Goal: Task Accomplishment & Management: Manage account settings

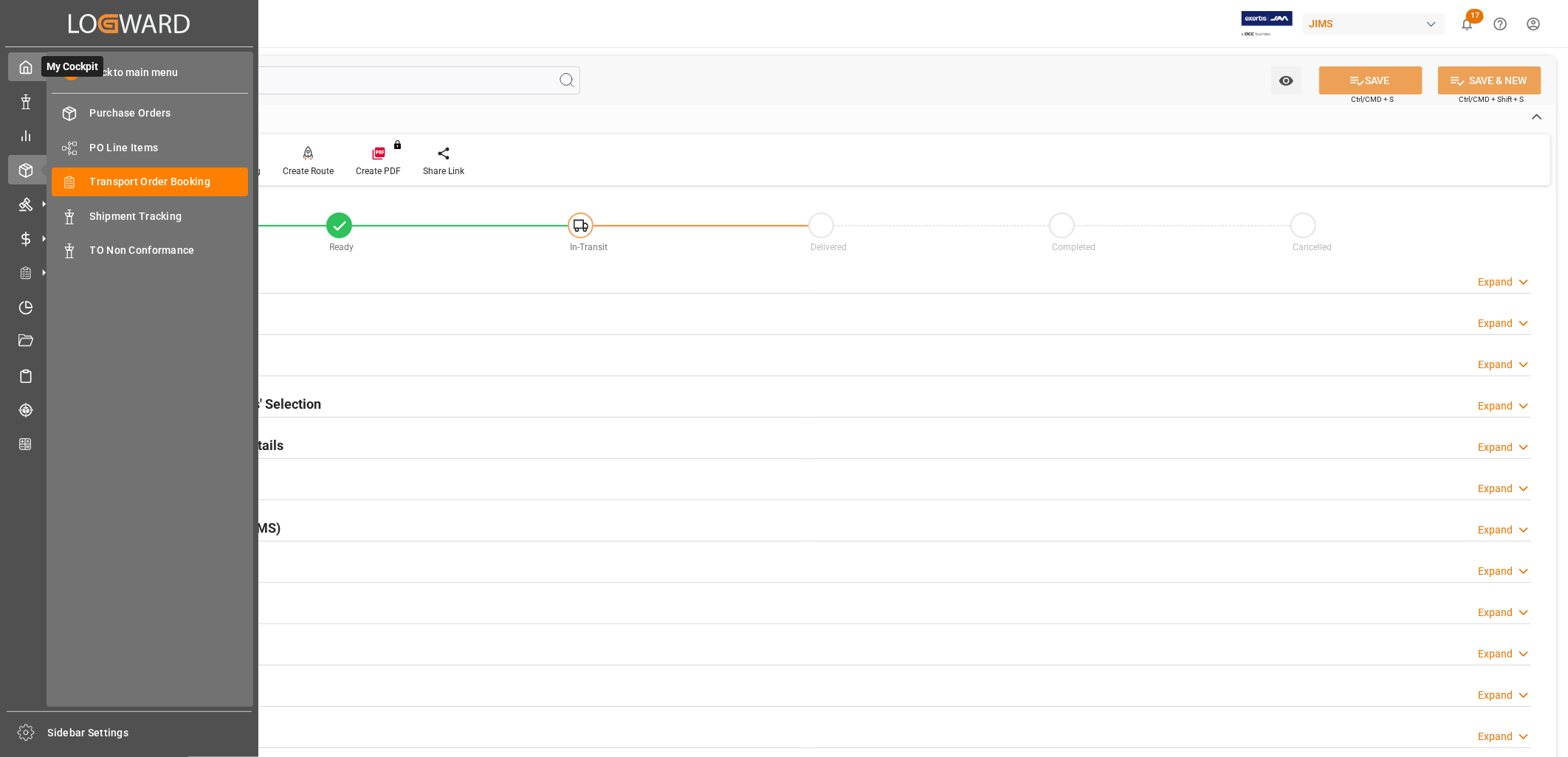
click at [24, 67] on icon at bounding box center [26, 67] width 15 height 15
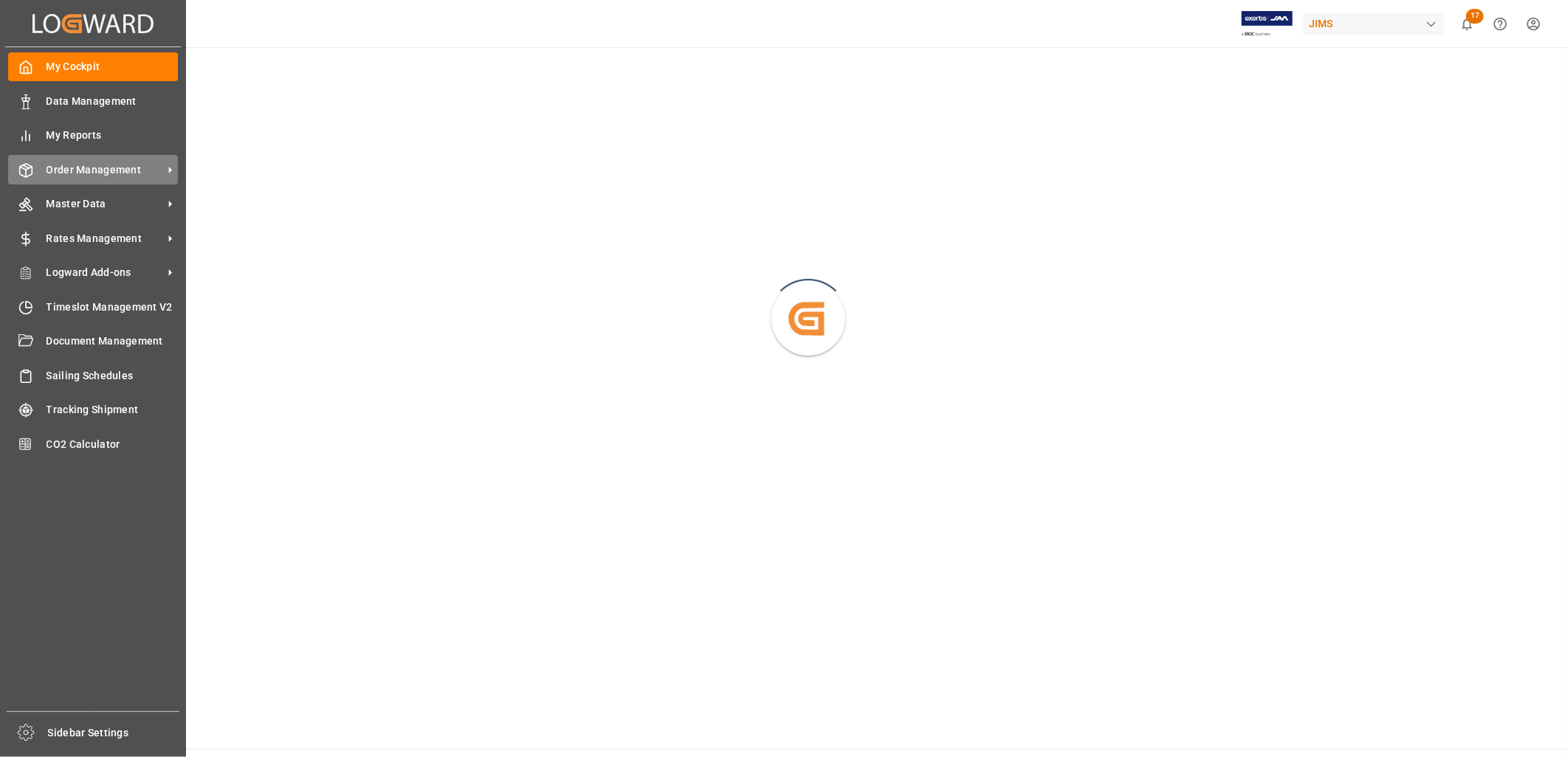
click at [110, 163] on span "Order Management" at bounding box center [104, 169] width 117 height 15
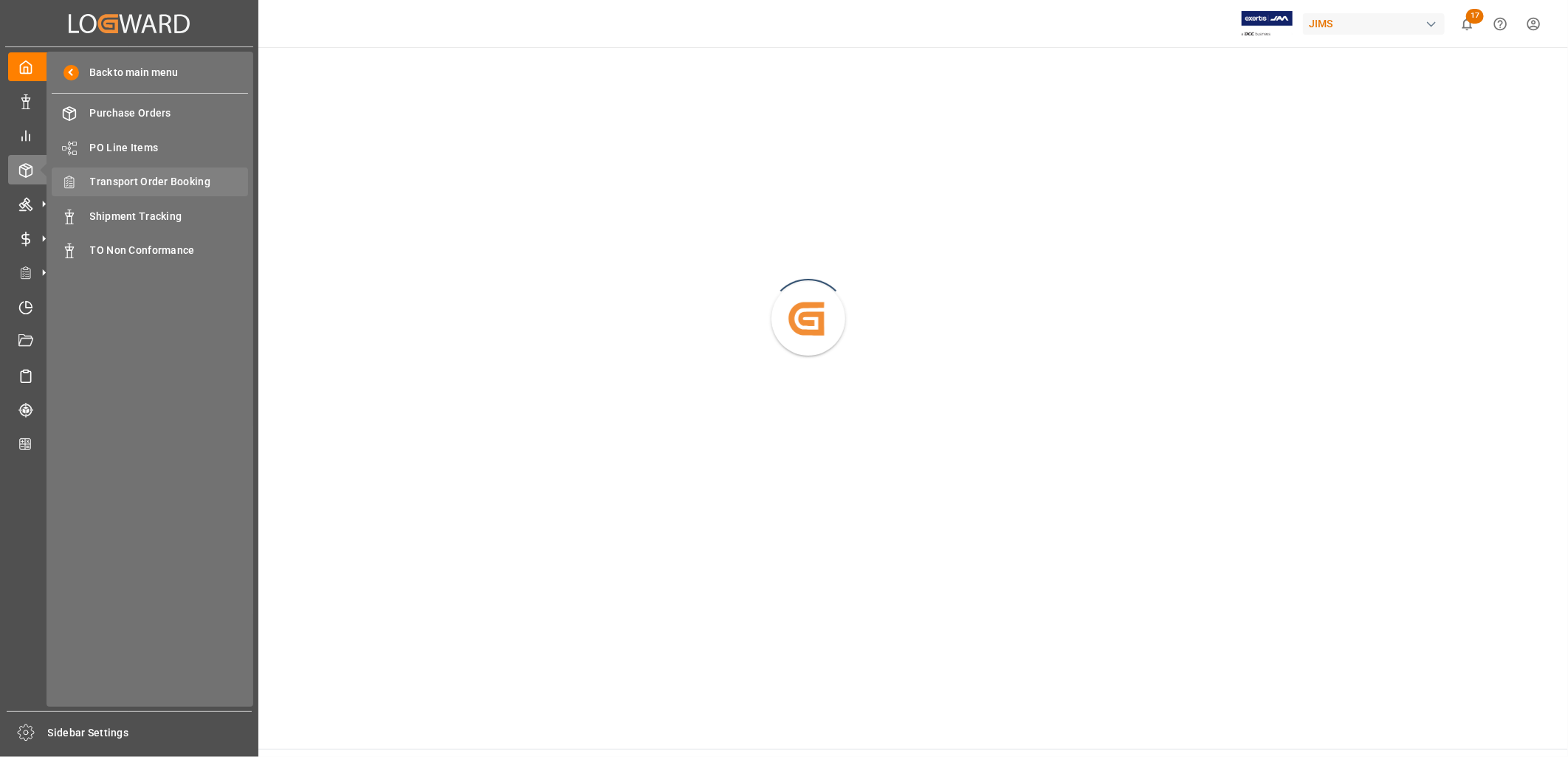
click at [151, 179] on span "Transport Order Booking" at bounding box center [169, 182] width 159 height 15
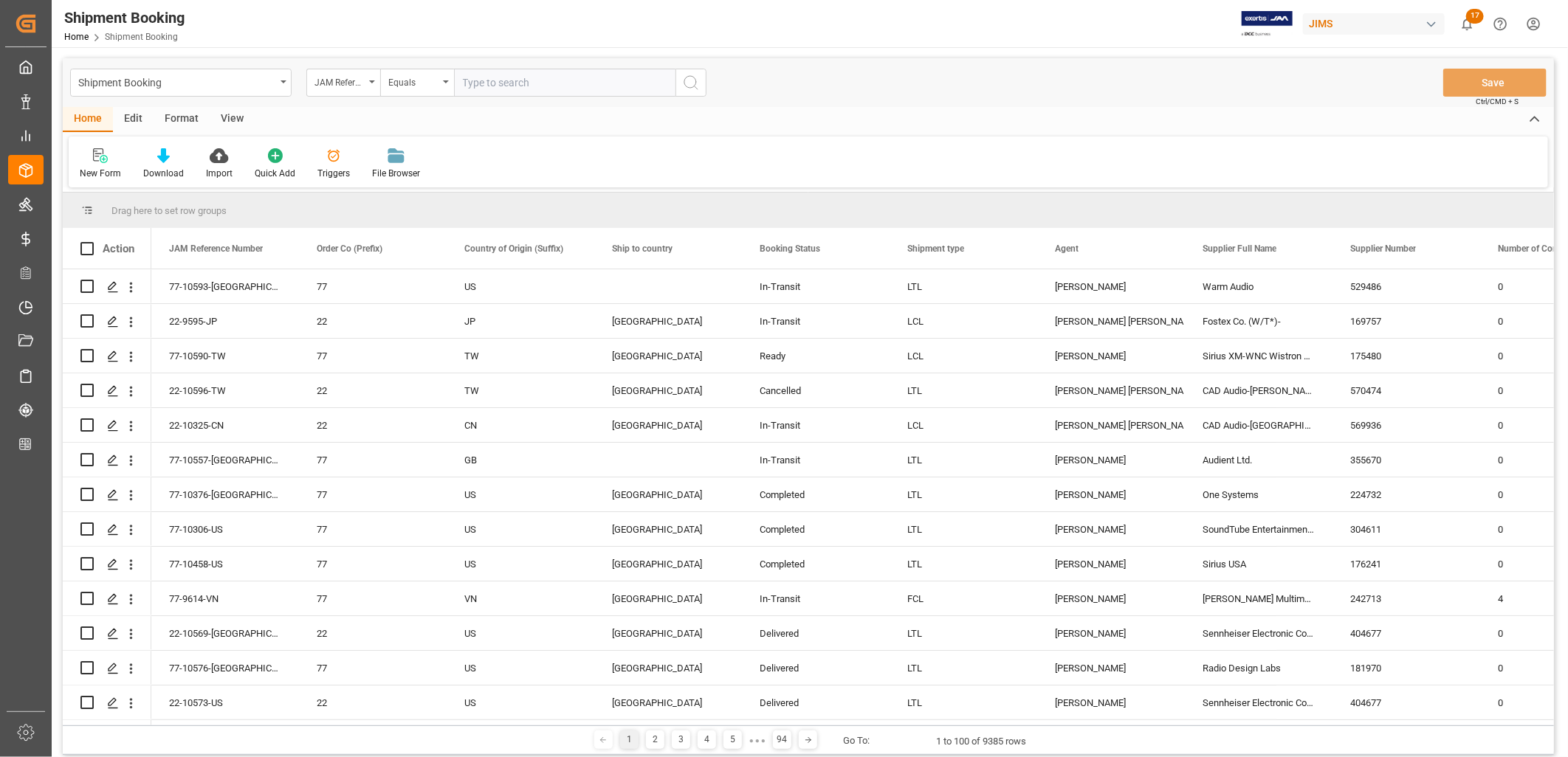
click at [464, 80] on input "text" at bounding box center [565, 82] width 222 height 28
type input "77-10072-CN"
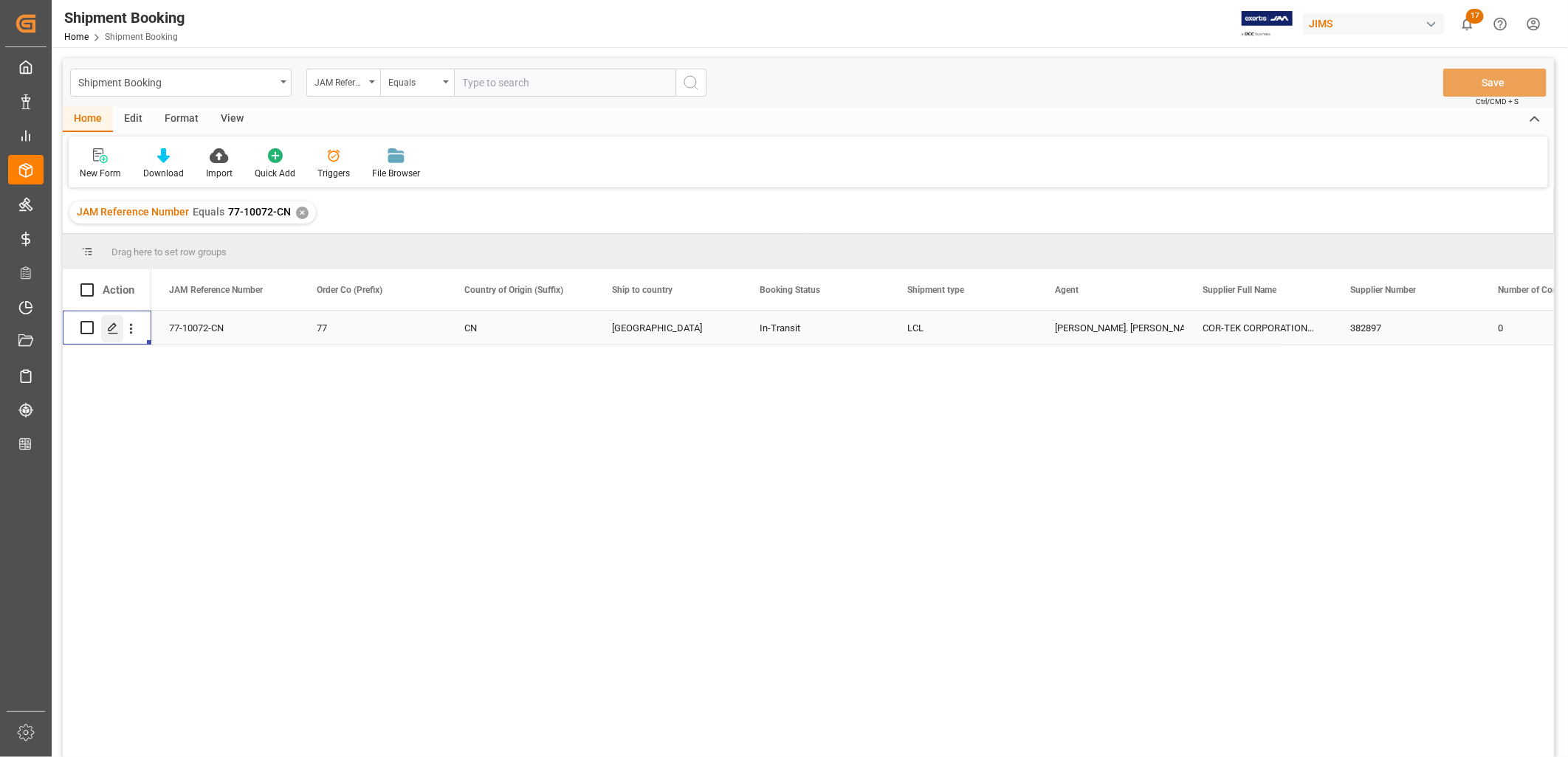
click at [116, 328] on icon "Press SPACE to select this row." at bounding box center [112, 328] width 12 height 12
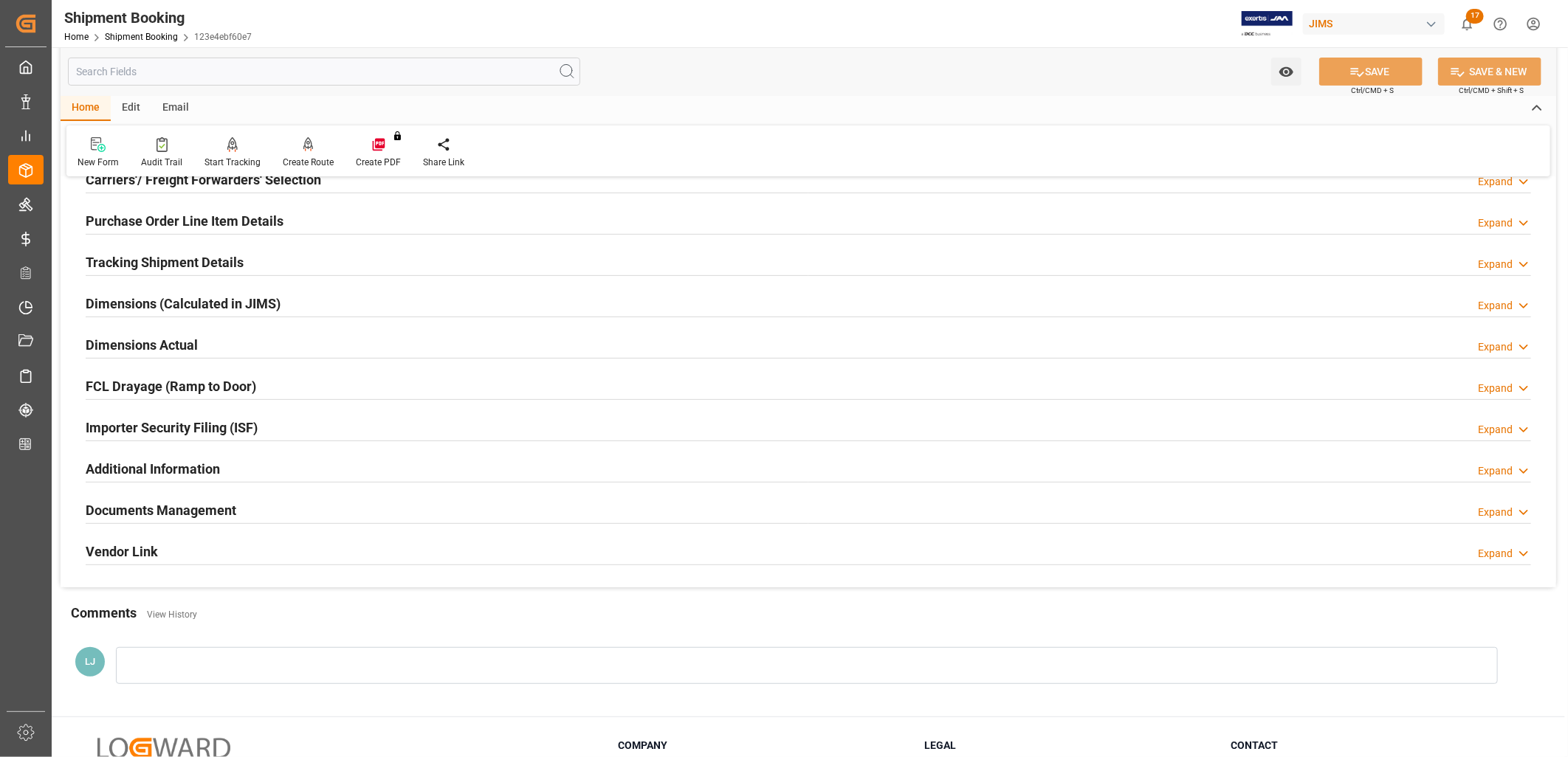
scroll to position [246, 0]
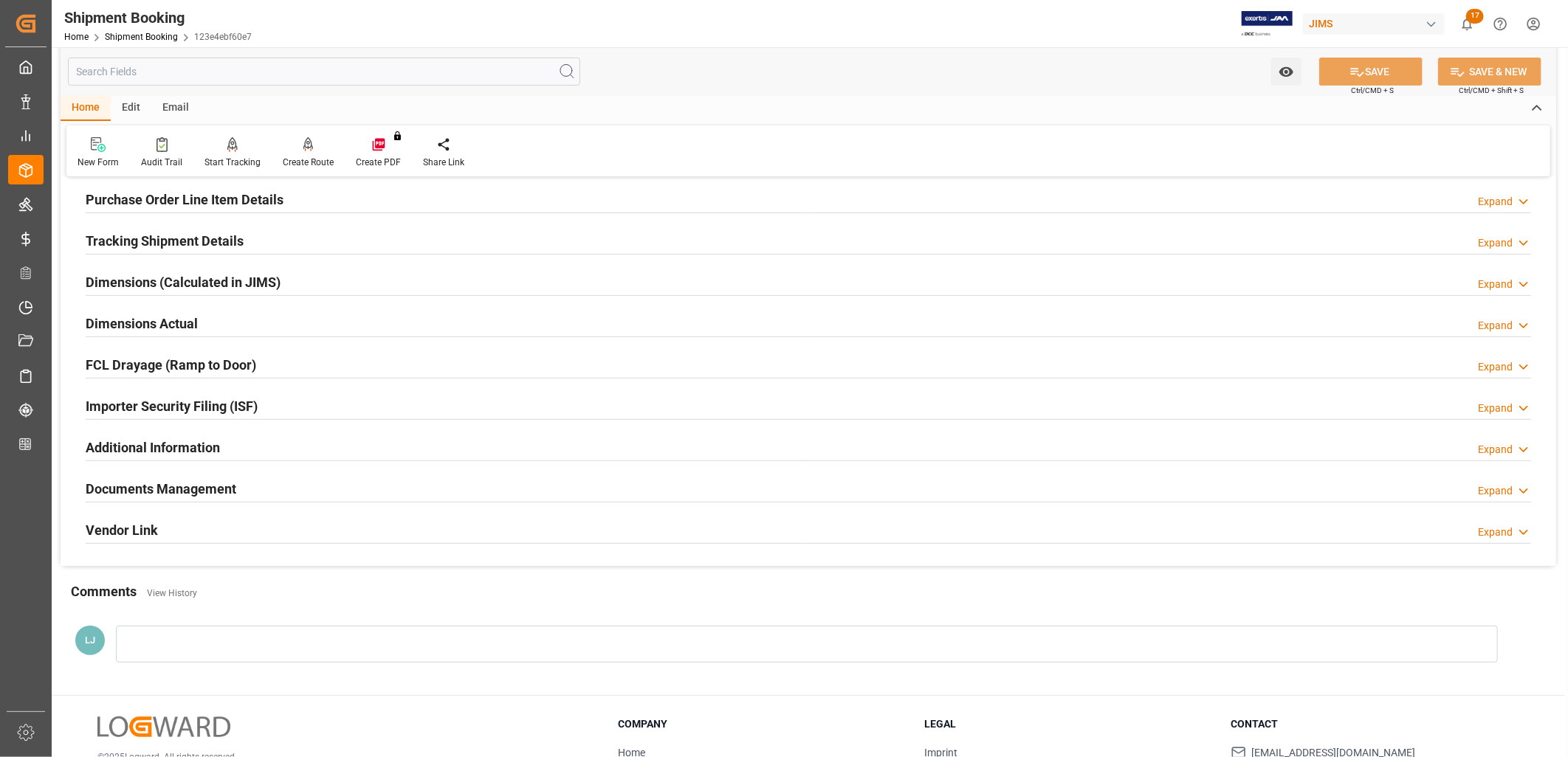
click at [232, 484] on h2 "Documents Management" at bounding box center [160, 489] width 151 height 20
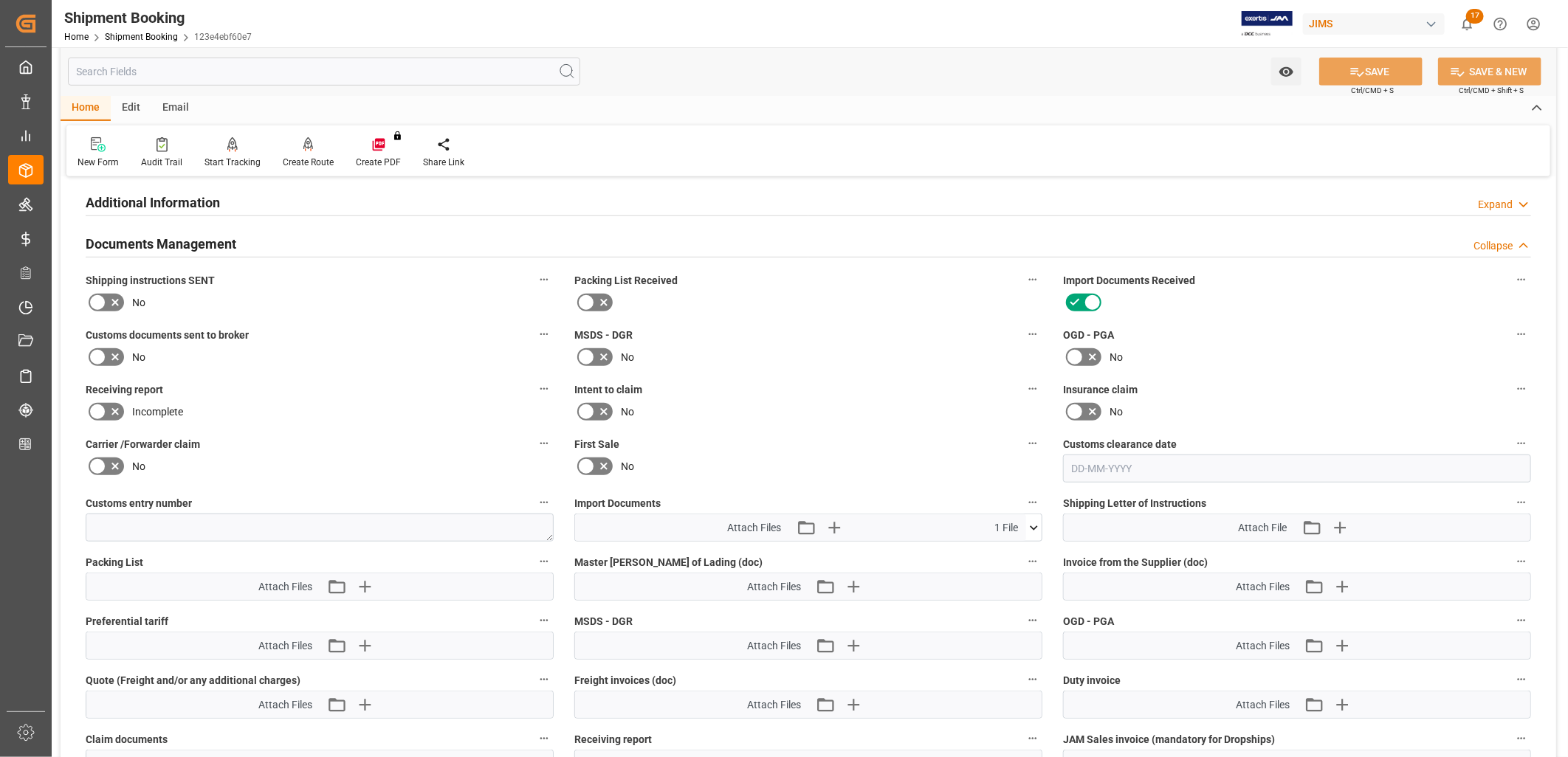
scroll to position [492, 0]
click at [1036, 521] on icon at bounding box center [1033, 527] width 15 height 15
click at [837, 520] on icon "button" at bounding box center [834, 527] width 24 height 24
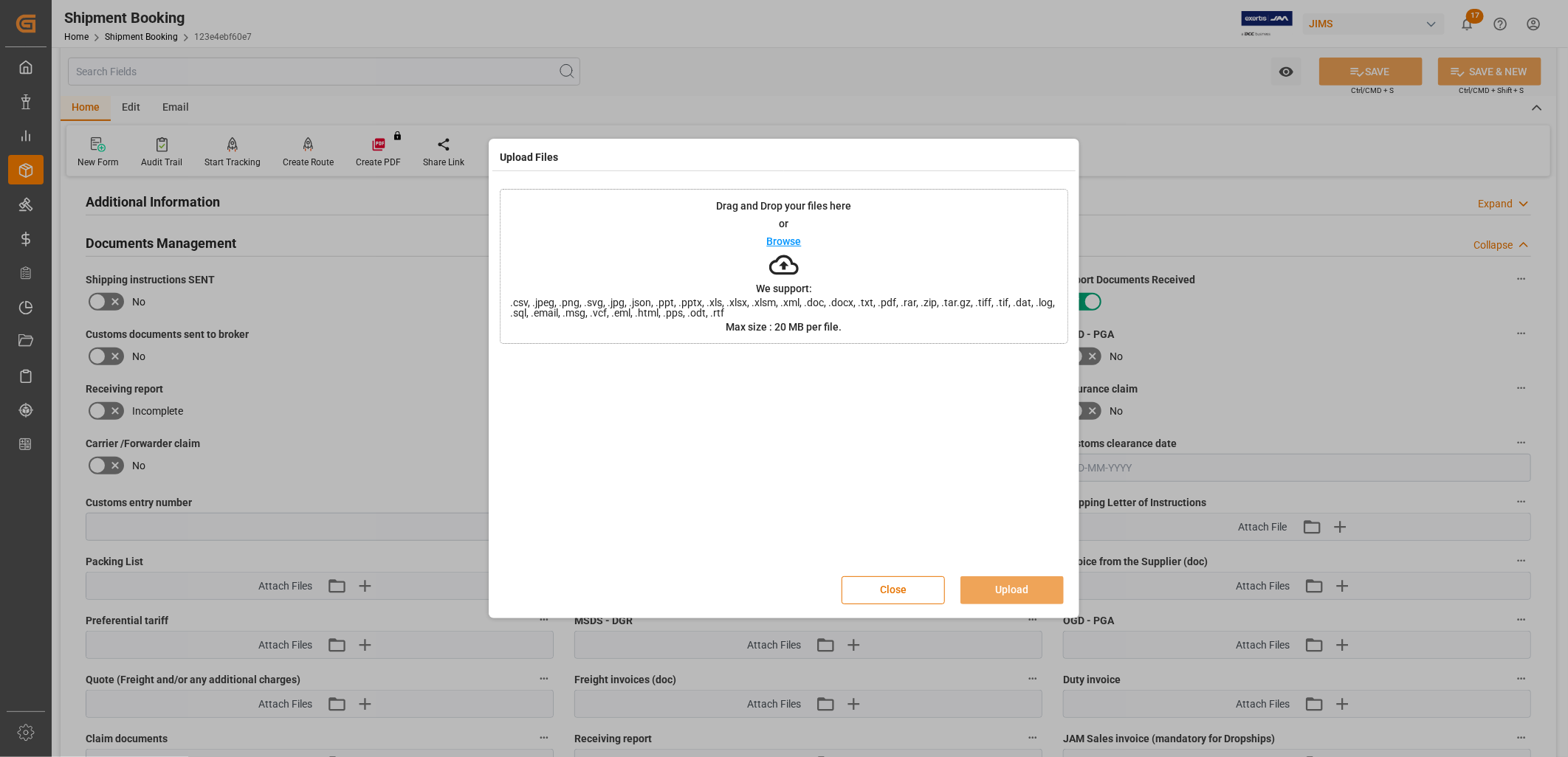
click at [777, 240] on p "Browse" at bounding box center [784, 241] width 35 height 11
click at [788, 240] on p "Browse" at bounding box center [784, 241] width 35 height 11
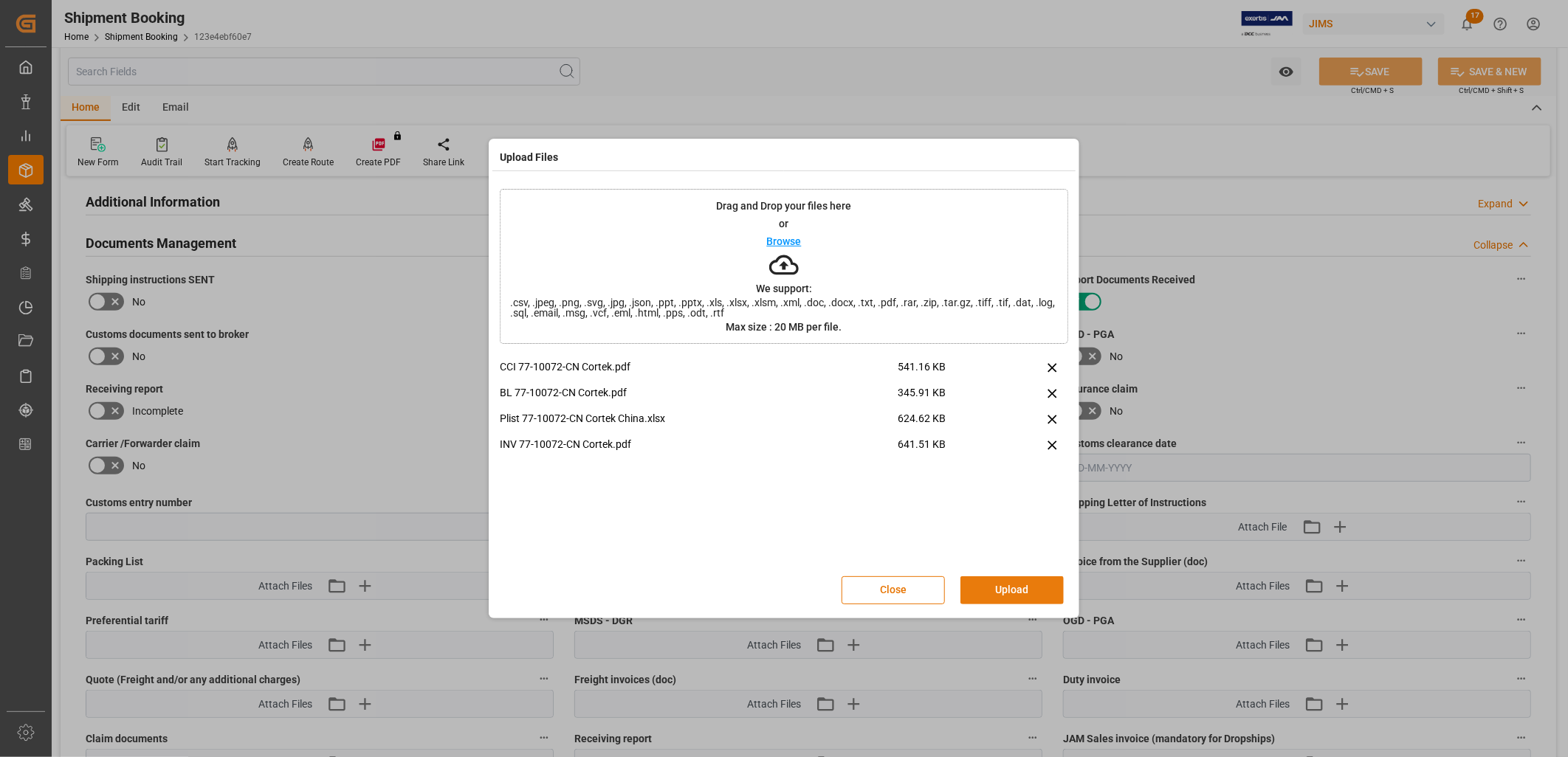
click at [1034, 584] on button "Upload" at bounding box center [1012, 590] width 103 height 28
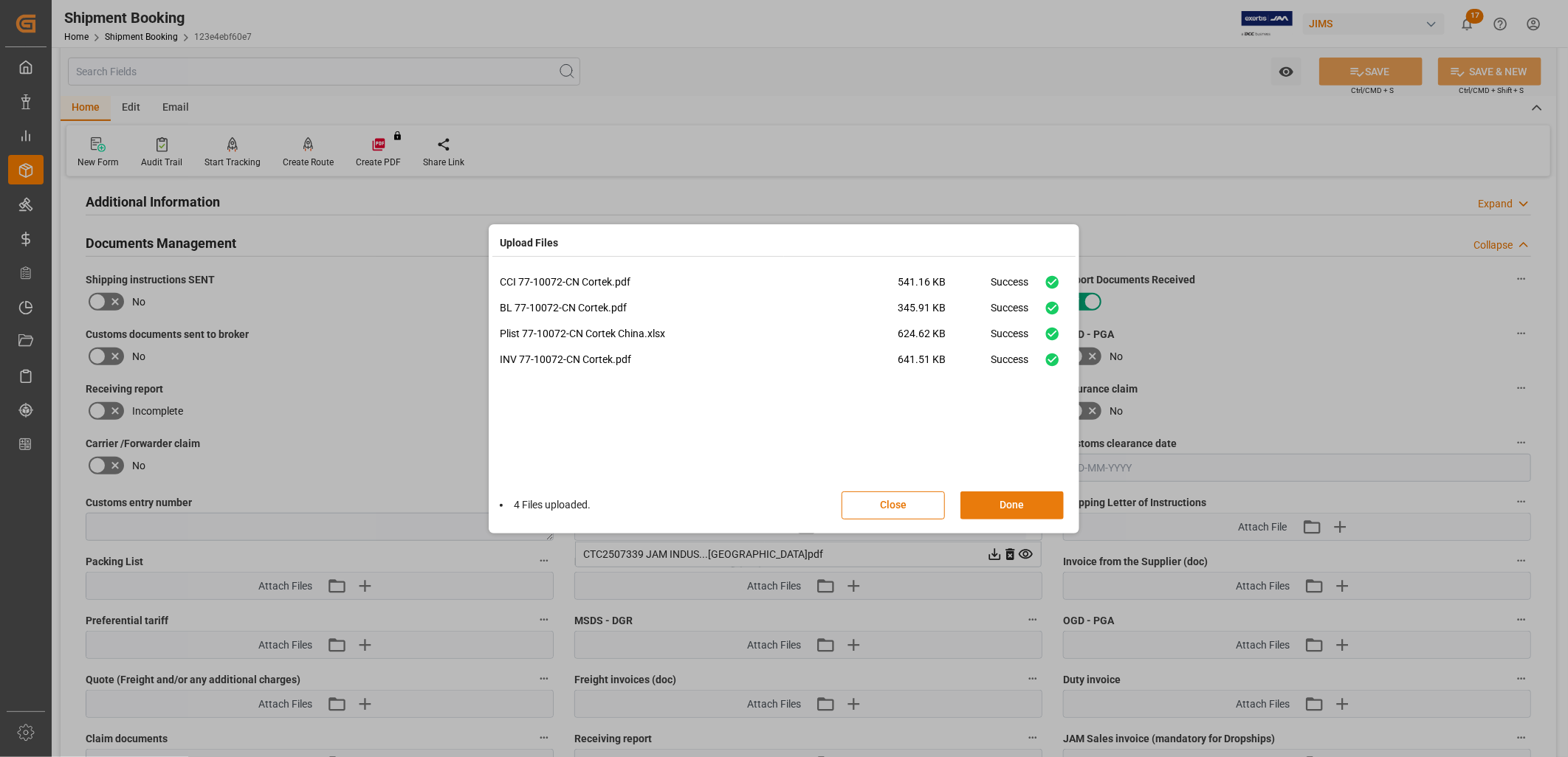
click at [1005, 503] on button "Done" at bounding box center [1012, 505] width 103 height 28
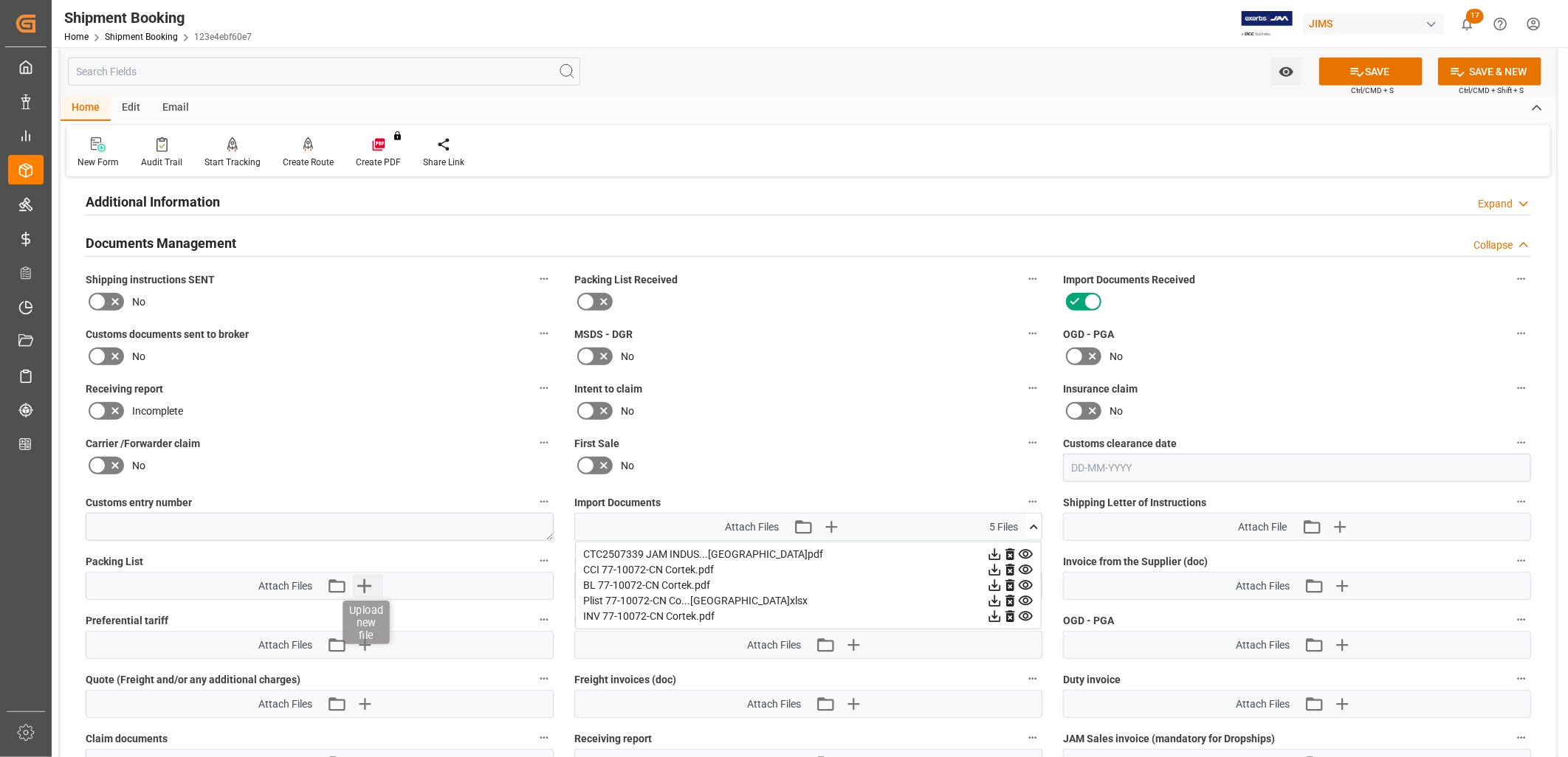
click at [367, 580] on icon "button" at bounding box center [364, 586] width 24 height 24
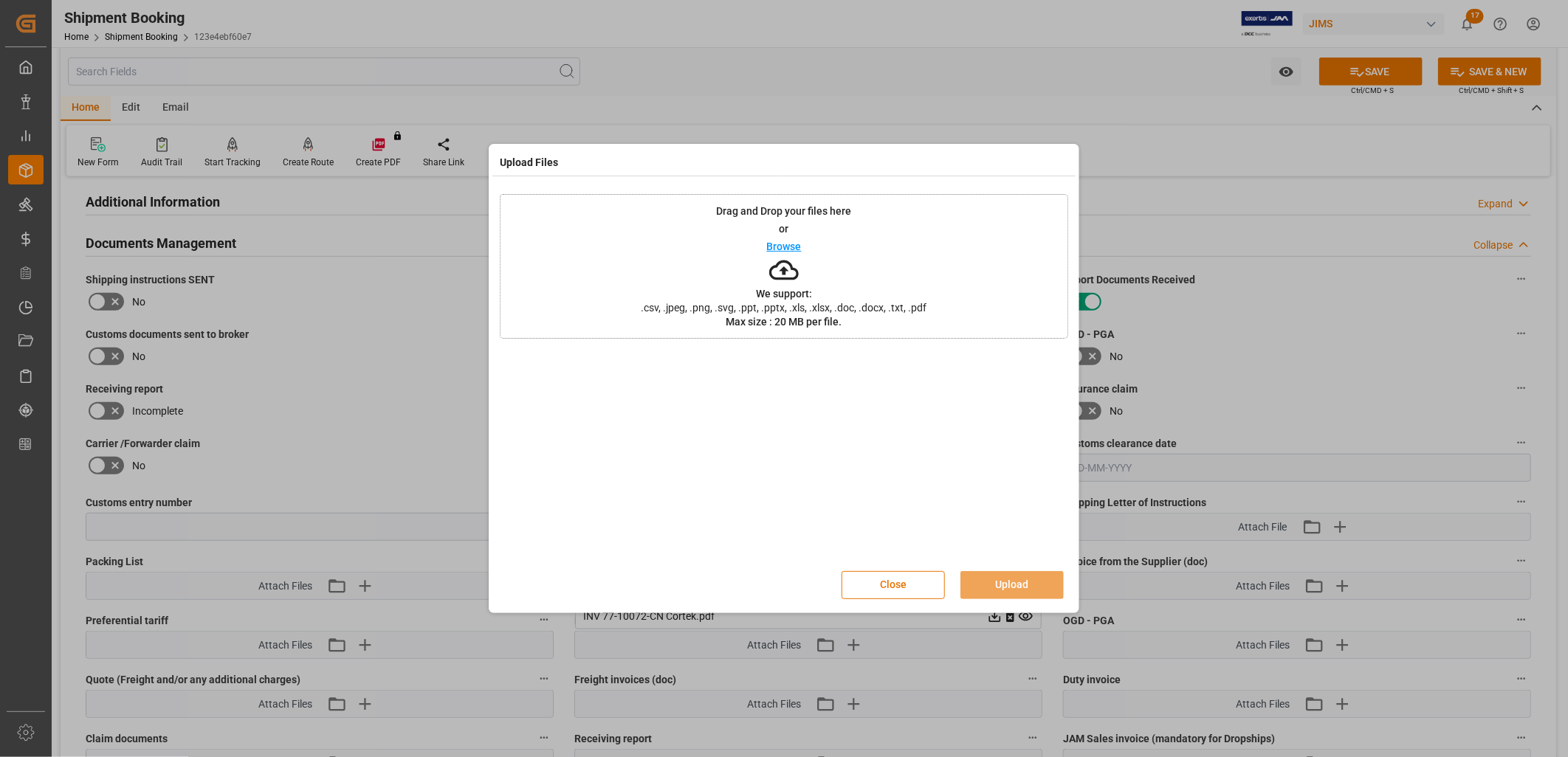
click at [790, 248] on p "Browse" at bounding box center [784, 247] width 35 height 11
click at [1008, 572] on button "Upload" at bounding box center [1012, 585] width 103 height 28
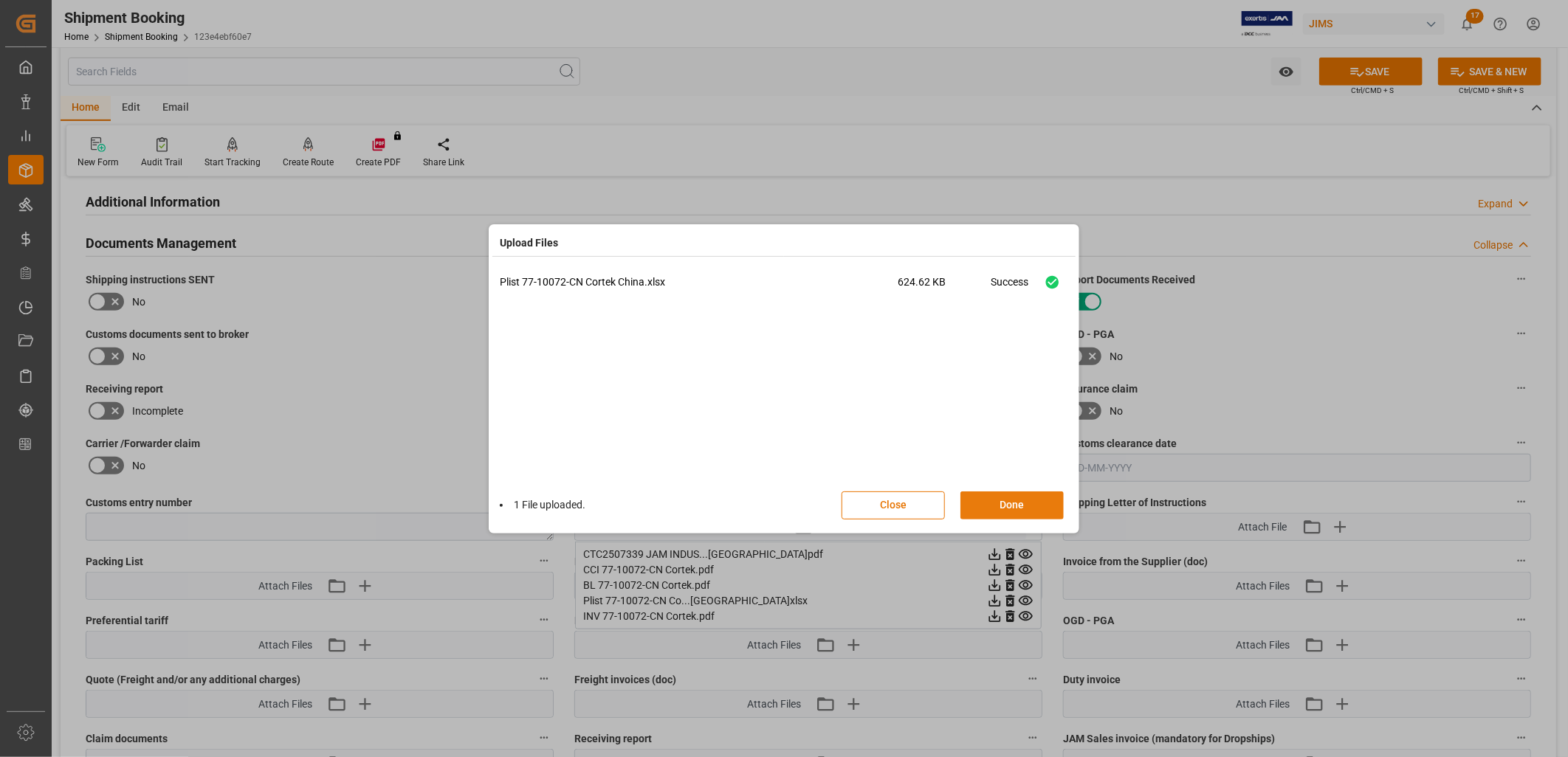
click at [1025, 512] on button "Done" at bounding box center [1012, 505] width 103 height 28
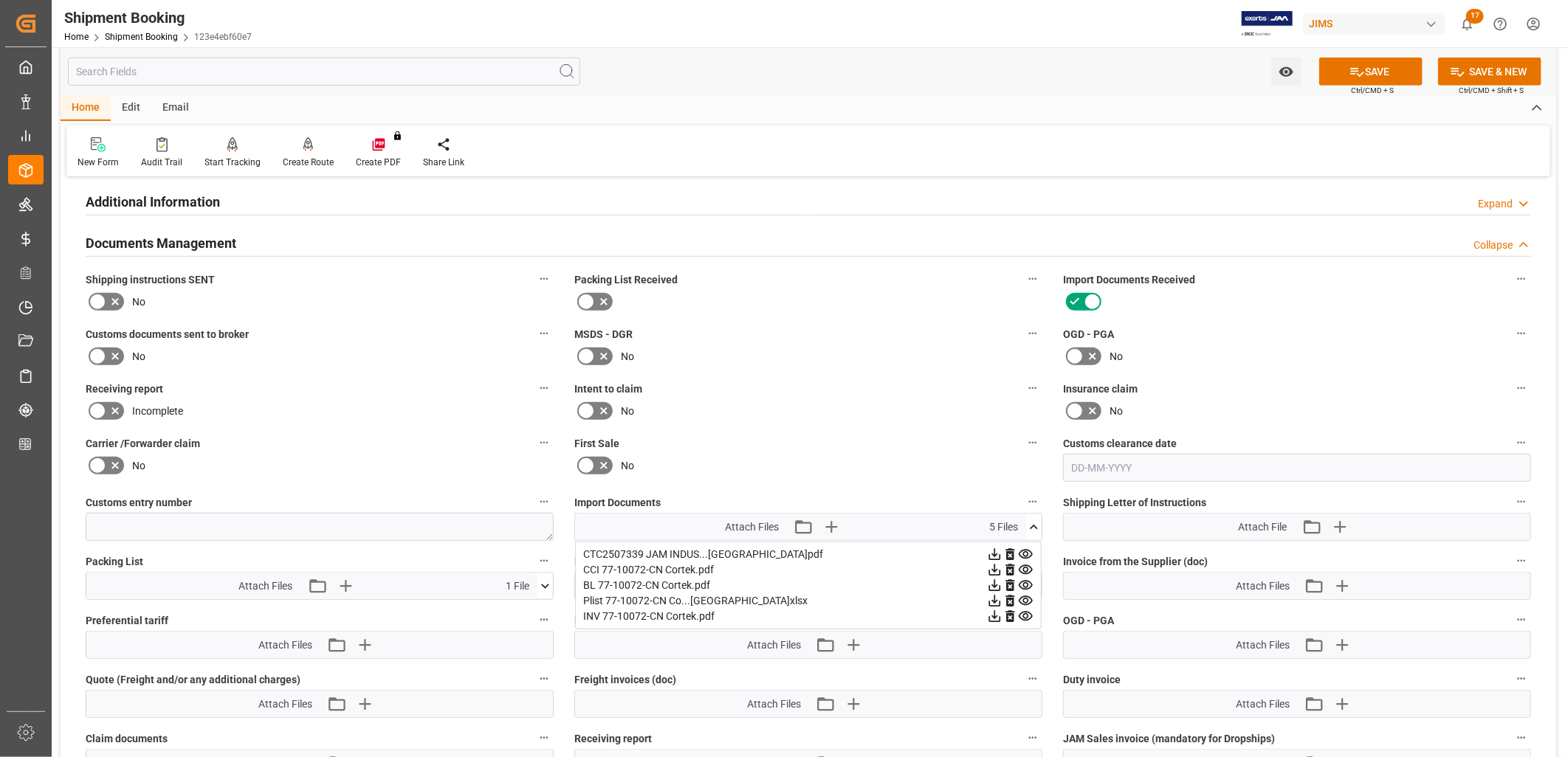
click at [1035, 525] on icon at bounding box center [1033, 526] width 8 height 4
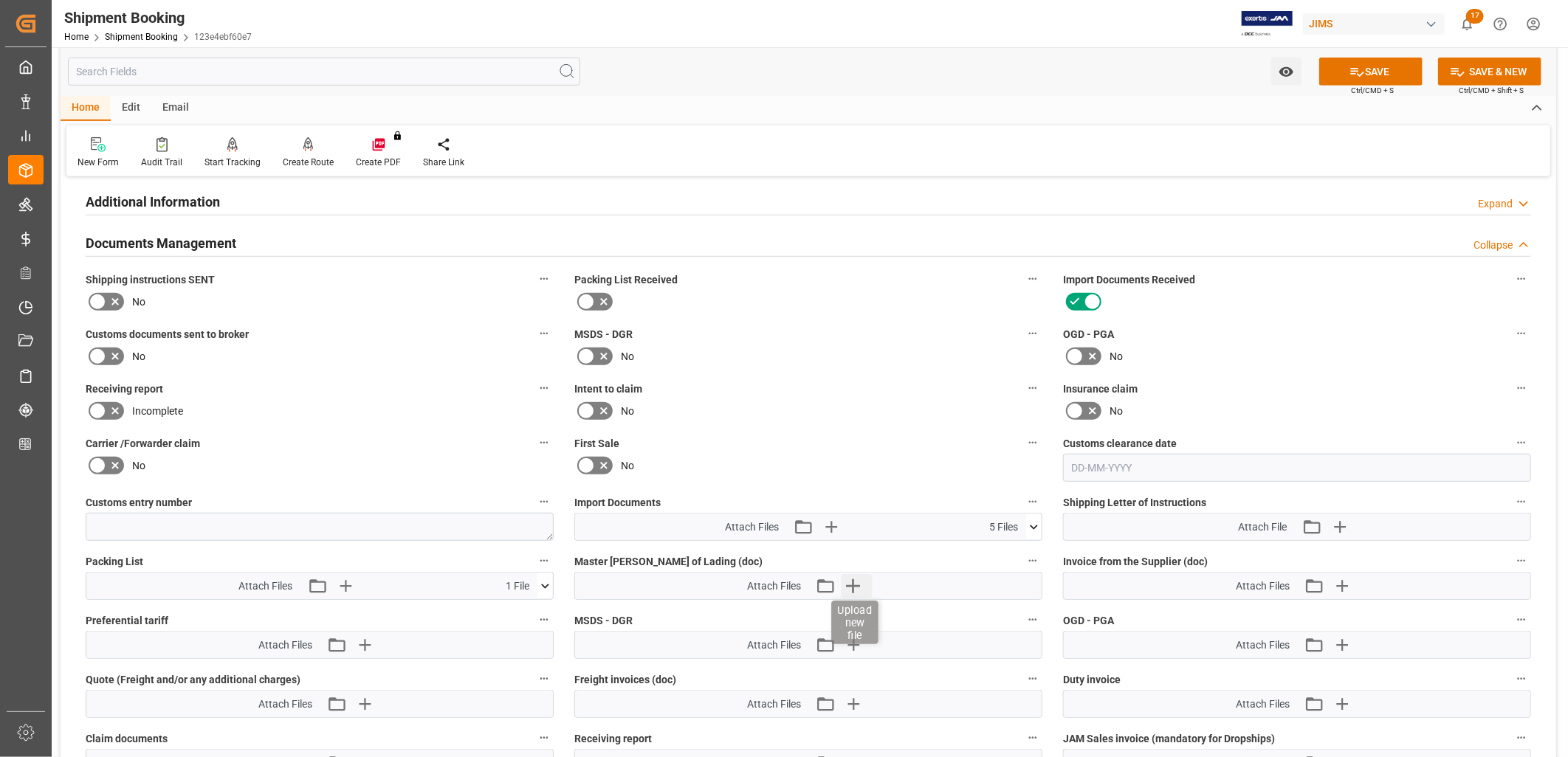
click at [855, 584] on icon "button" at bounding box center [853, 586] width 24 height 24
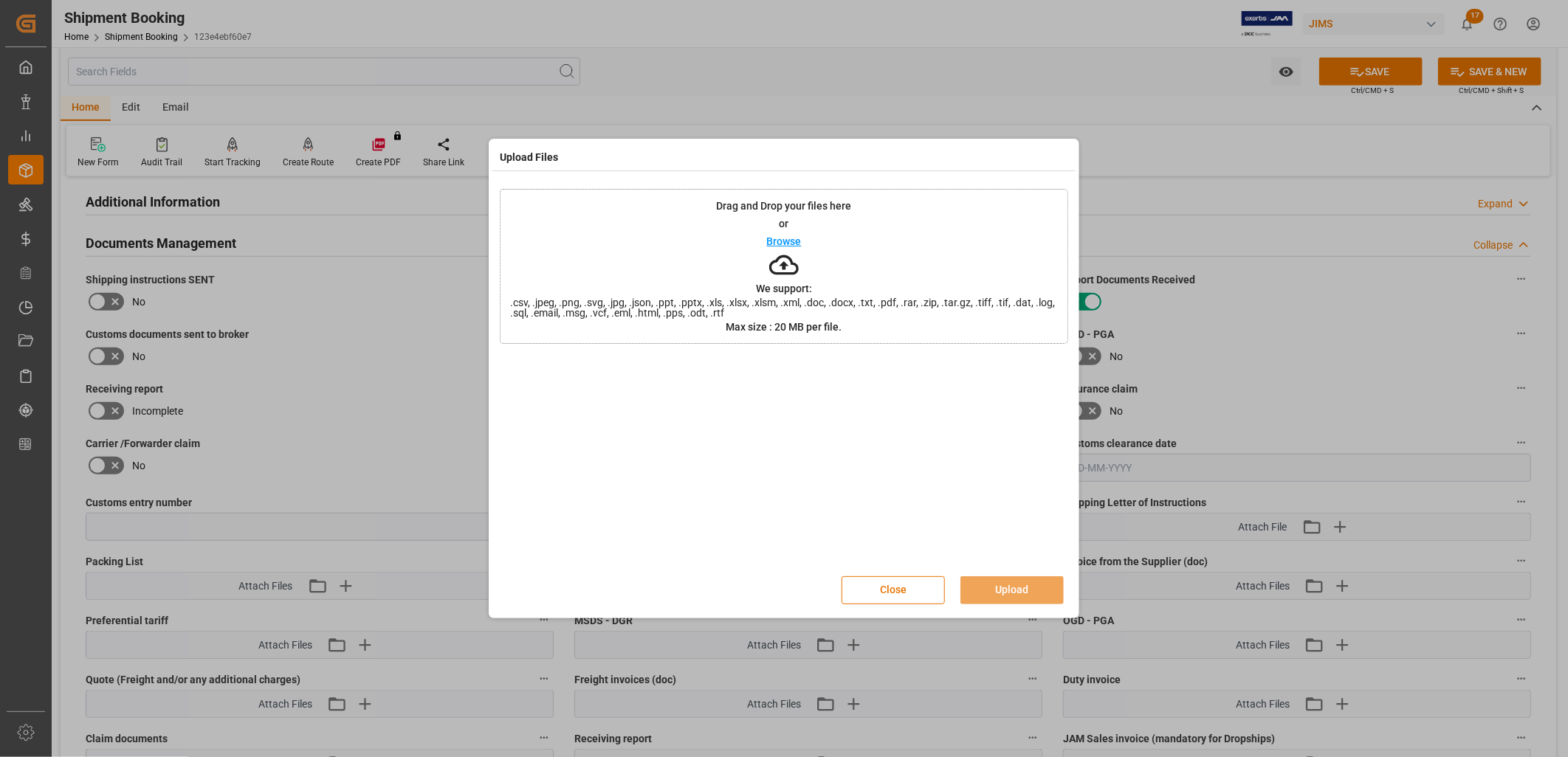
click at [784, 242] on p "Browse" at bounding box center [784, 241] width 35 height 11
click at [979, 591] on button "Upload" at bounding box center [1012, 590] width 103 height 28
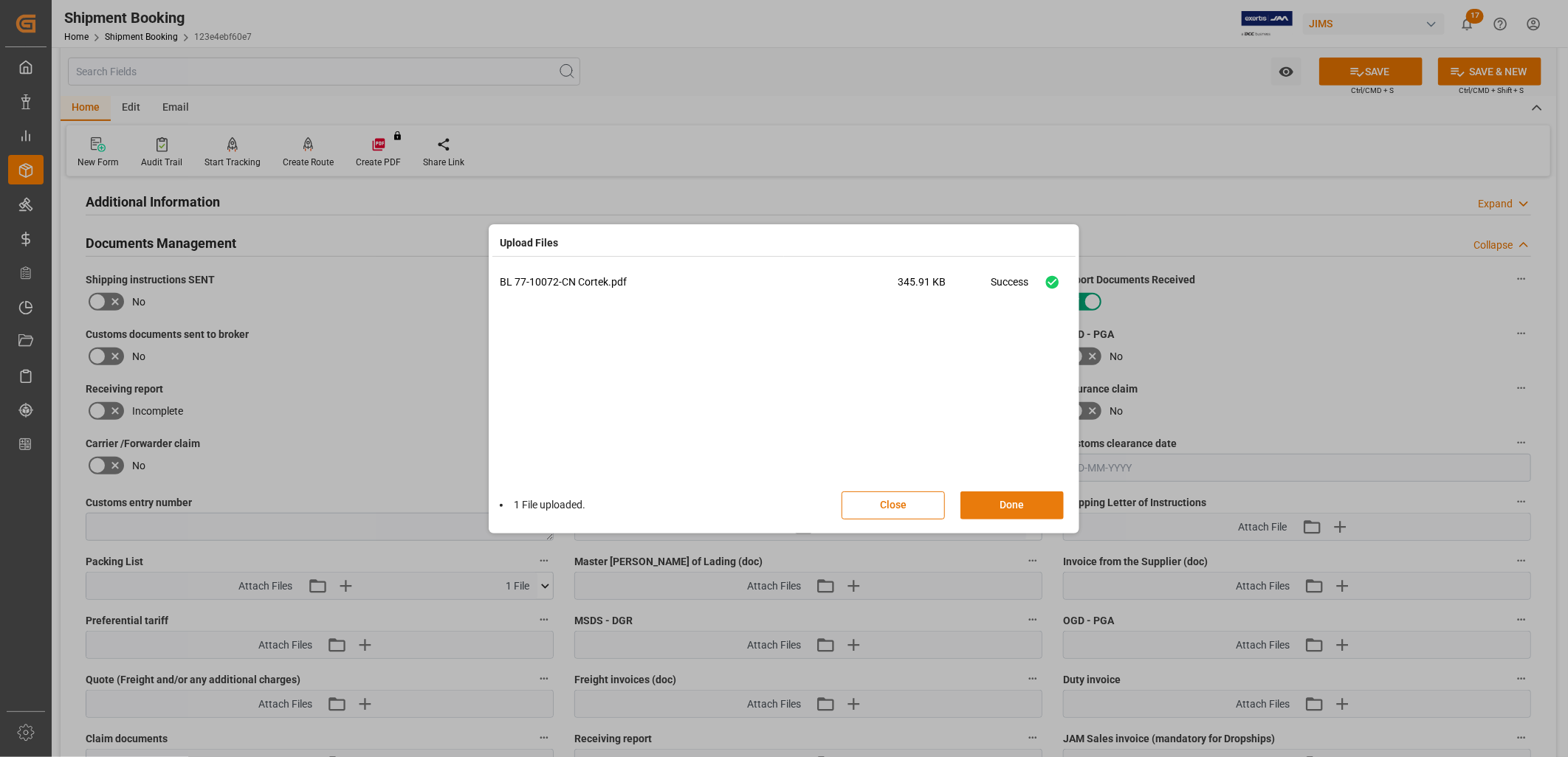
click at [1017, 507] on button "Done" at bounding box center [1012, 505] width 103 height 28
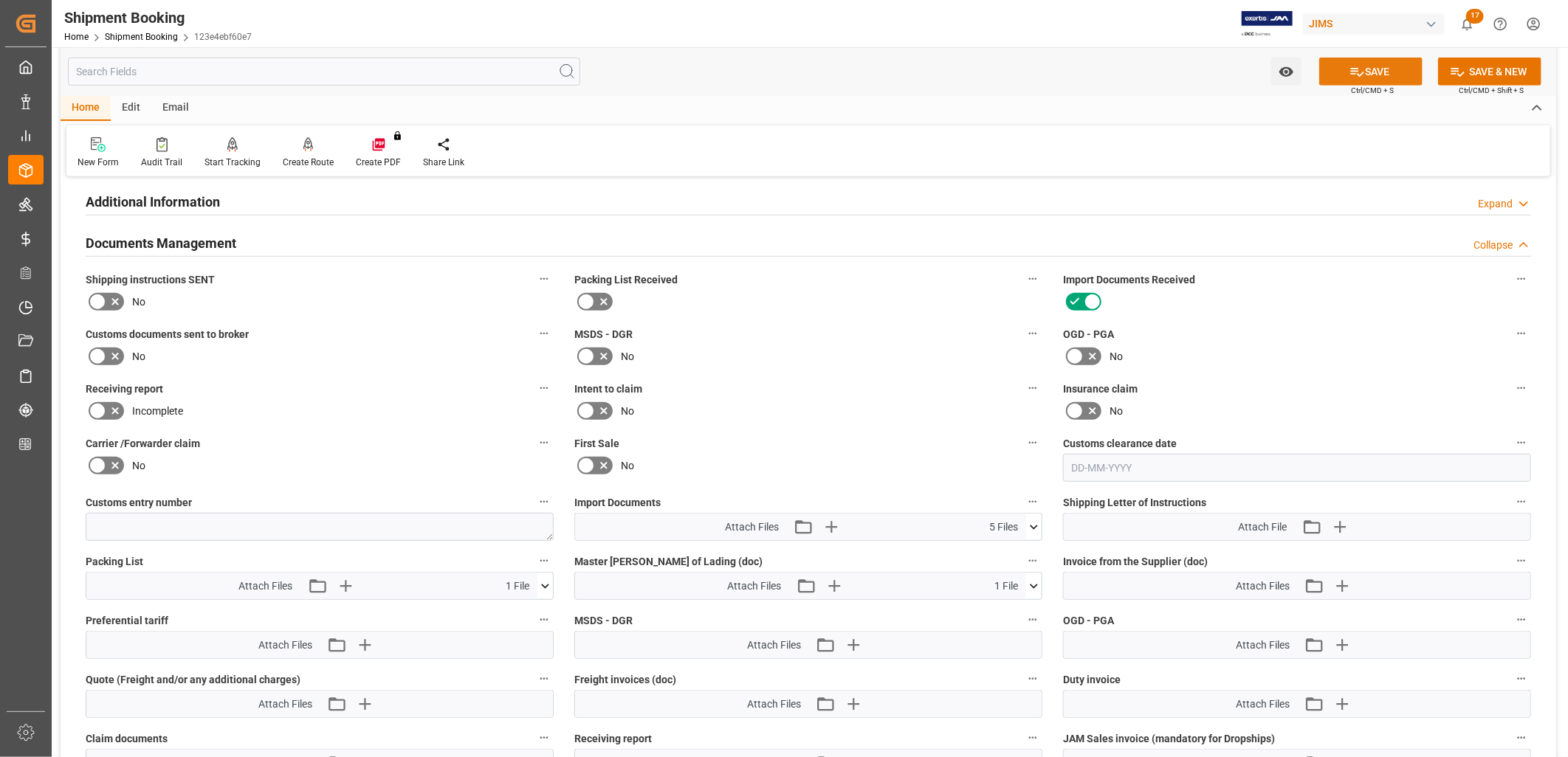
click at [1369, 76] on button "SAVE" at bounding box center [1371, 71] width 103 height 28
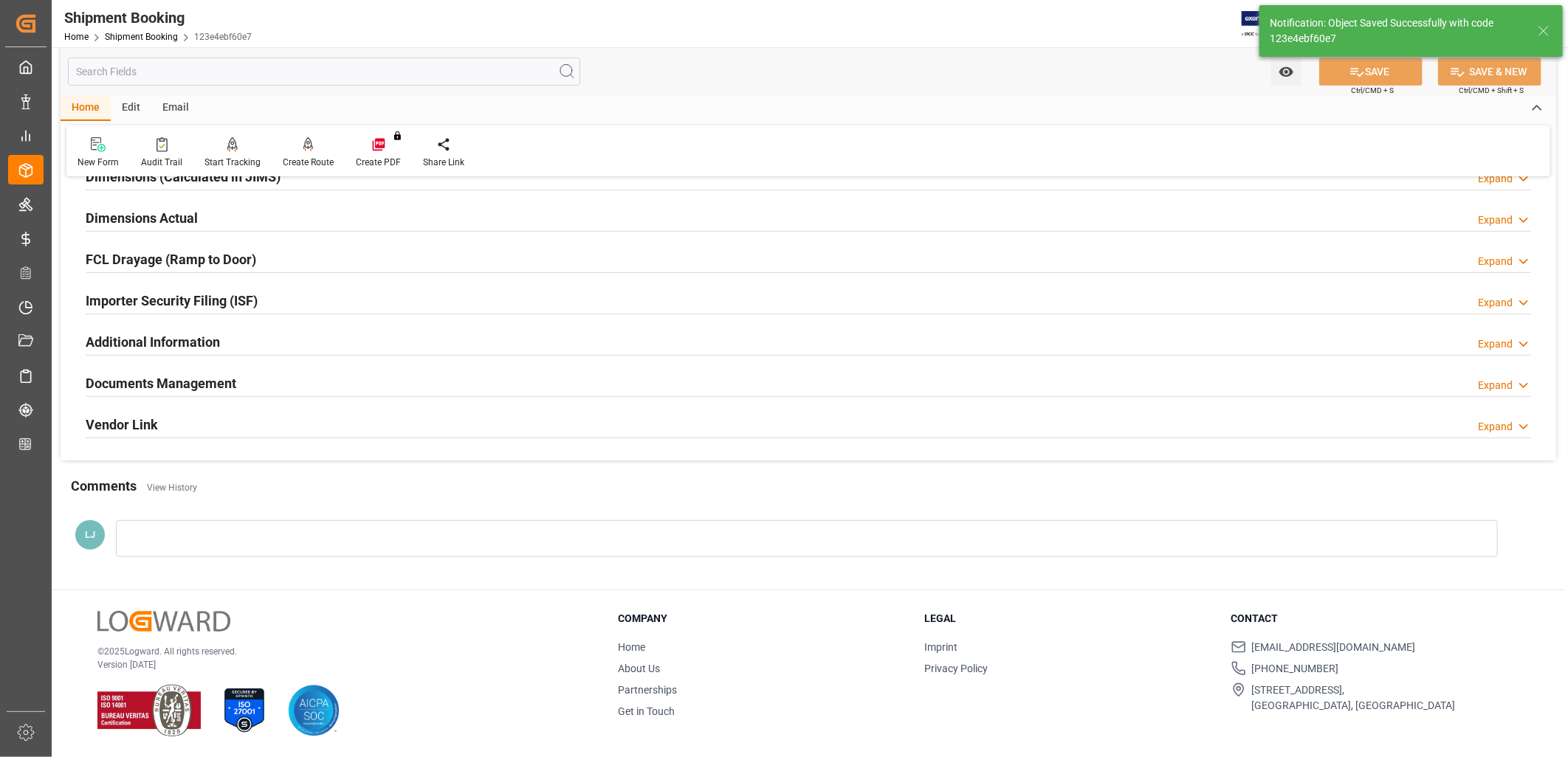
scroll to position [352, 0]
click at [170, 384] on h2 "Documents Management" at bounding box center [160, 383] width 151 height 20
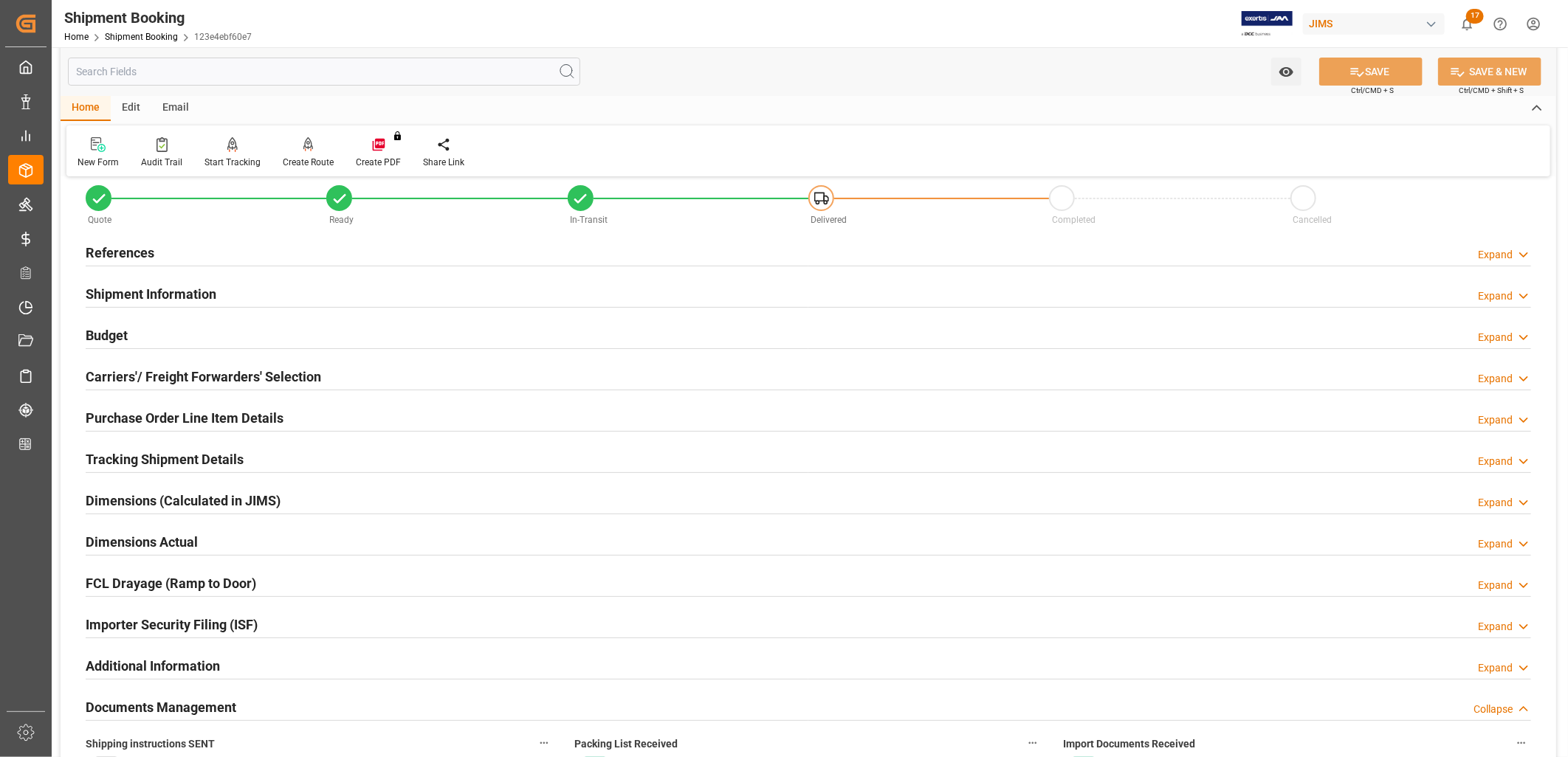
scroll to position [0, 0]
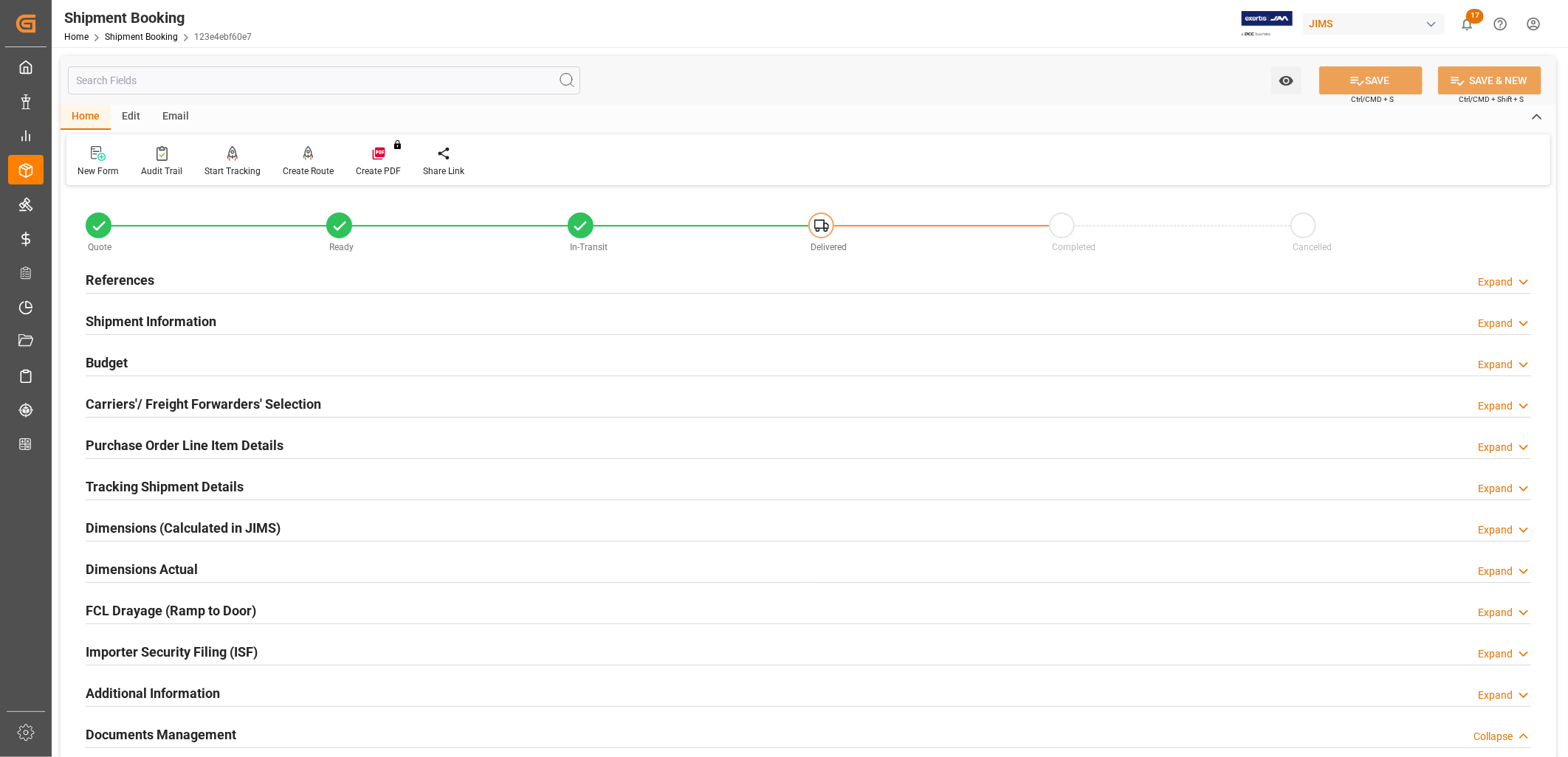
click at [204, 445] on h2 "Purchase Order Line Item Details" at bounding box center [184, 445] width 198 height 20
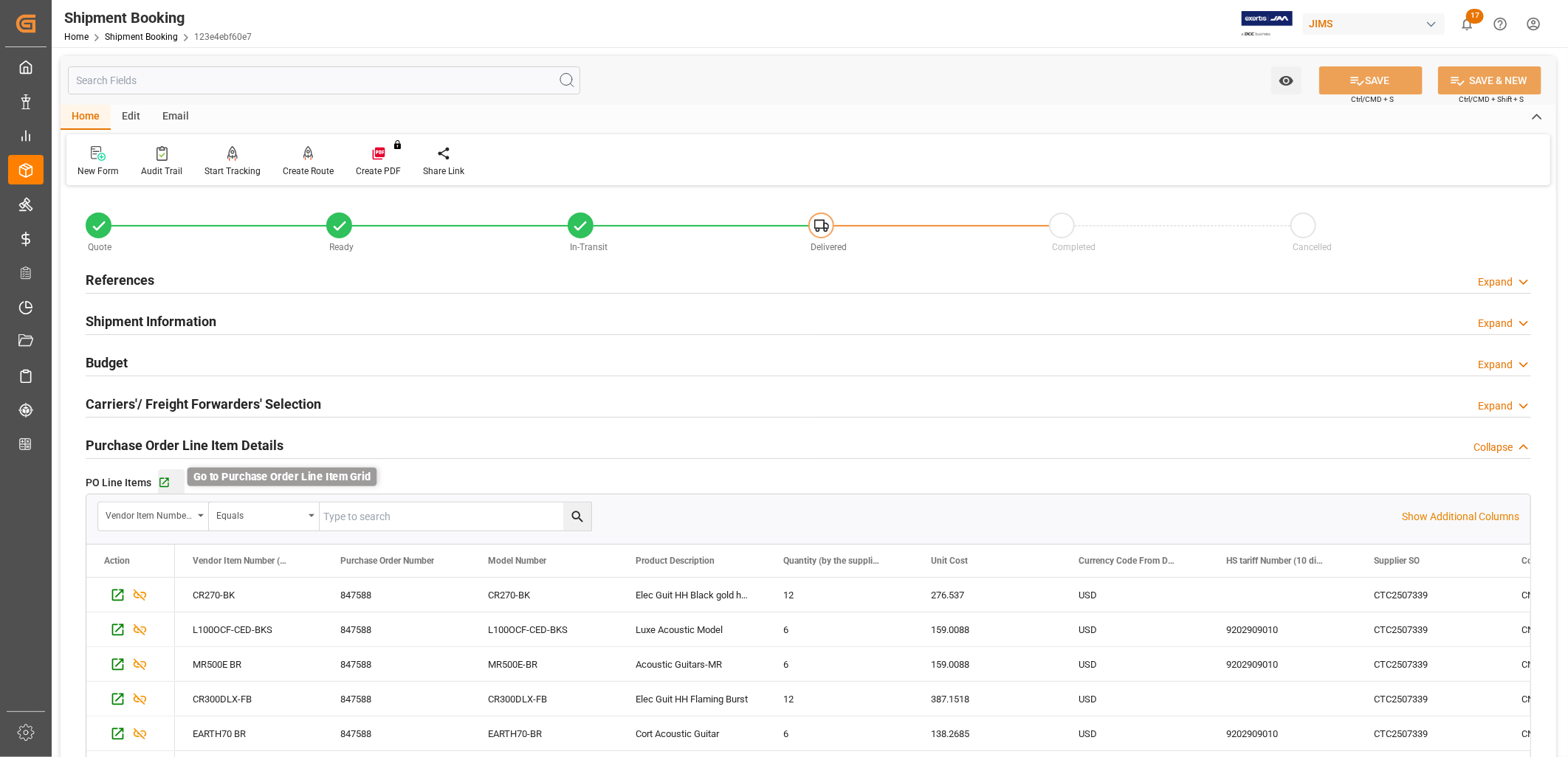
click at [161, 478] on icon "button" at bounding box center [164, 483] width 12 height 12
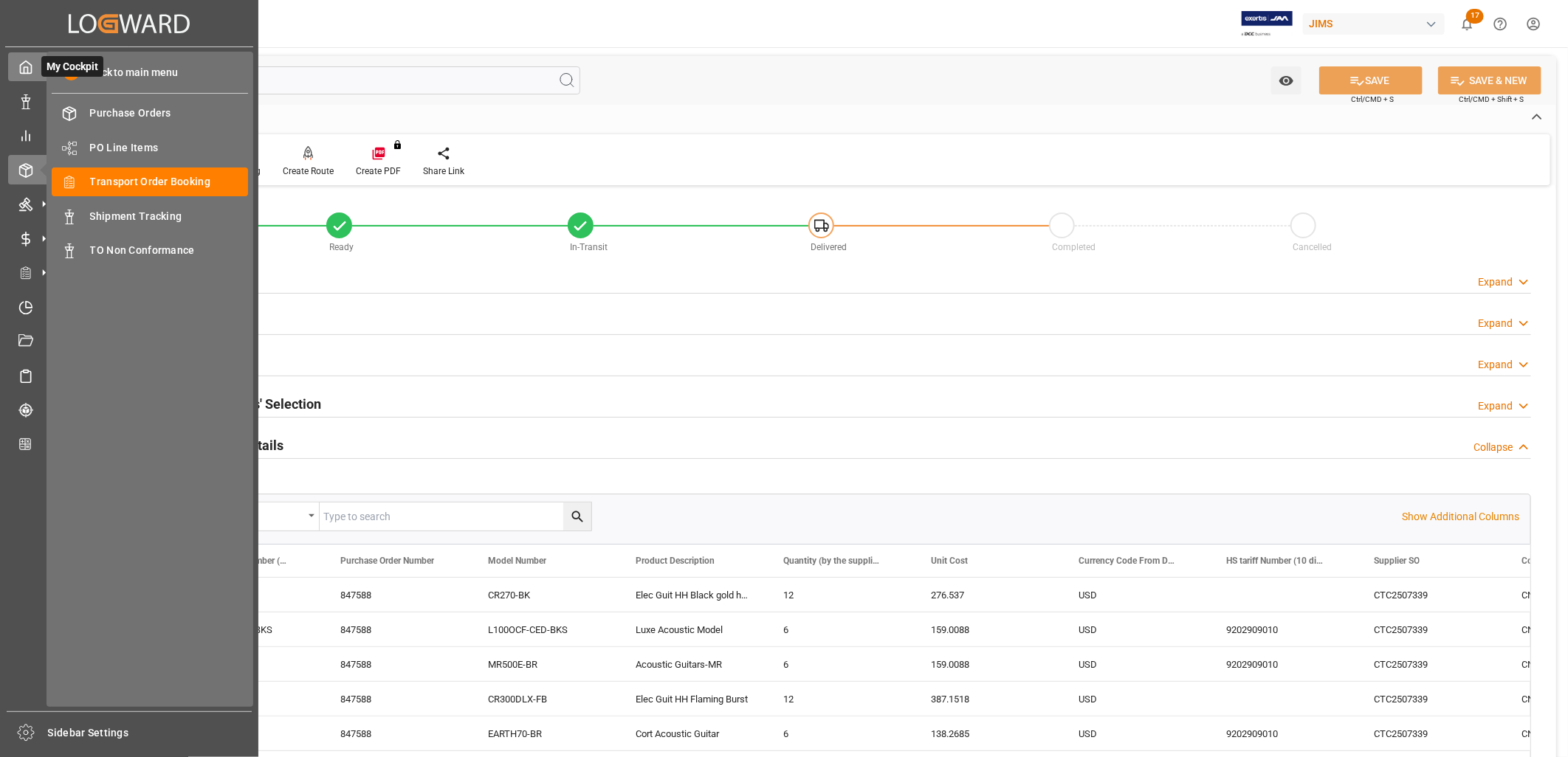
click at [24, 69] on icon at bounding box center [26, 67] width 15 height 15
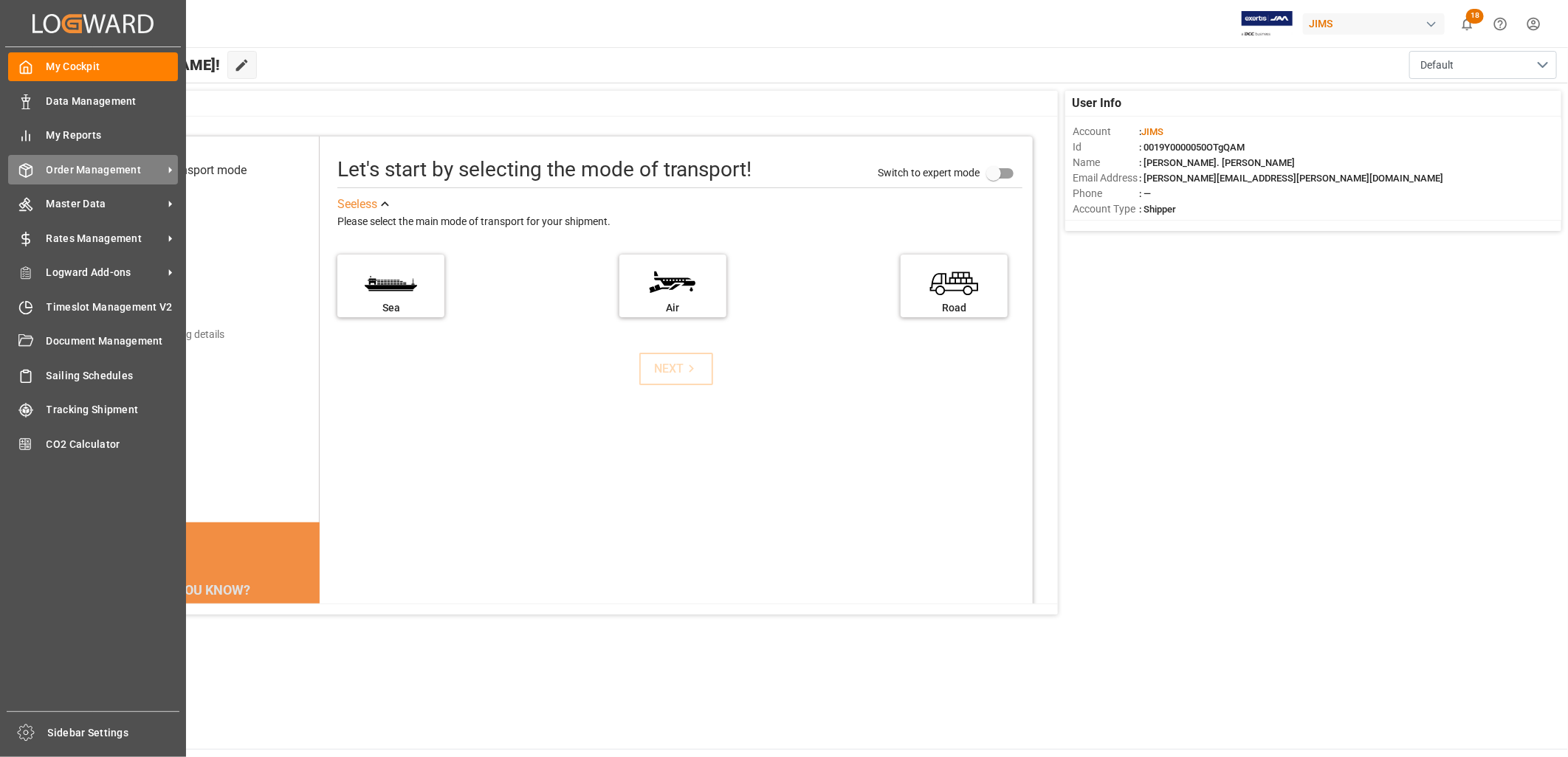
click at [68, 170] on span "Order Management" at bounding box center [104, 169] width 117 height 15
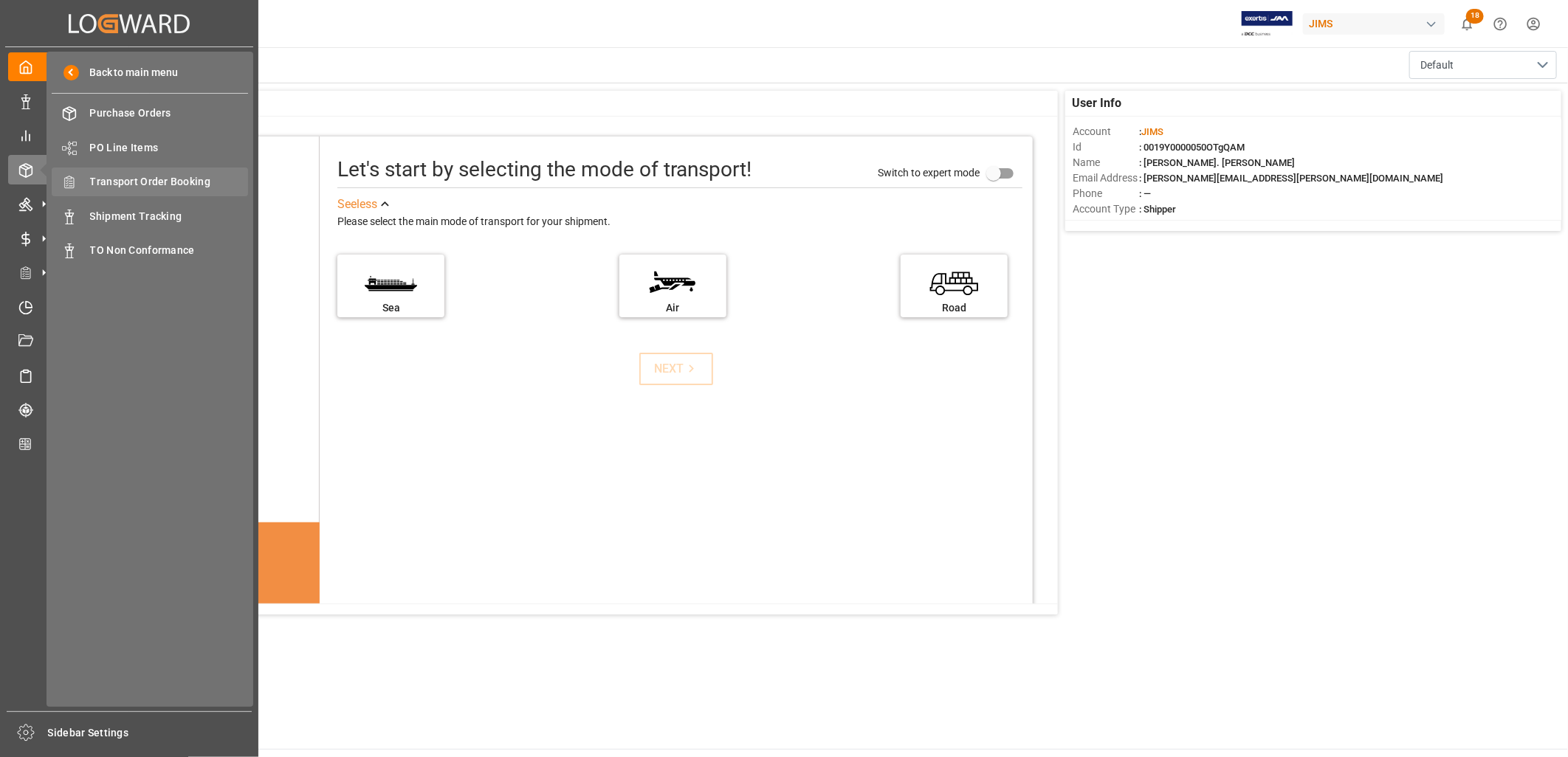
click at [149, 179] on span "Transport Order Booking" at bounding box center [169, 182] width 159 height 15
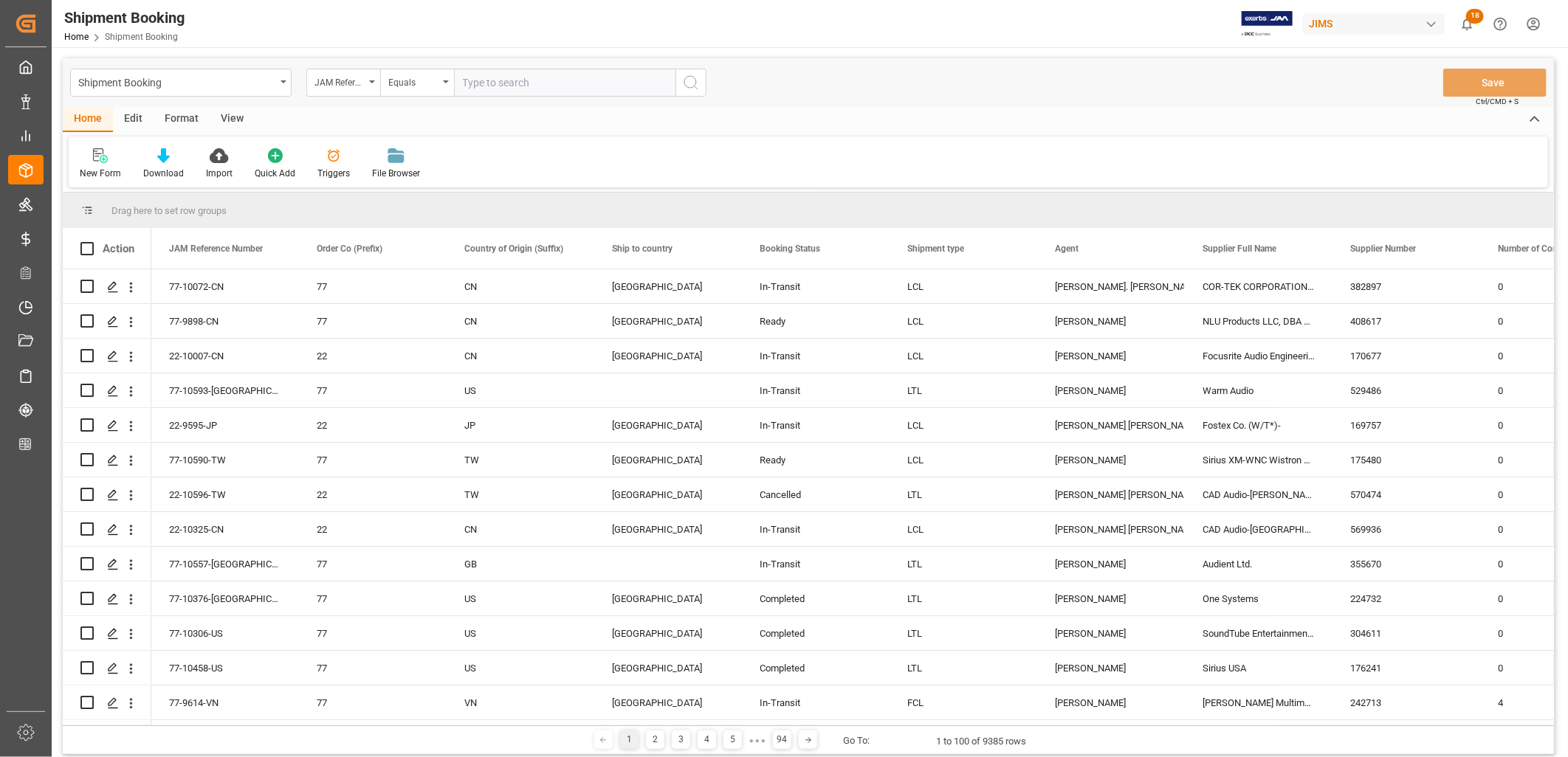
click at [474, 80] on input "text" at bounding box center [565, 82] width 222 height 28
type input "77-10072-CN"
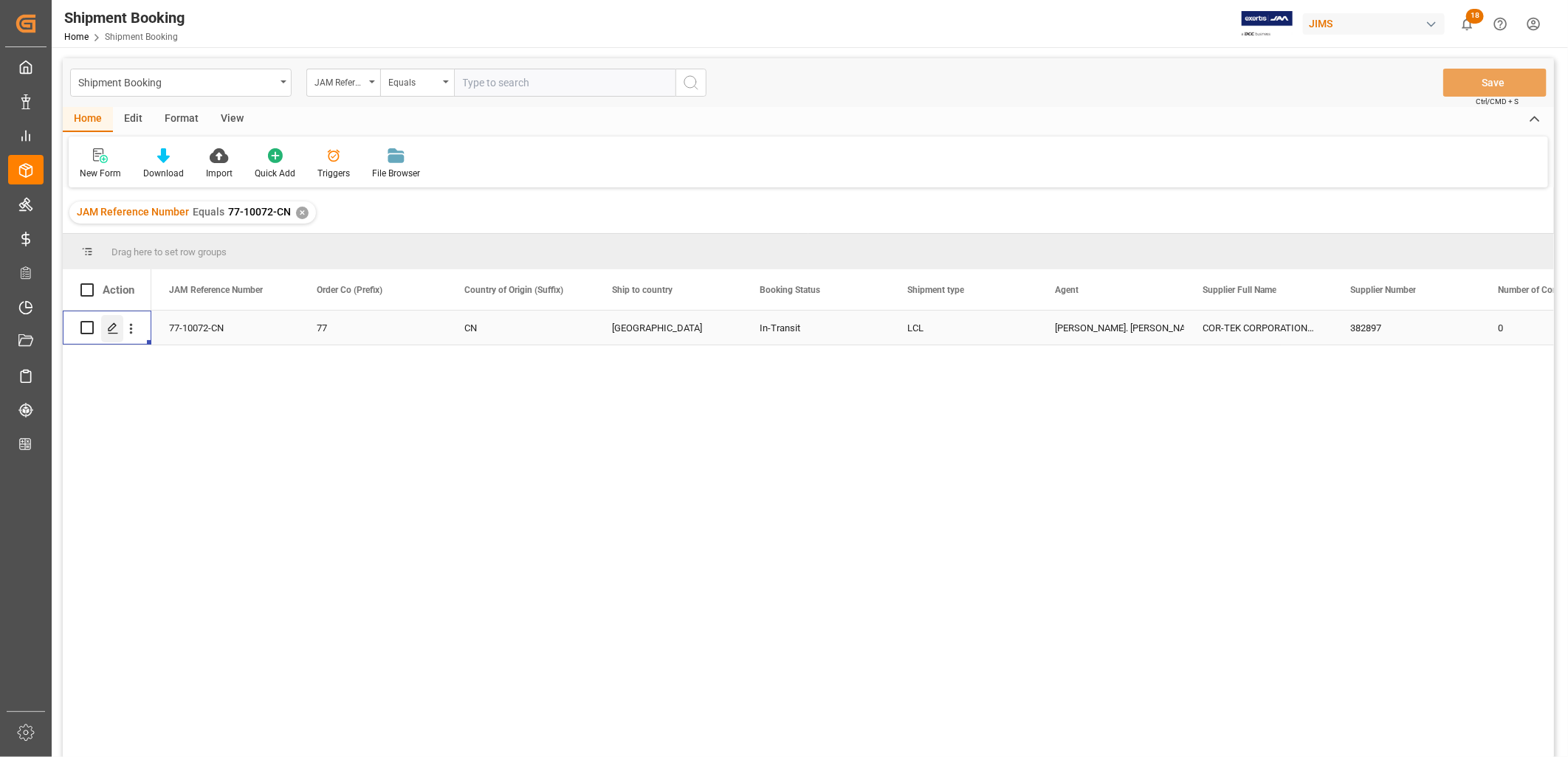
click at [111, 326] on icon "Press SPACE to select this row." at bounding box center [112, 328] width 12 height 12
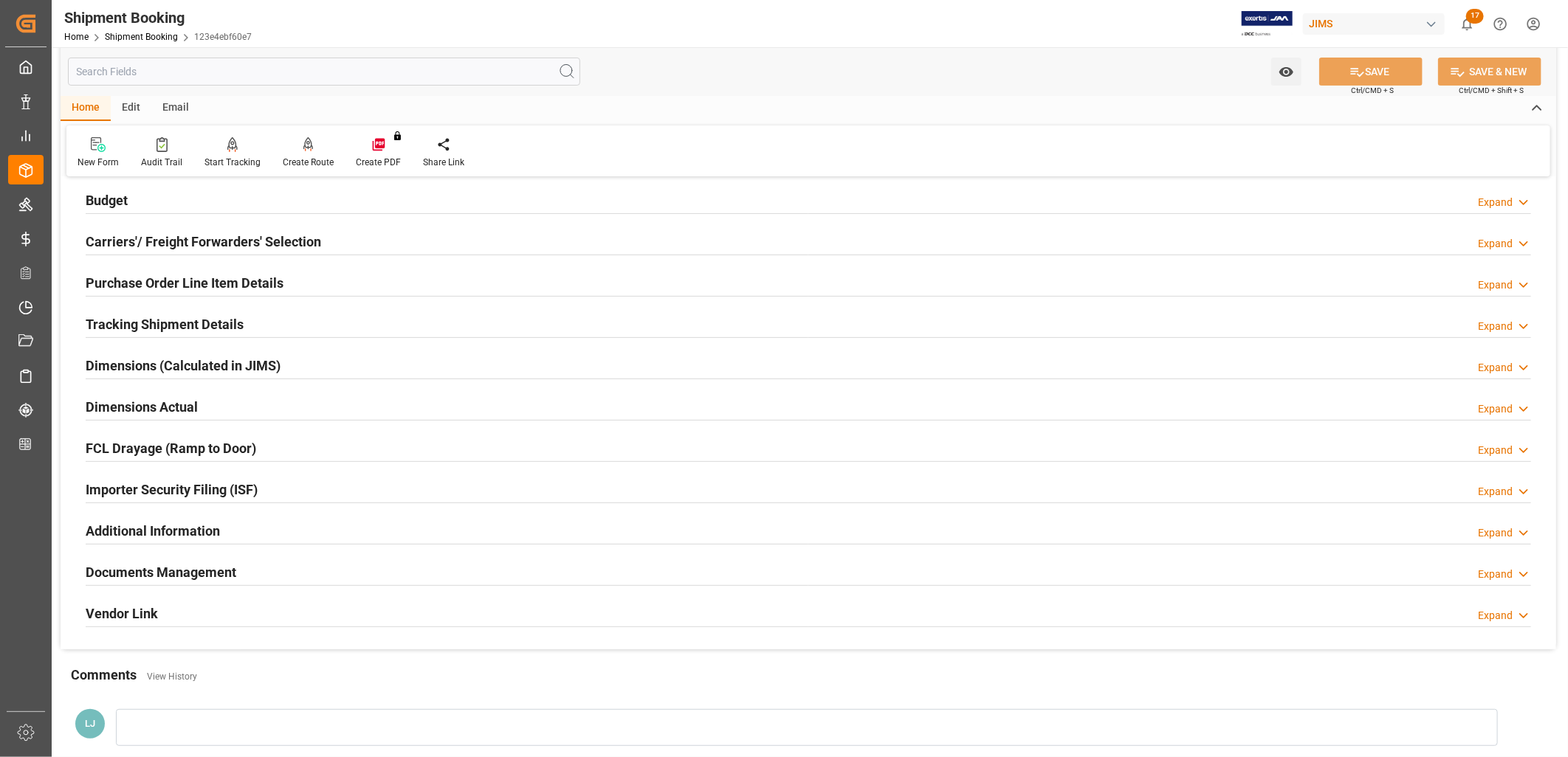
scroll to position [164, 0]
click at [209, 568] on h2 "Documents Management" at bounding box center [160, 571] width 151 height 20
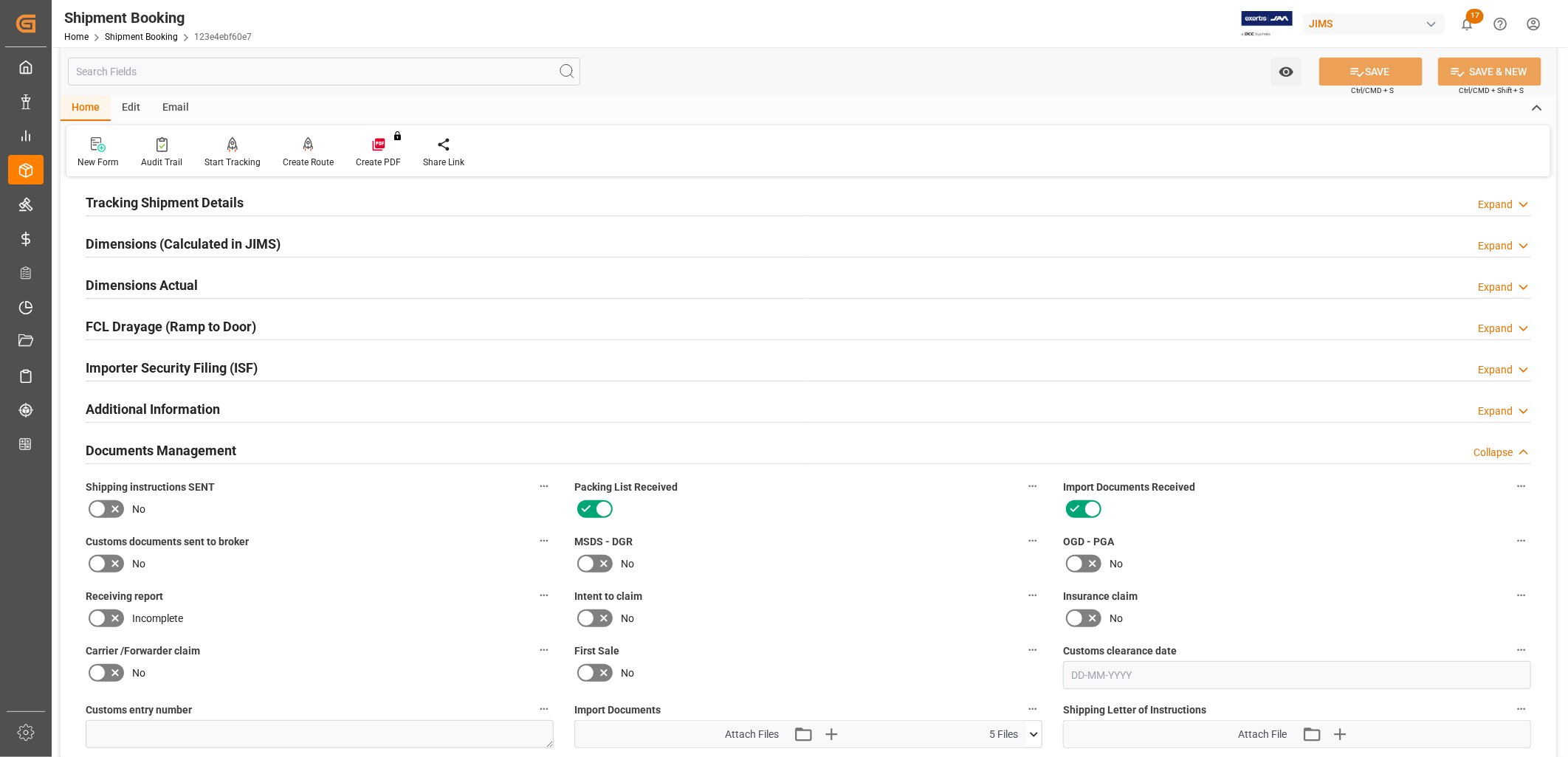
scroll to position [574, 0]
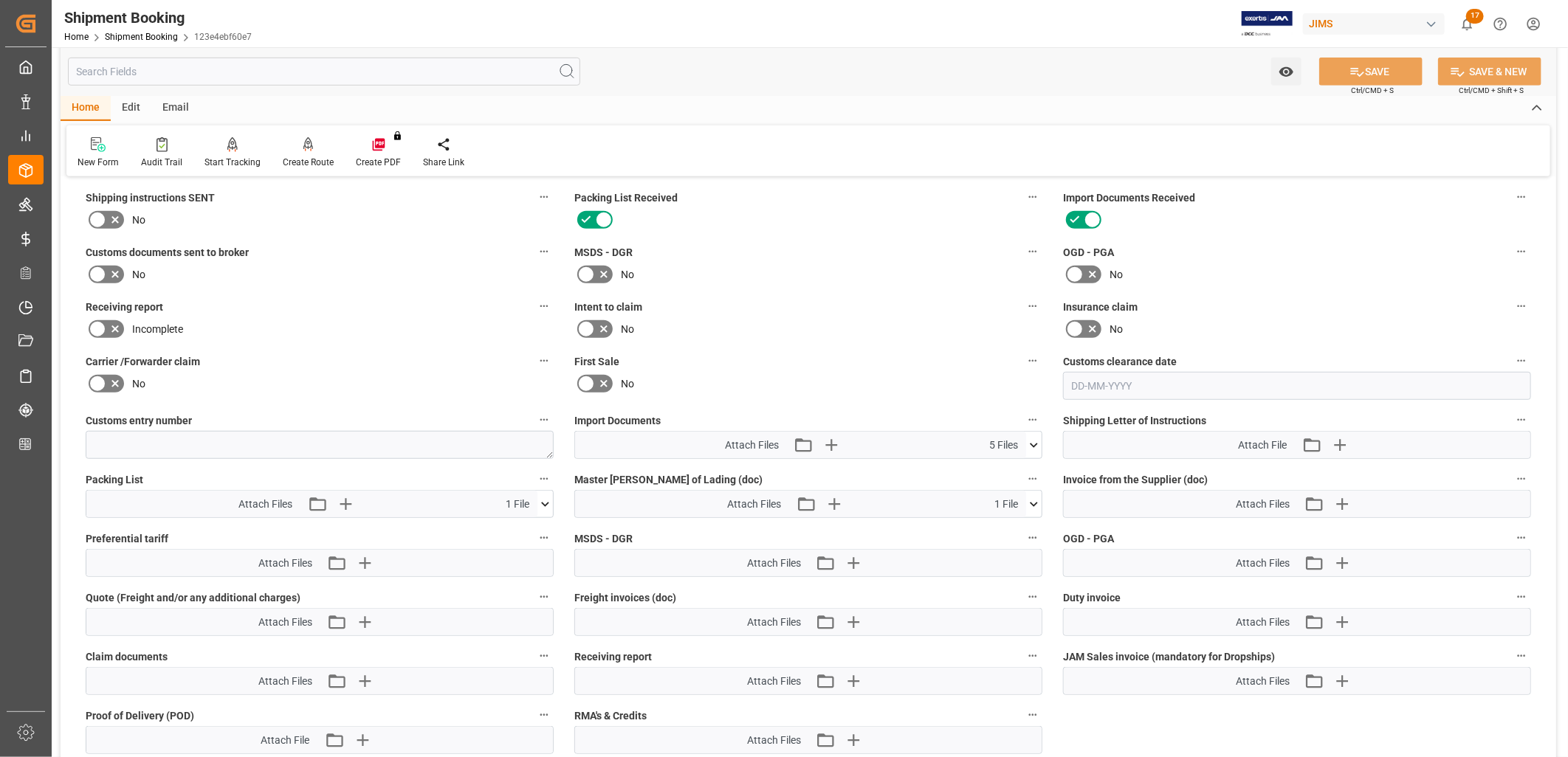
click at [1040, 438] on icon at bounding box center [1033, 445] width 15 height 15
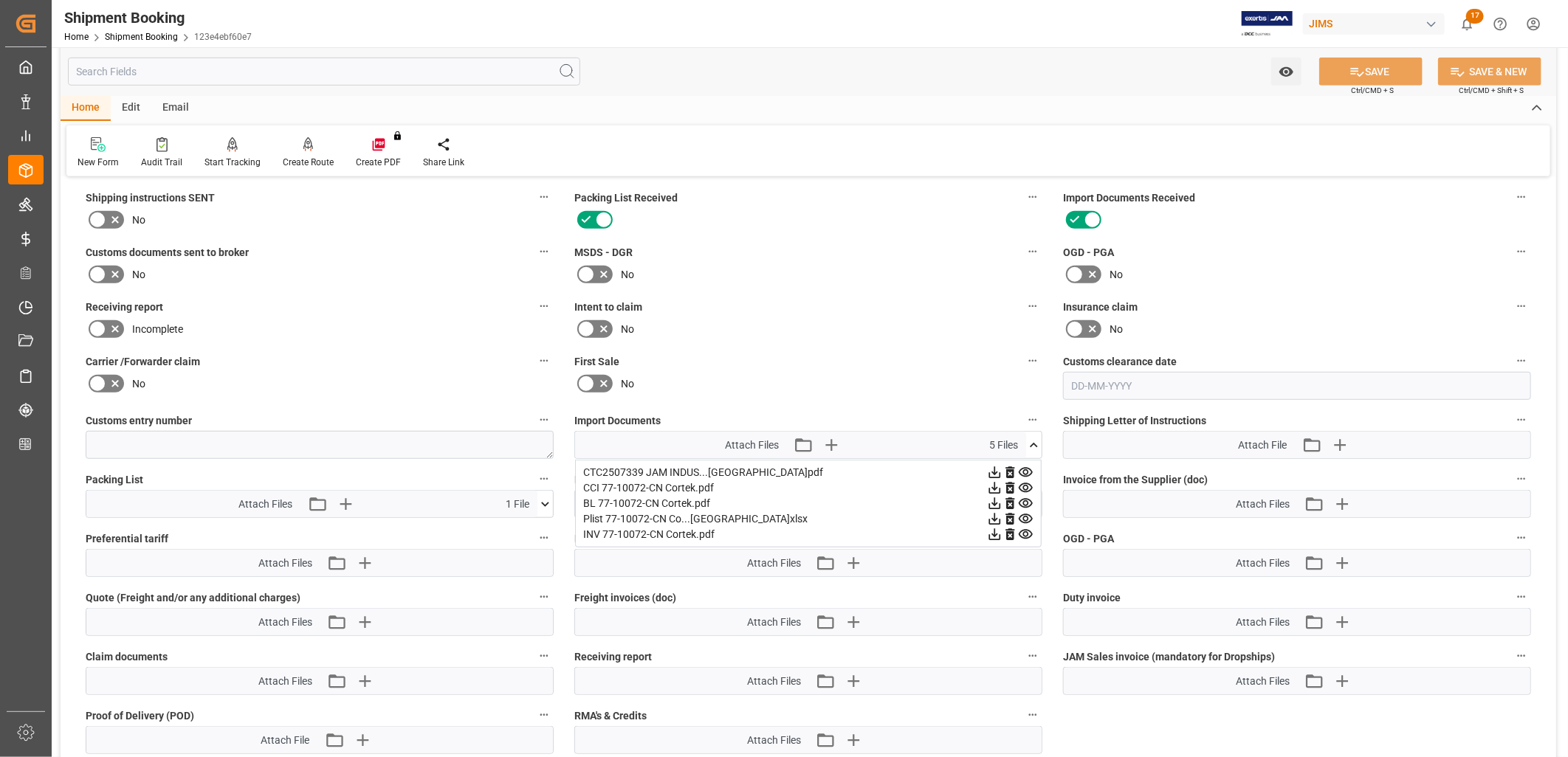
click at [706, 512] on div "Plist 77-10072-CN Co...China.xlsx" at bounding box center [809, 518] width 451 height 15
click at [994, 514] on icon at bounding box center [995, 519] width 12 height 12
click at [829, 438] on icon "button" at bounding box center [831, 445] width 24 height 24
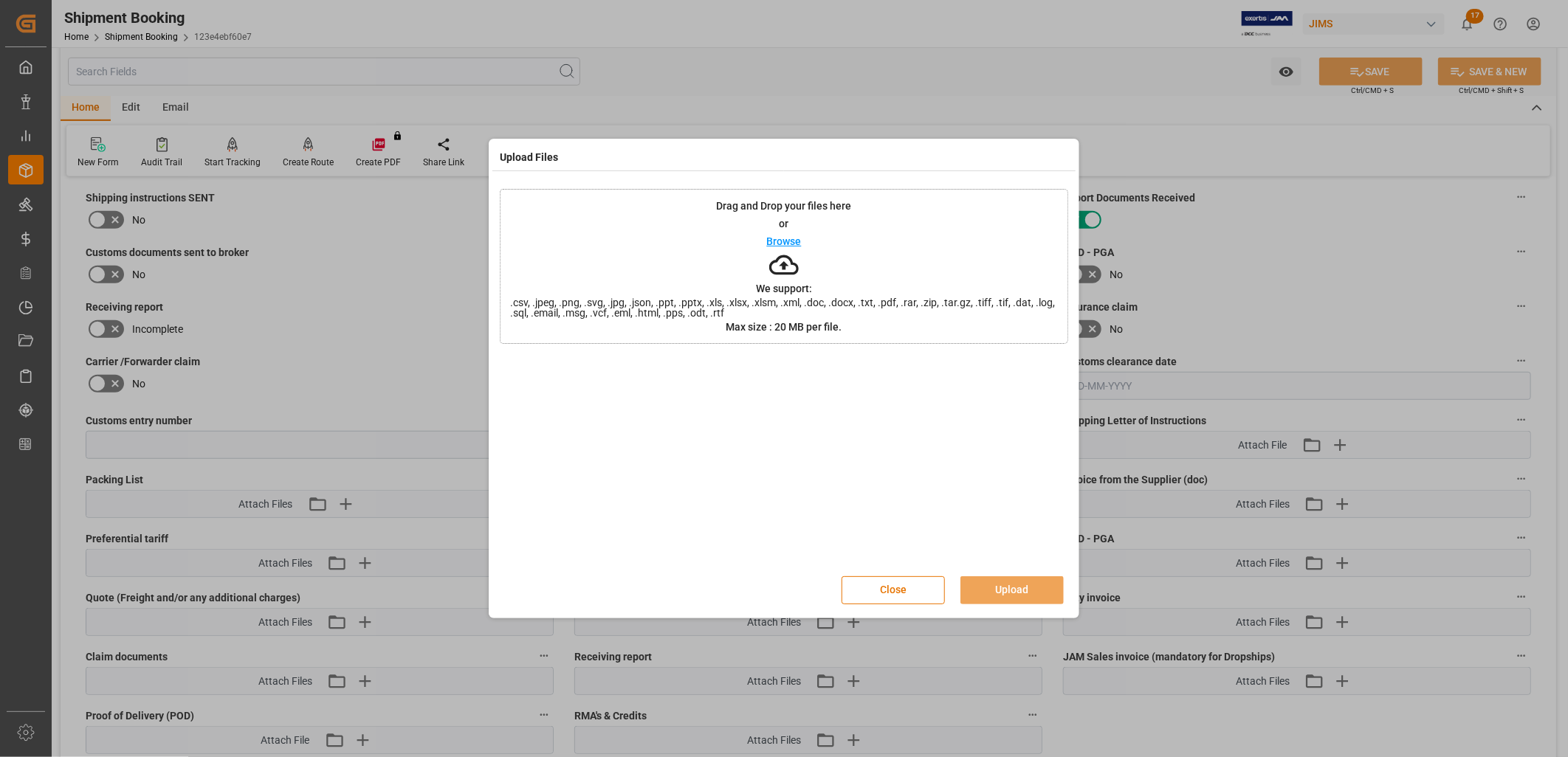
click at [798, 240] on p "Browse" at bounding box center [784, 241] width 35 height 11
click at [1016, 588] on button "Upload" at bounding box center [1012, 590] width 103 height 28
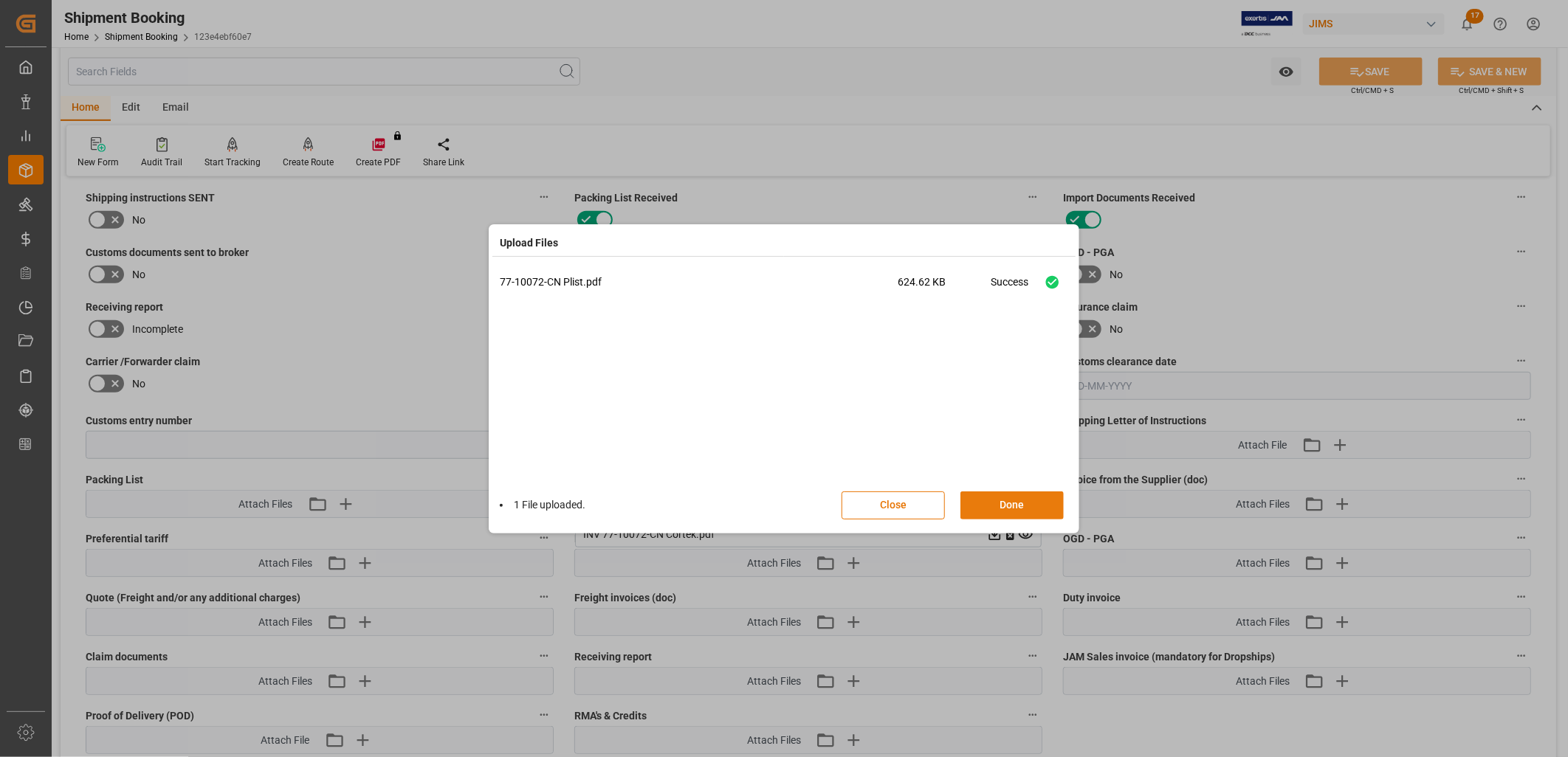
click at [1019, 503] on button "Done" at bounding box center [1012, 505] width 103 height 28
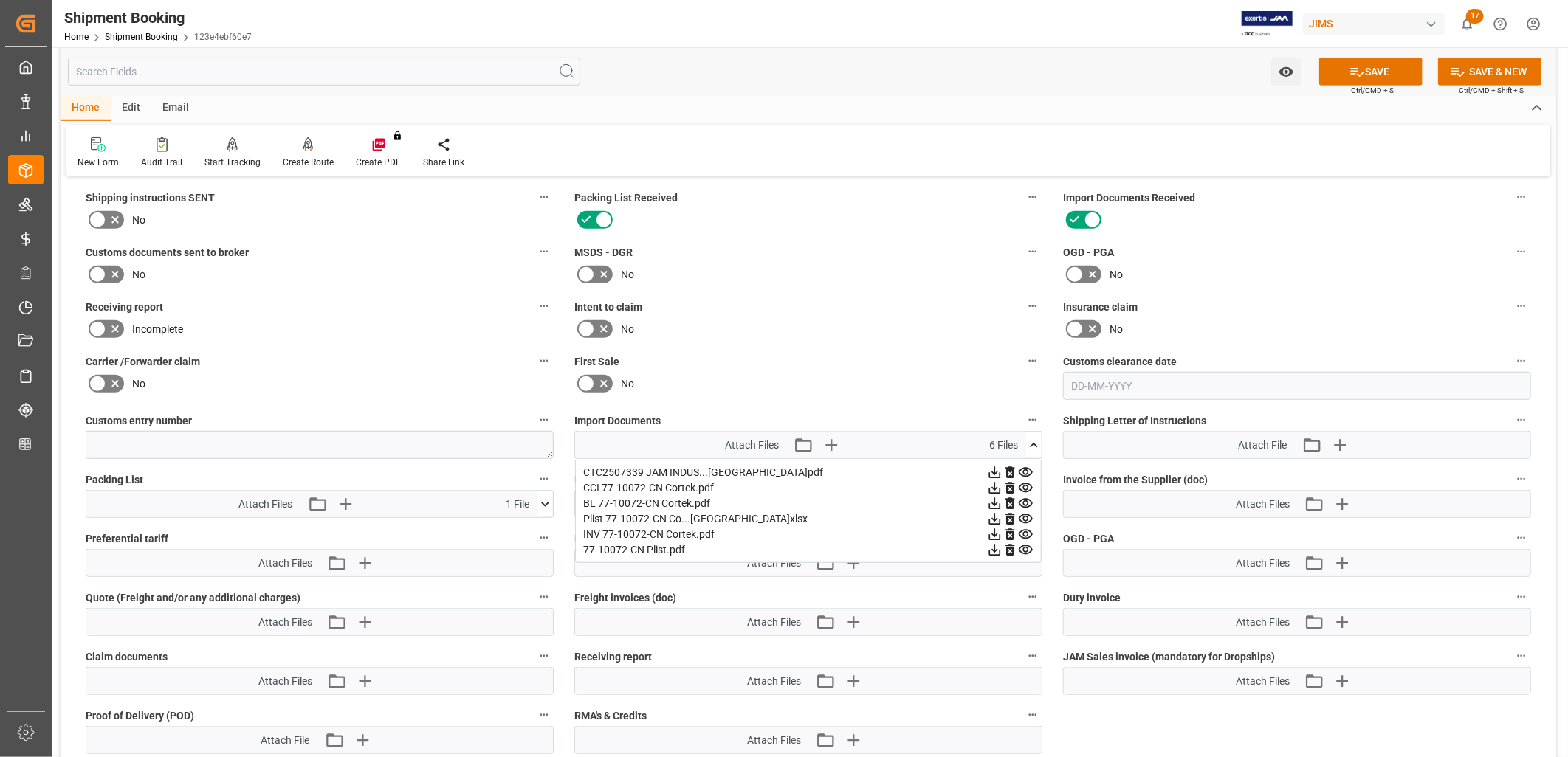
click at [1003, 511] on icon at bounding box center [994, 518] width 15 height 15
click at [830, 436] on icon "button" at bounding box center [831, 445] width 24 height 24
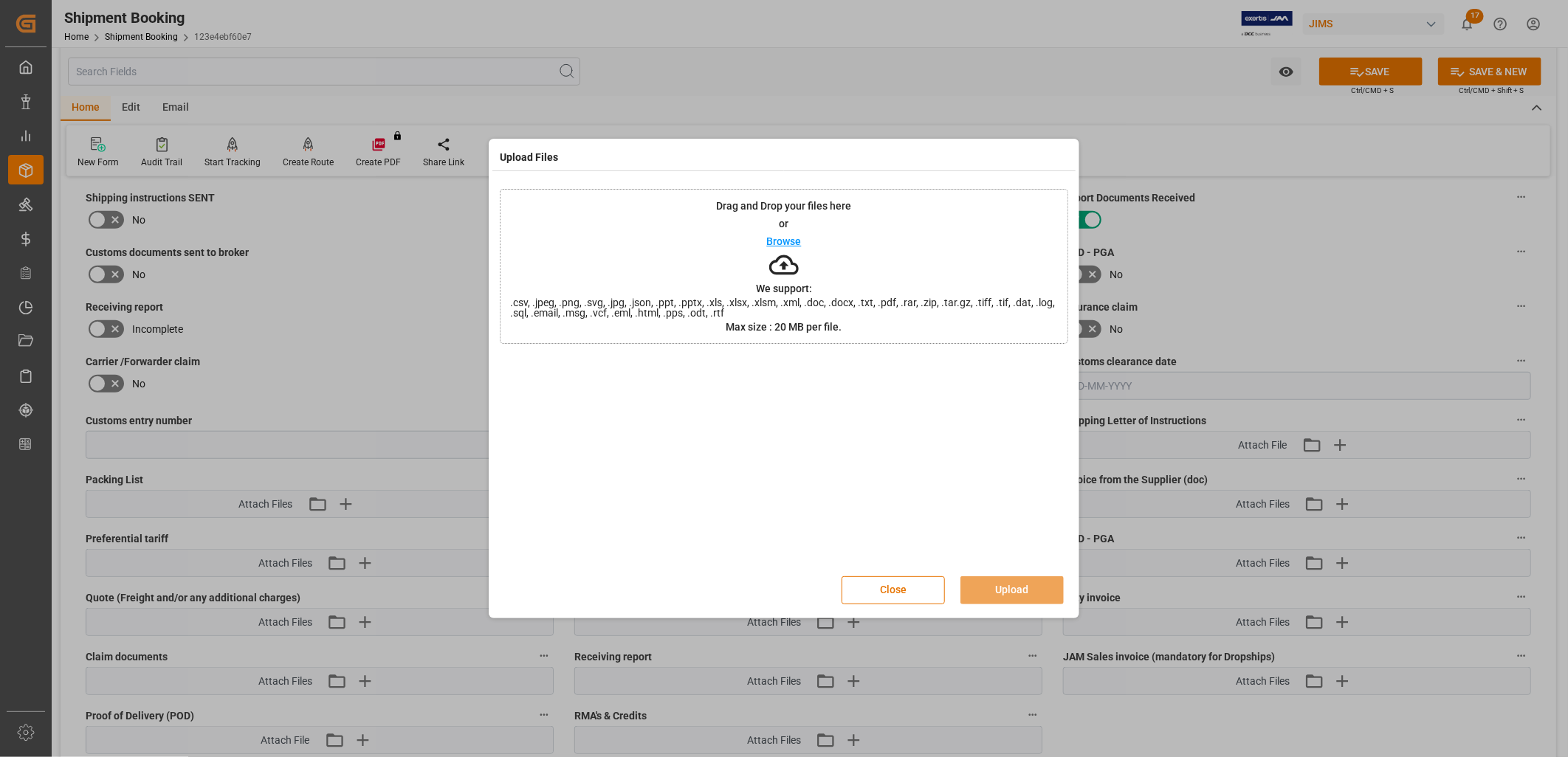
click at [788, 240] on p "Browse" at bounding box center [784, 241] width 35 height 11
click at [998, 583] on button "Upload" at bounding box center [1012, 590] width 103 height 28
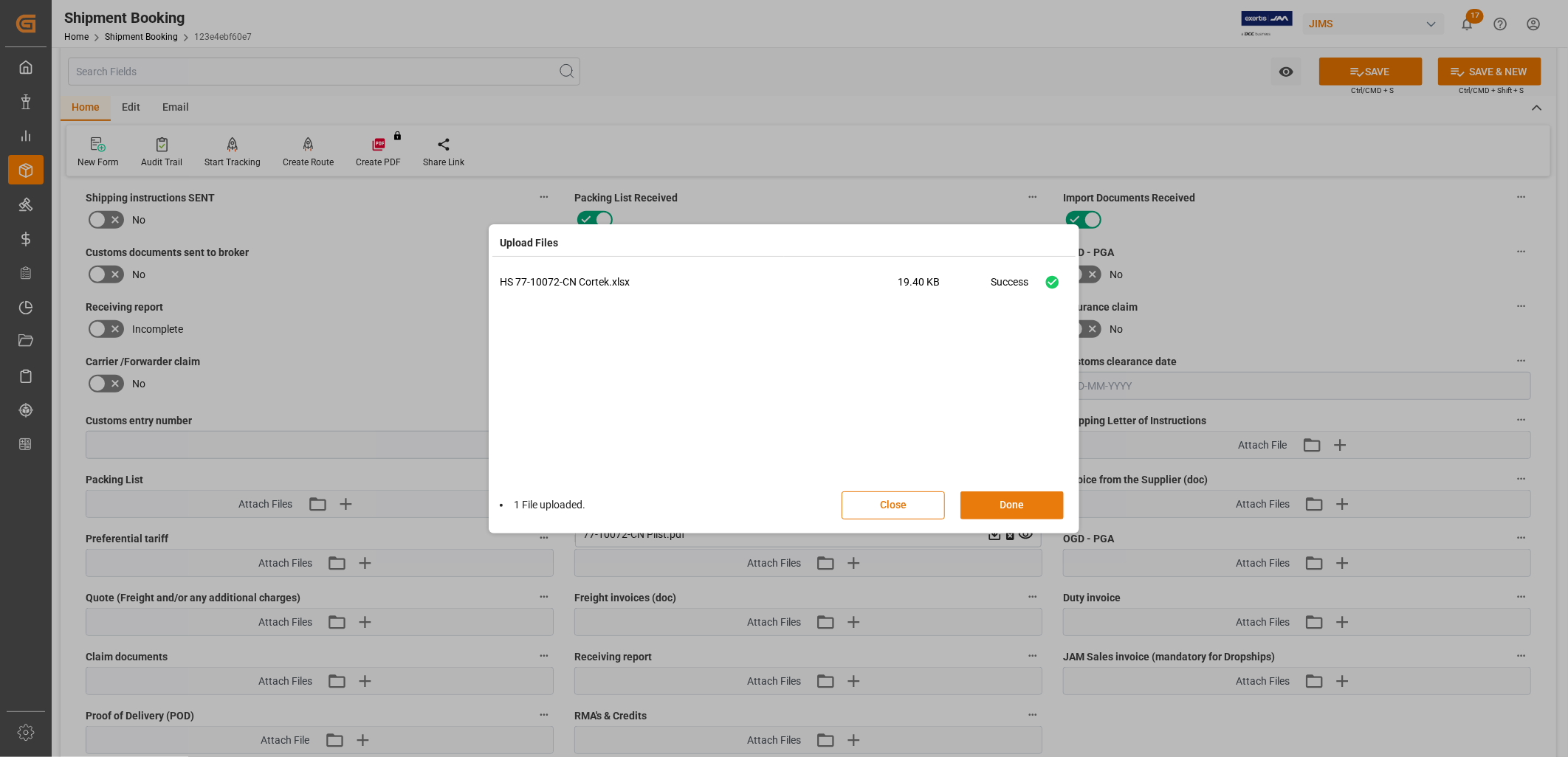
click at [1012, 498] on button "Done" at bounding box center [1012, 505] width 103 height 28
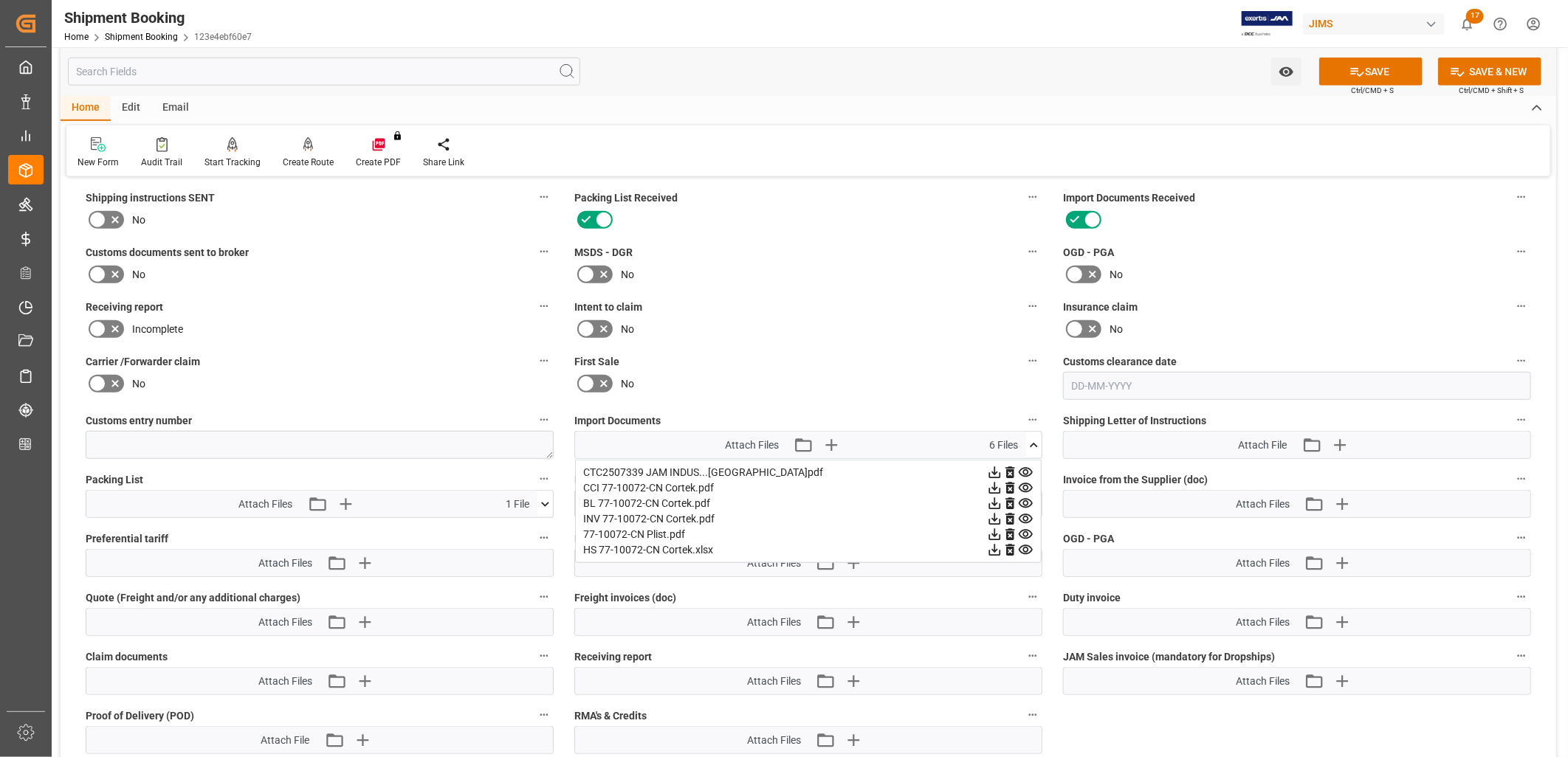
click at [1037, 438] on icon at bounding box center [1033, 445] width 15 height 15
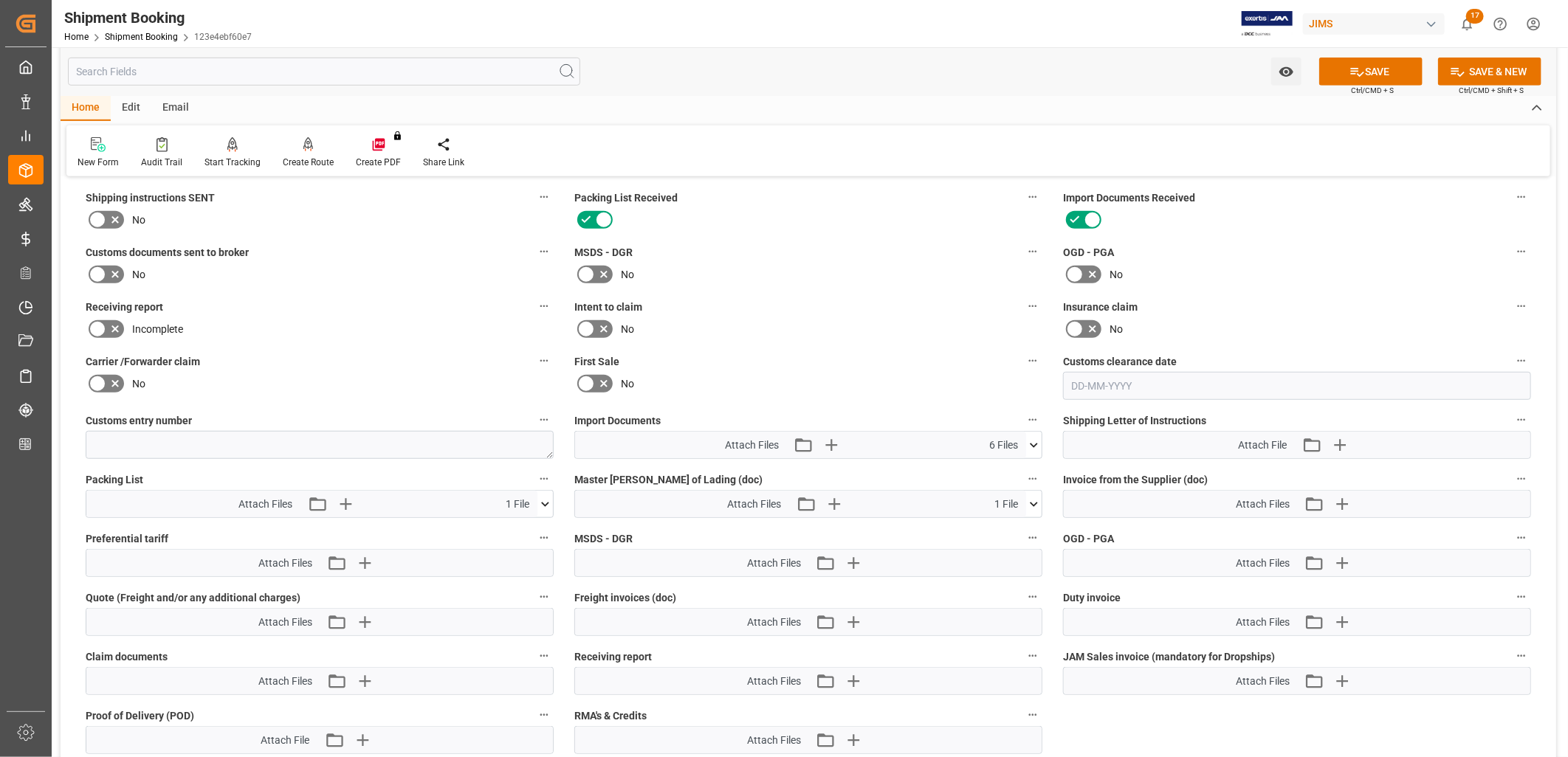
click at [99, 265] on icon at bounding box center [97, 274] width 18 height 18
click at [0, 0] on input "checkbox" at bounding box center [0, 0] width 0 height 0
click at [1399, 70] on button "SAVE" at bounding box center [1371, 71] width 103 height 28
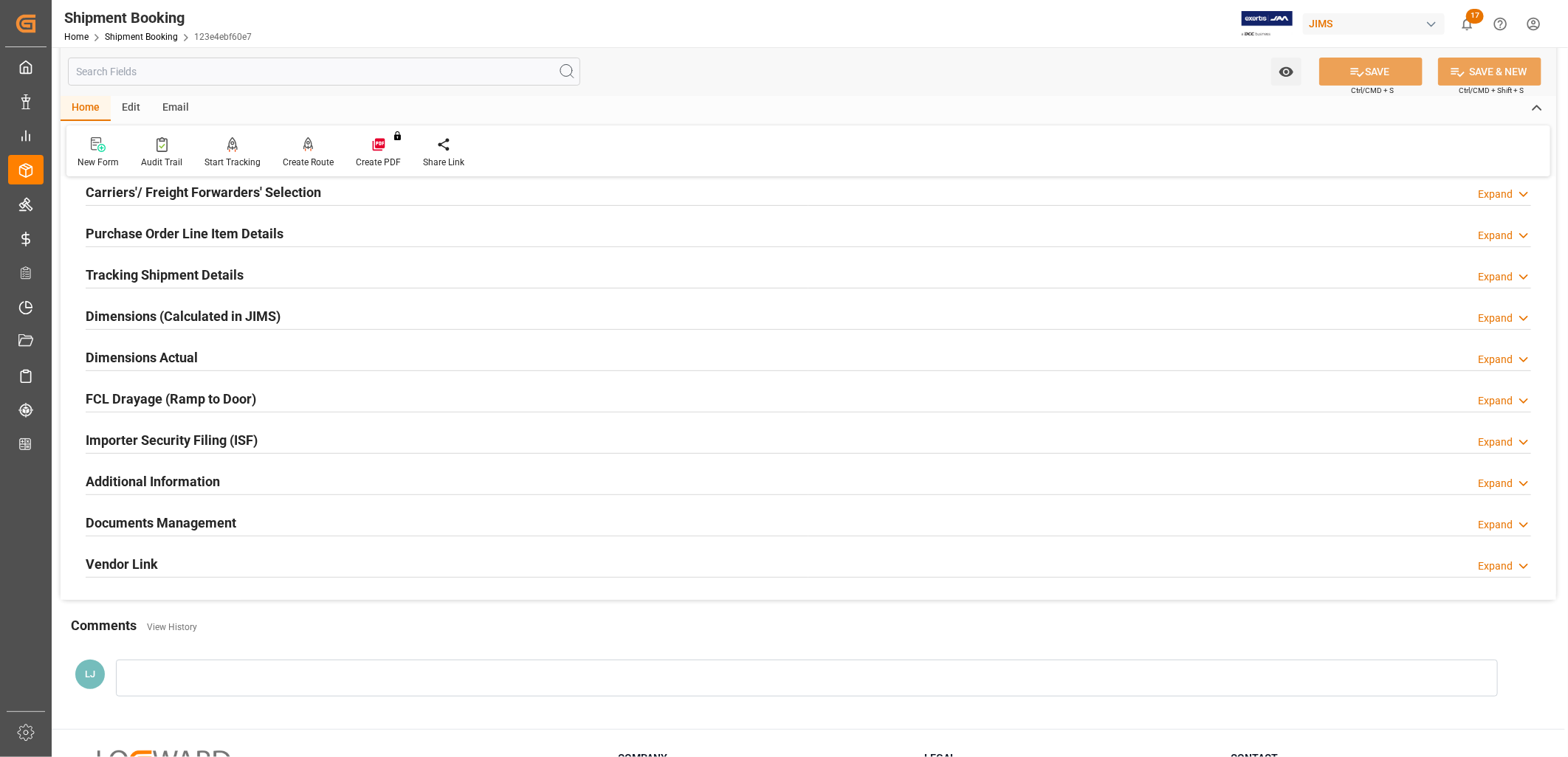
scroll to position [188, 0]
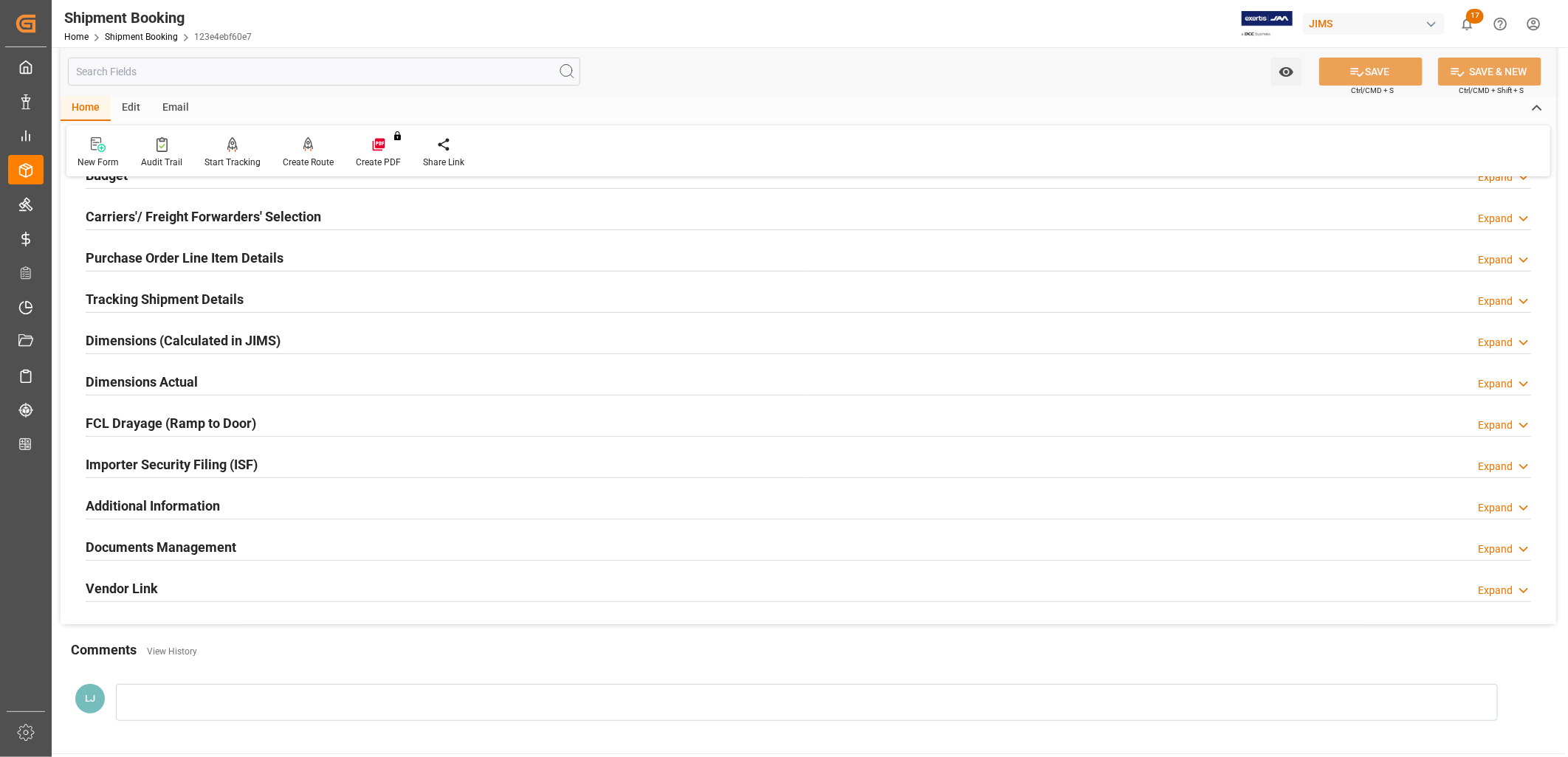
click at [230, 252] on h2 "Purchase Order Line Item Details" at bounding box center [184, 257] width 198 height 20
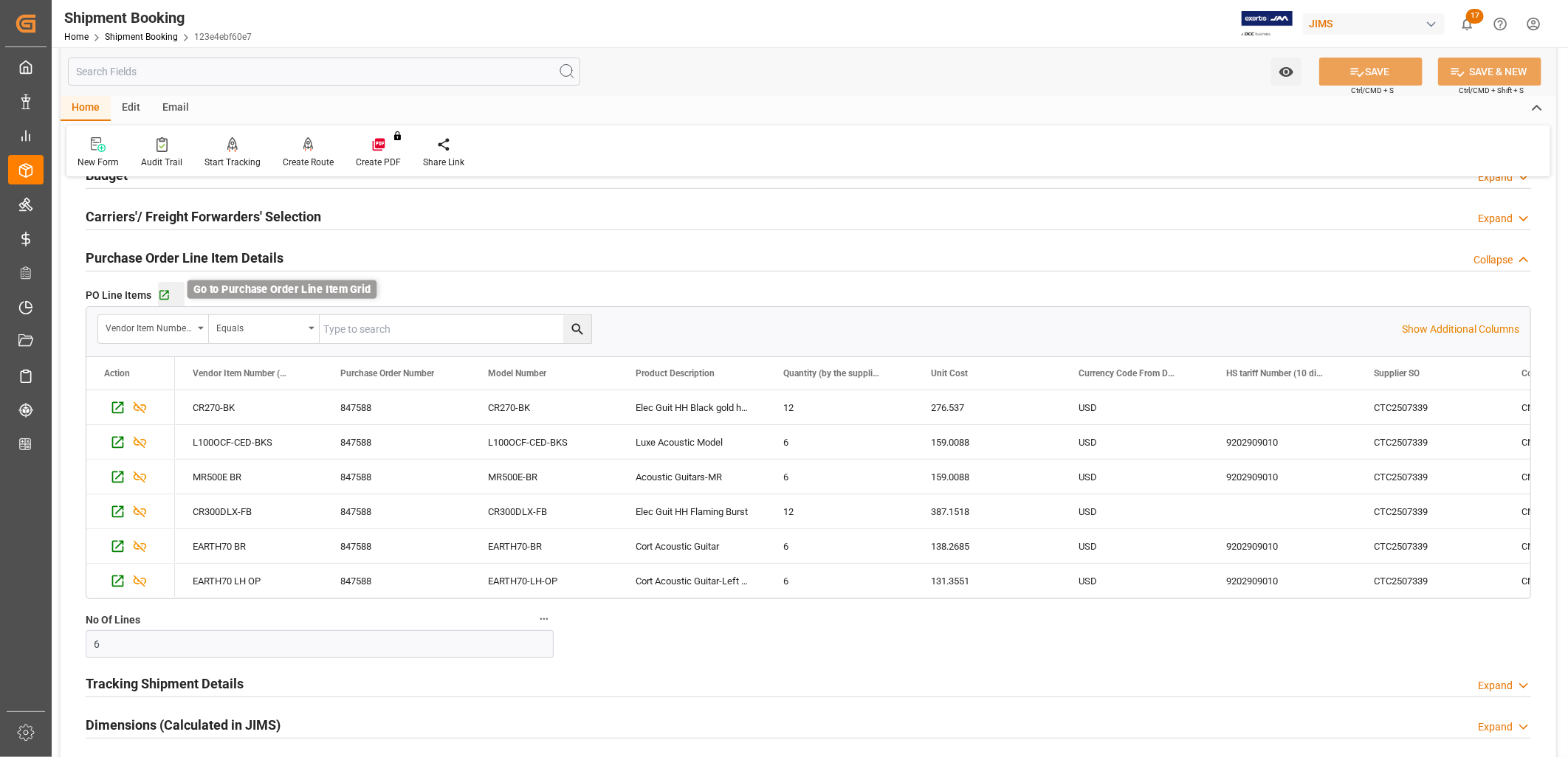
click at [166, 294] on icon "button" at bounding box center [164, 296] width 12 height 12
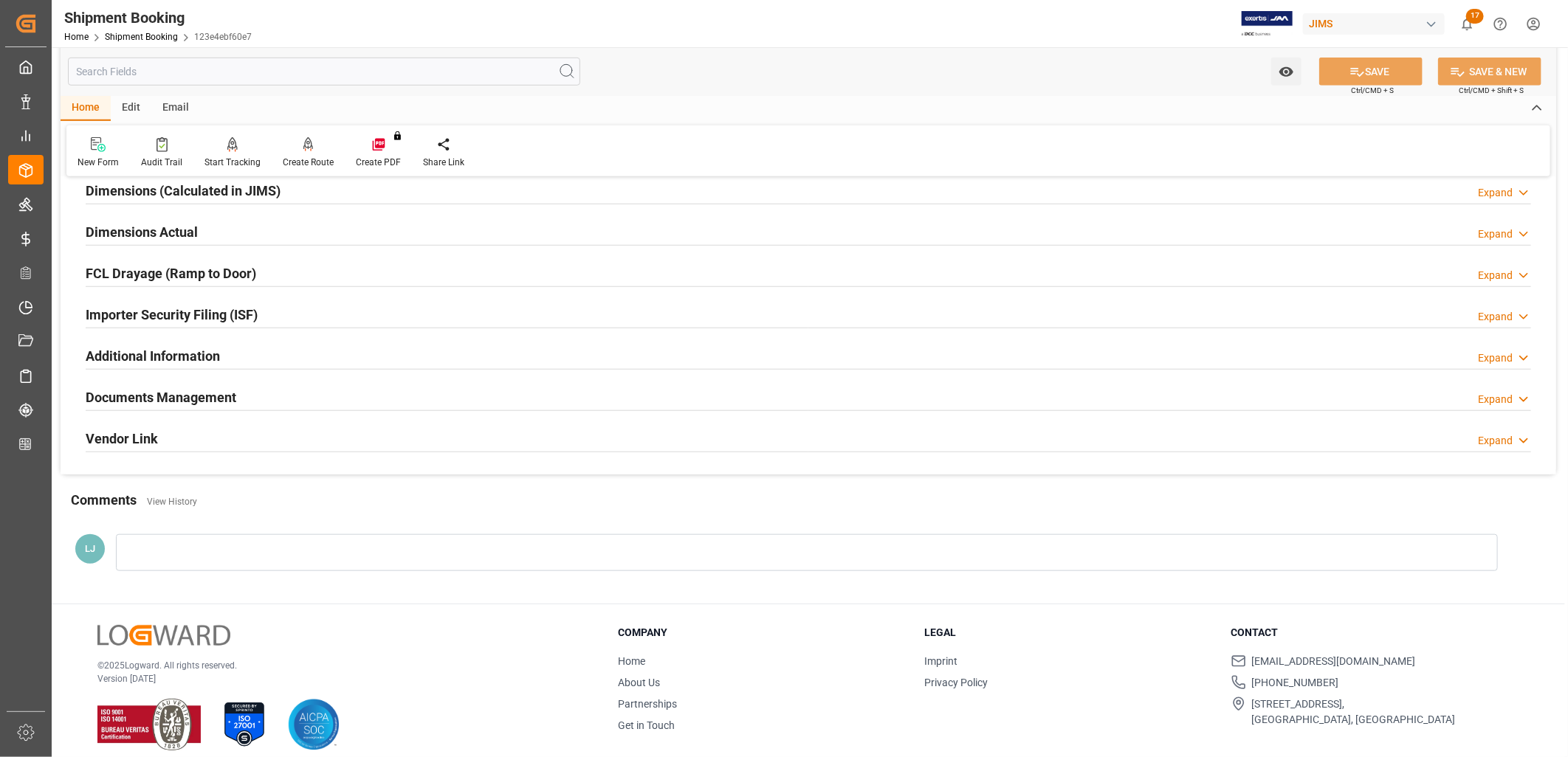
scroll to position [736, 0]
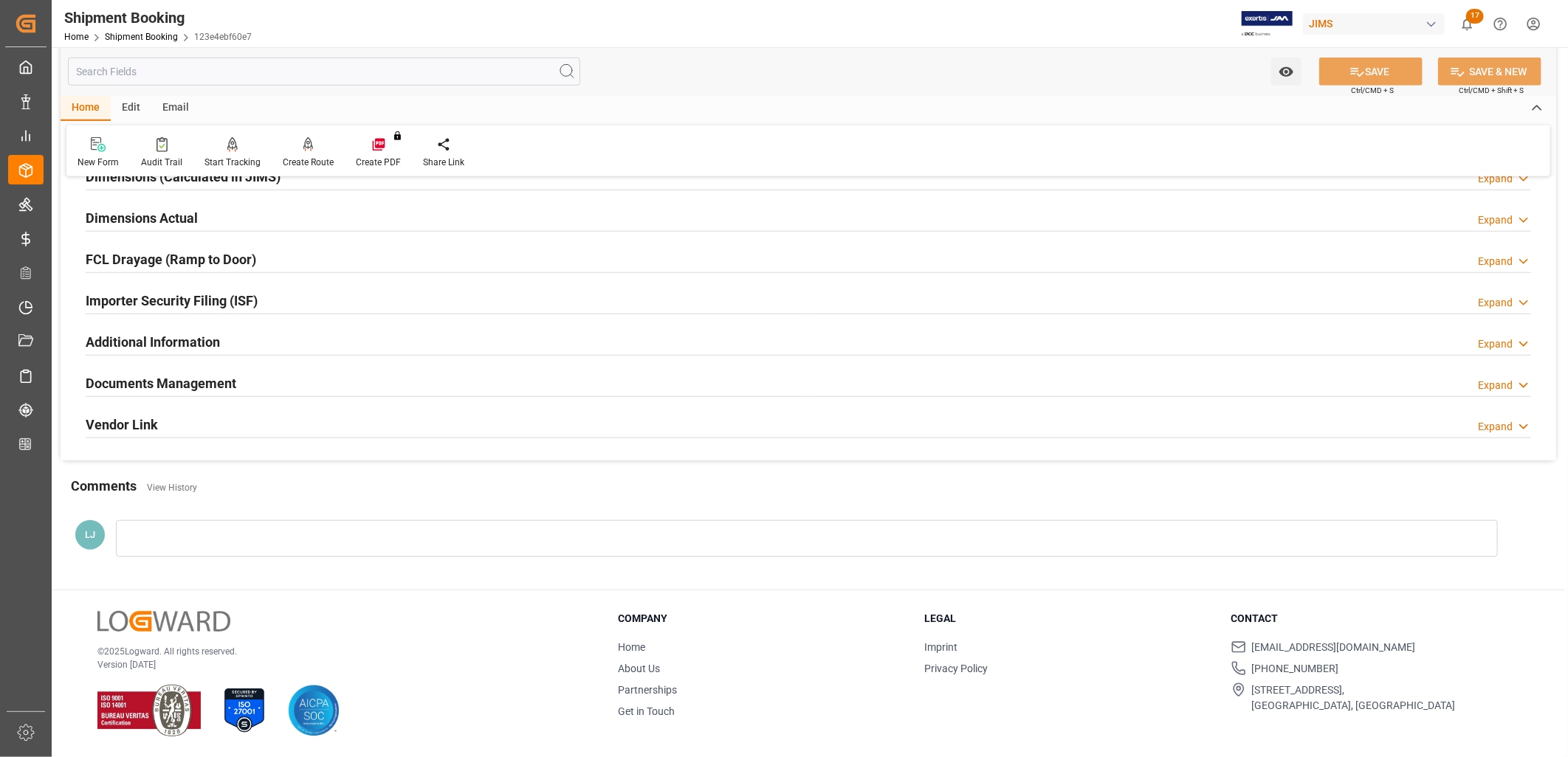
click at [158, 542] on div at bounding box center [807, 538] width 1383 height 37
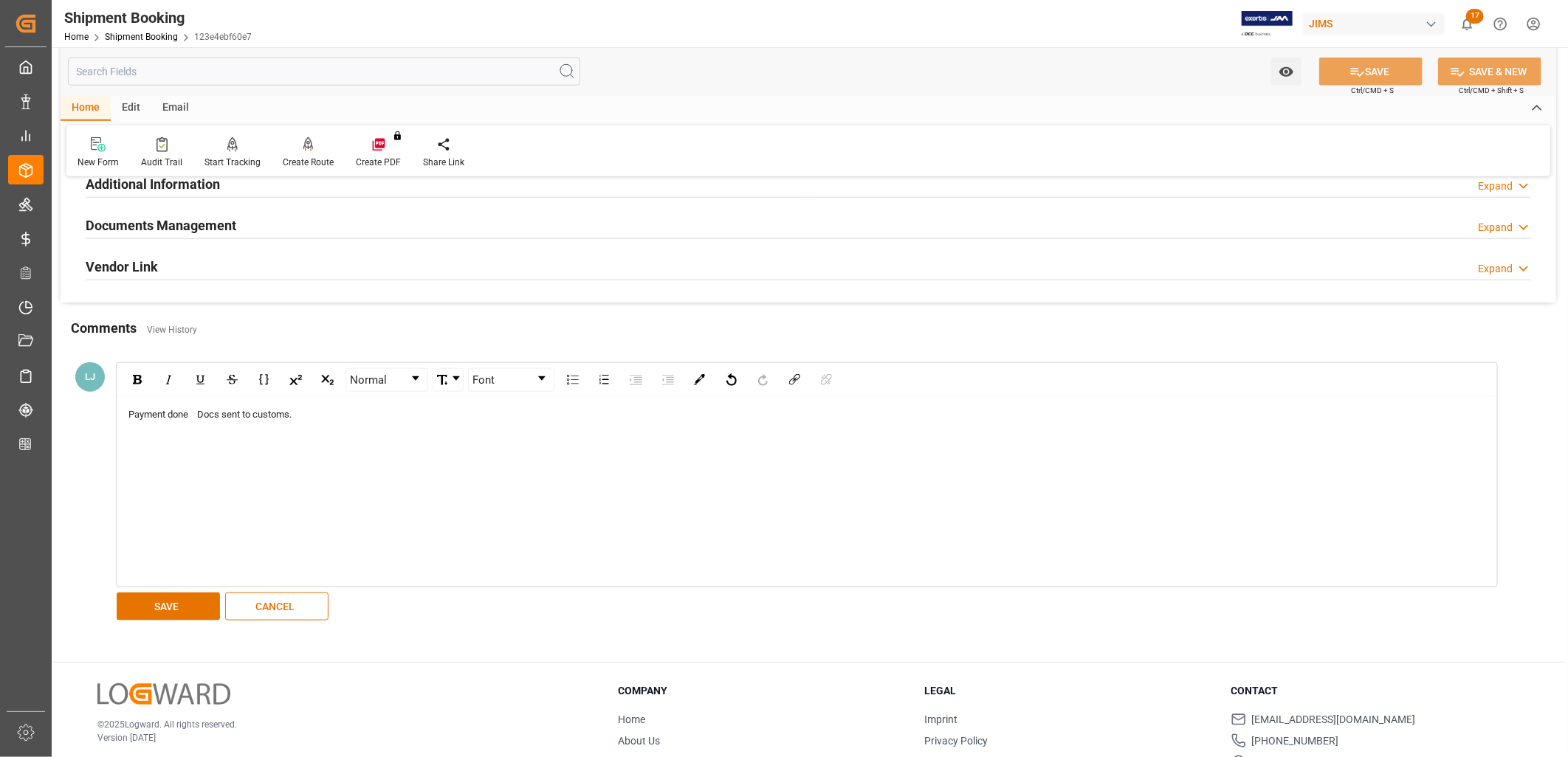
scroll to position [900, 0]
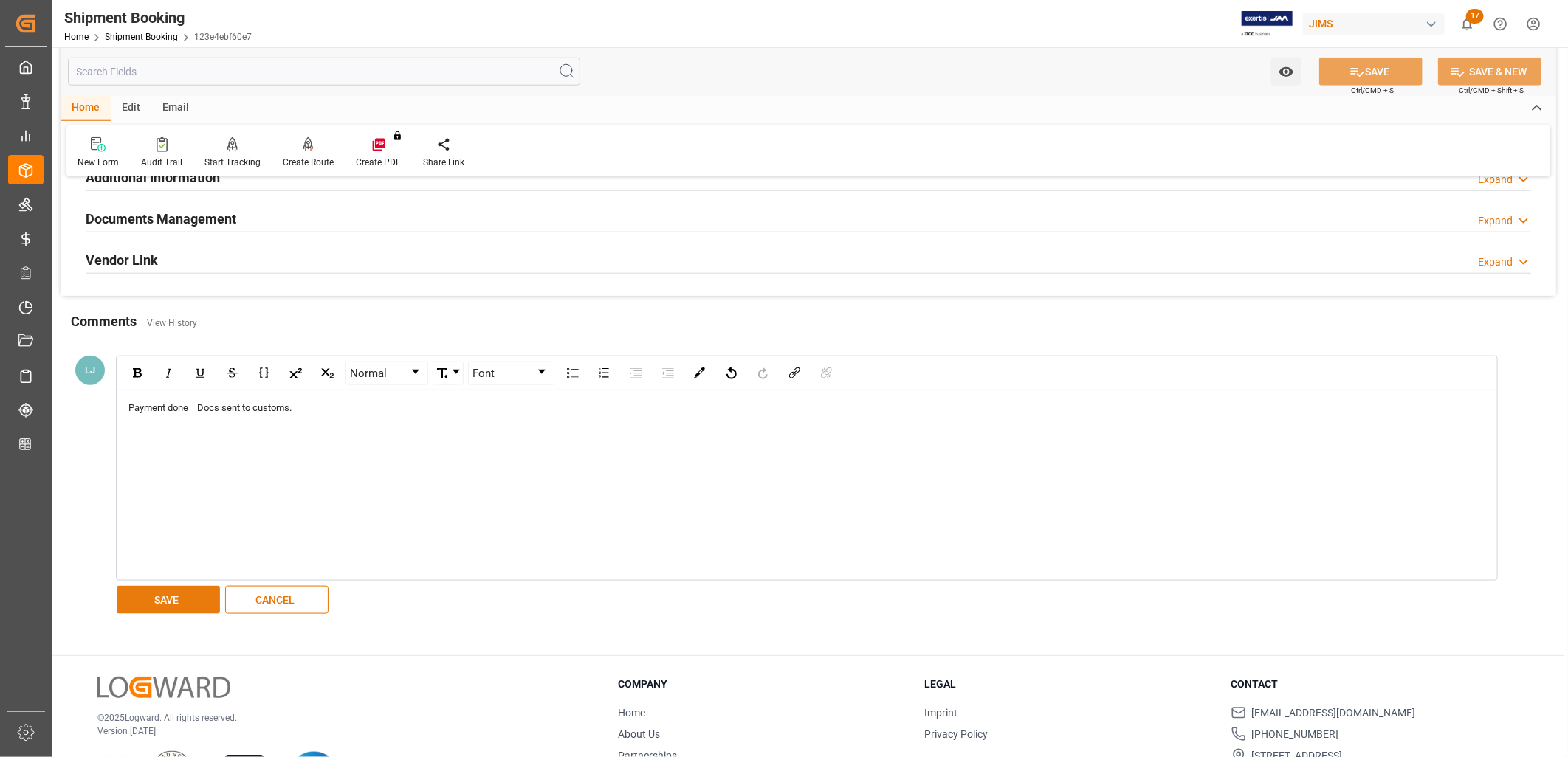
click at [179, 599] on button "SAVE" at bounding box center [168, 599] width 103 height 28
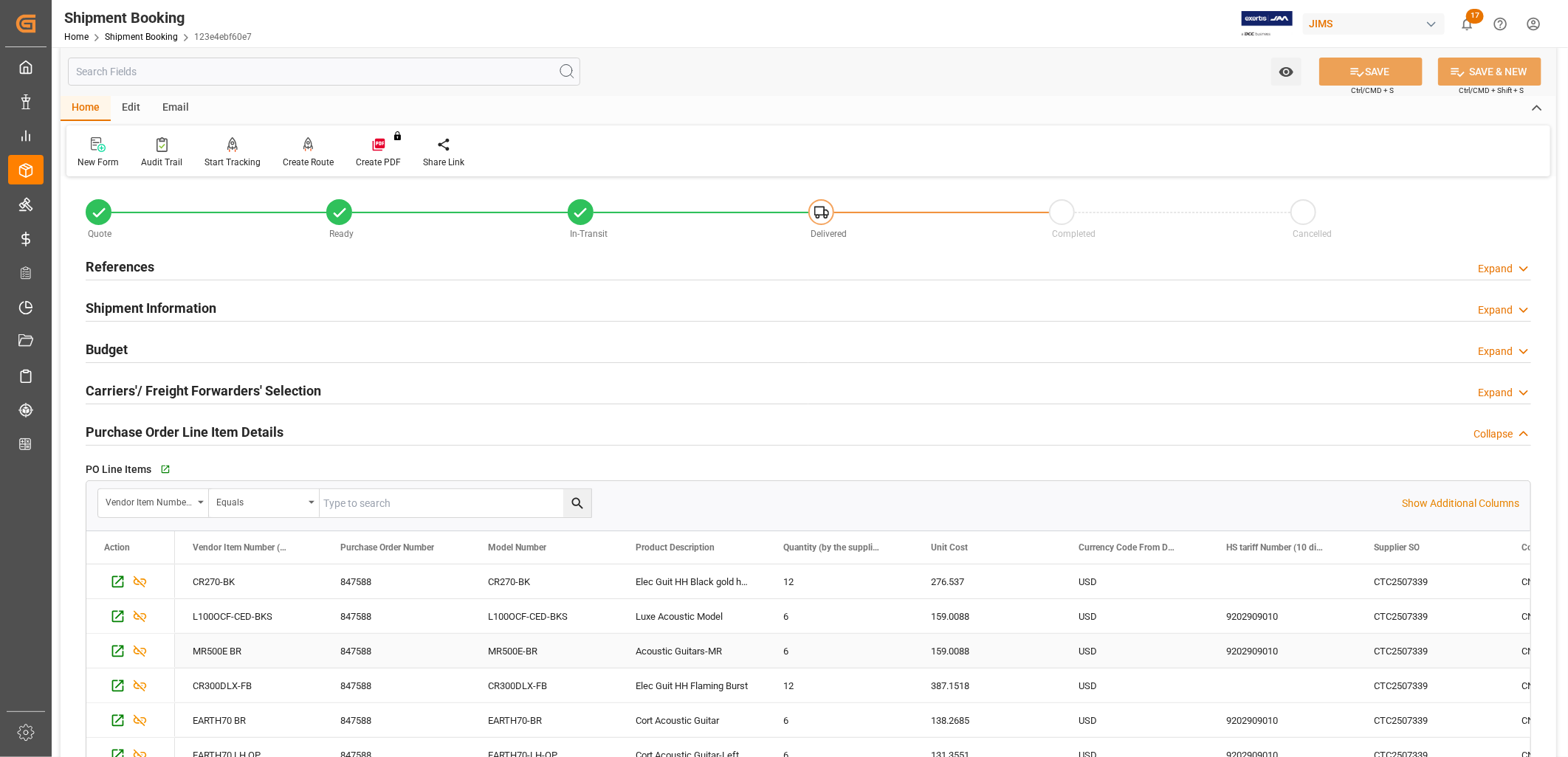
scroll to position [0, 0]
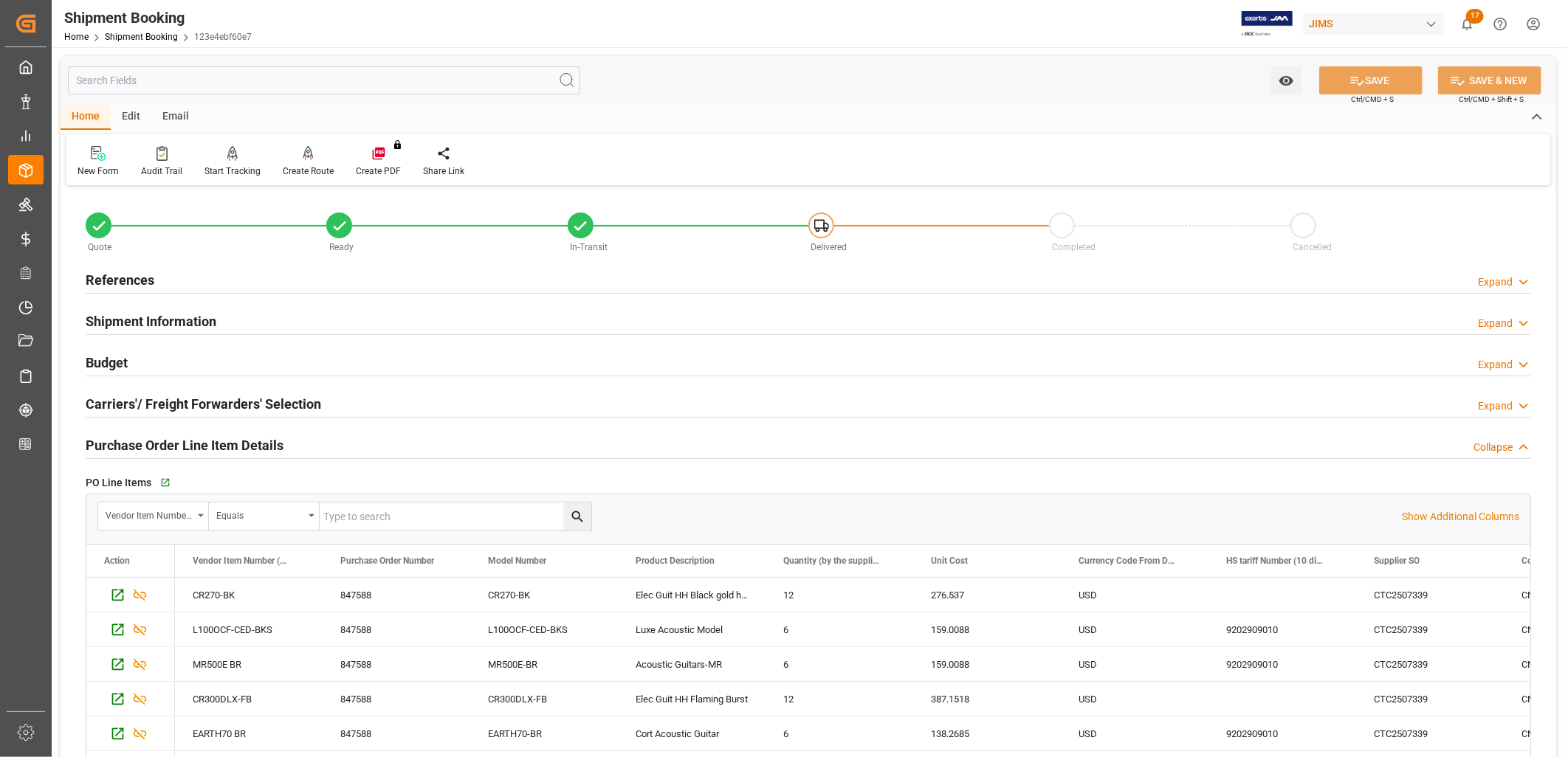
click at [118, 354] on h2 "Budget" at bounding box center [106, 362] width 42 height 20
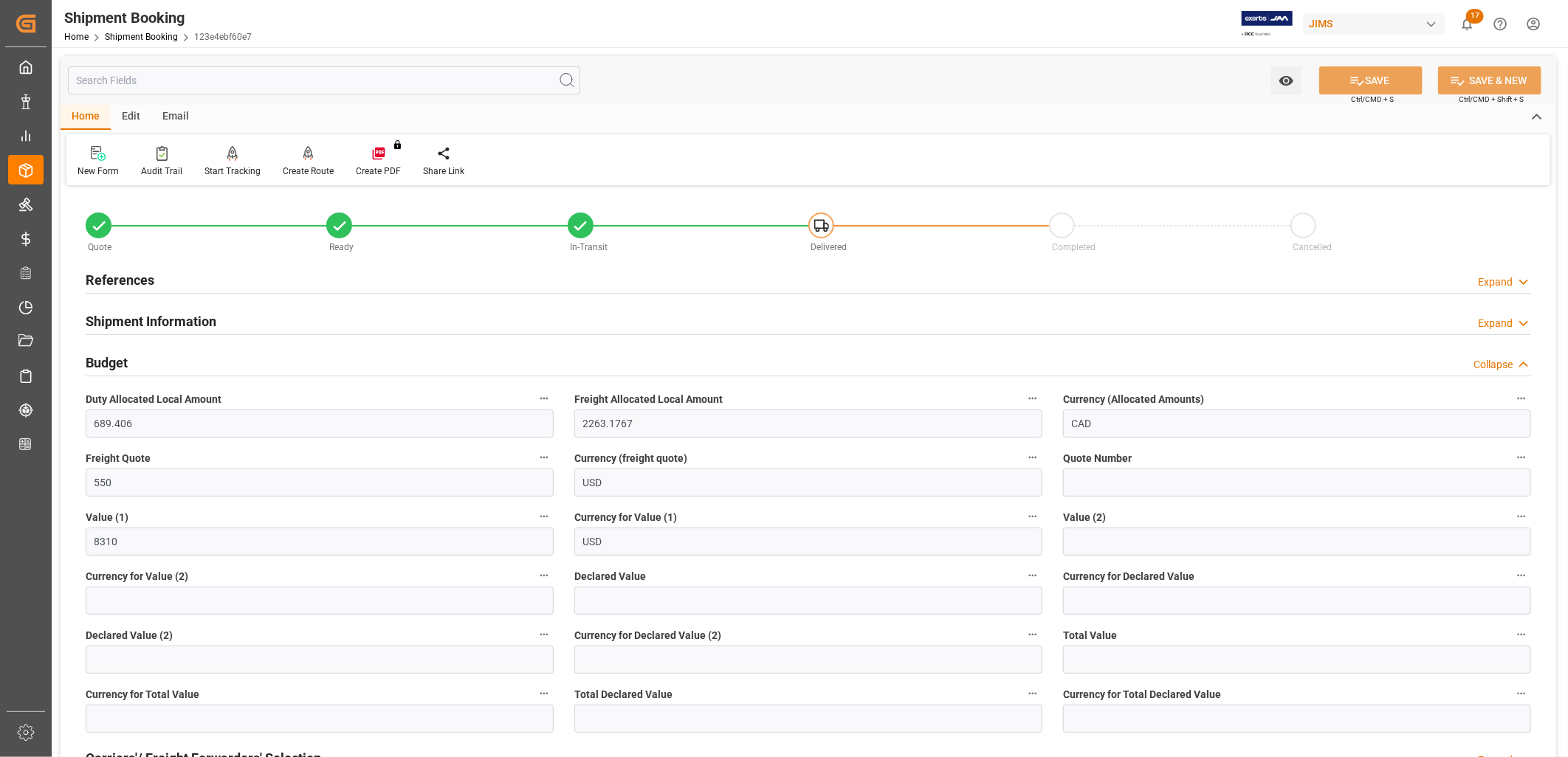
click at [138, 270] on h2 "References" at bounding box center [119, 280] width 69 height 20
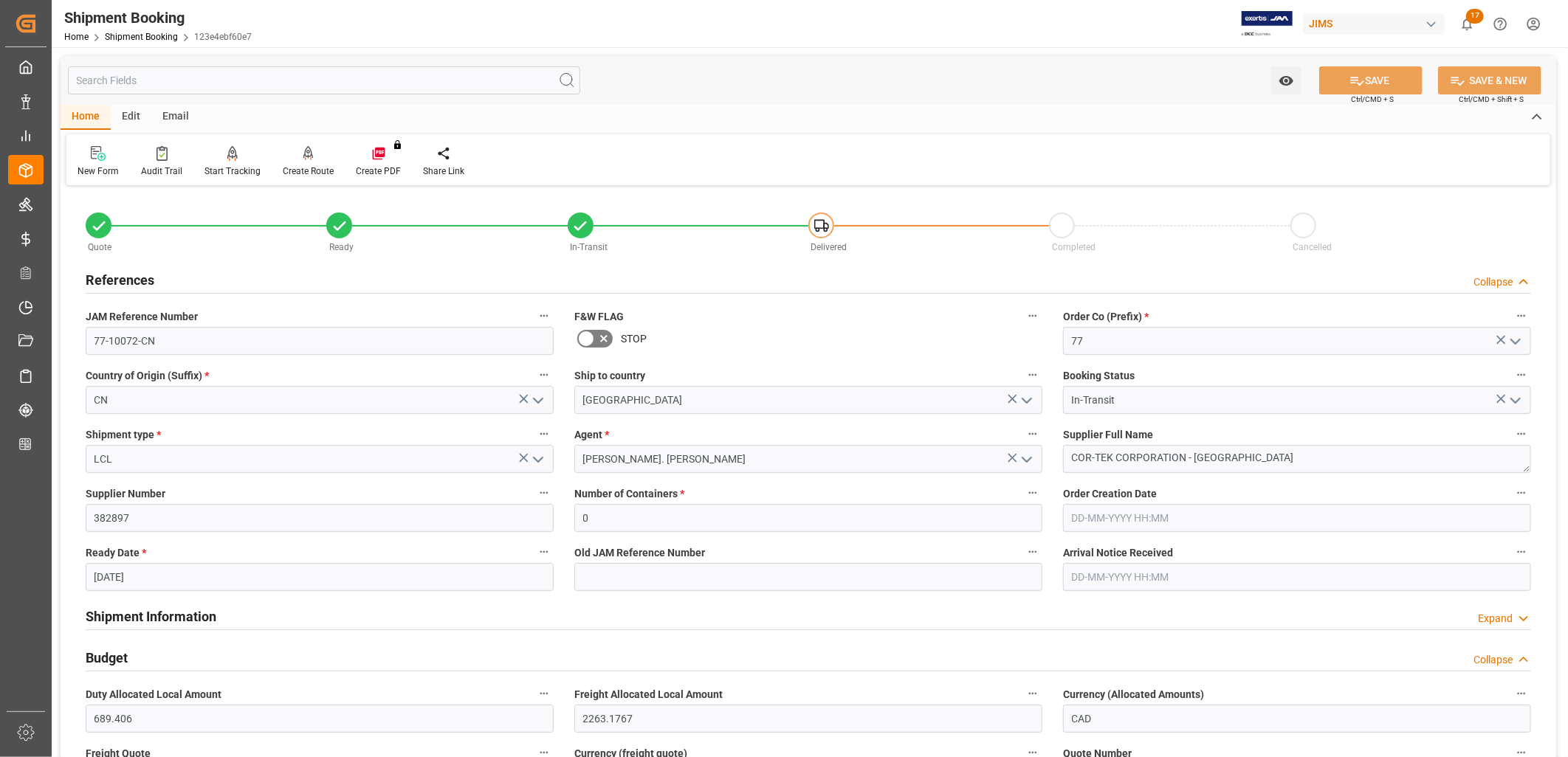
click at [136, 282] on h2 "References" at bounding box center [119, 280] width 69 height 20
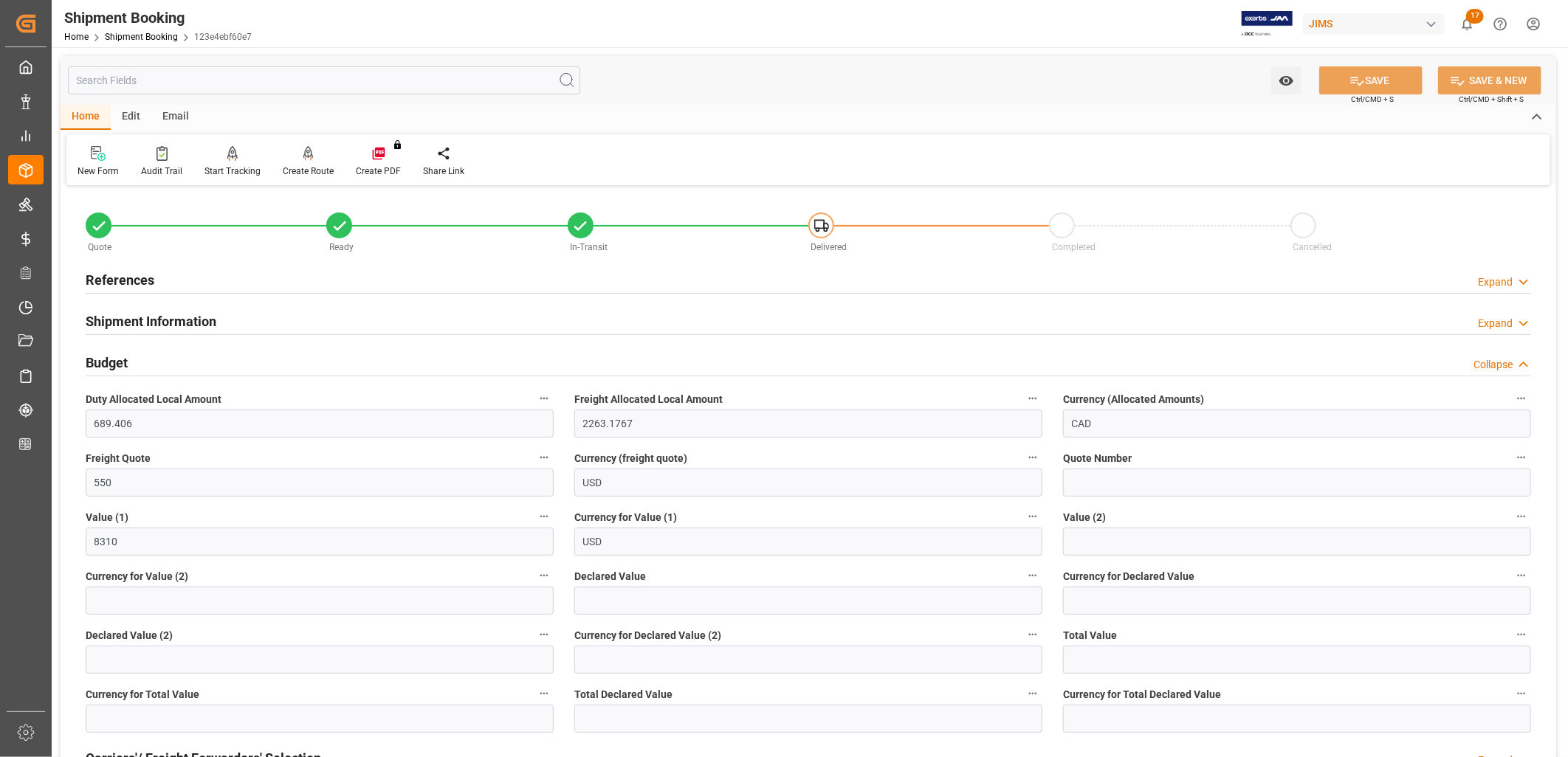
click at [136, 282] on h2 "References" at bounding box center [119, 280] width 69 height 20
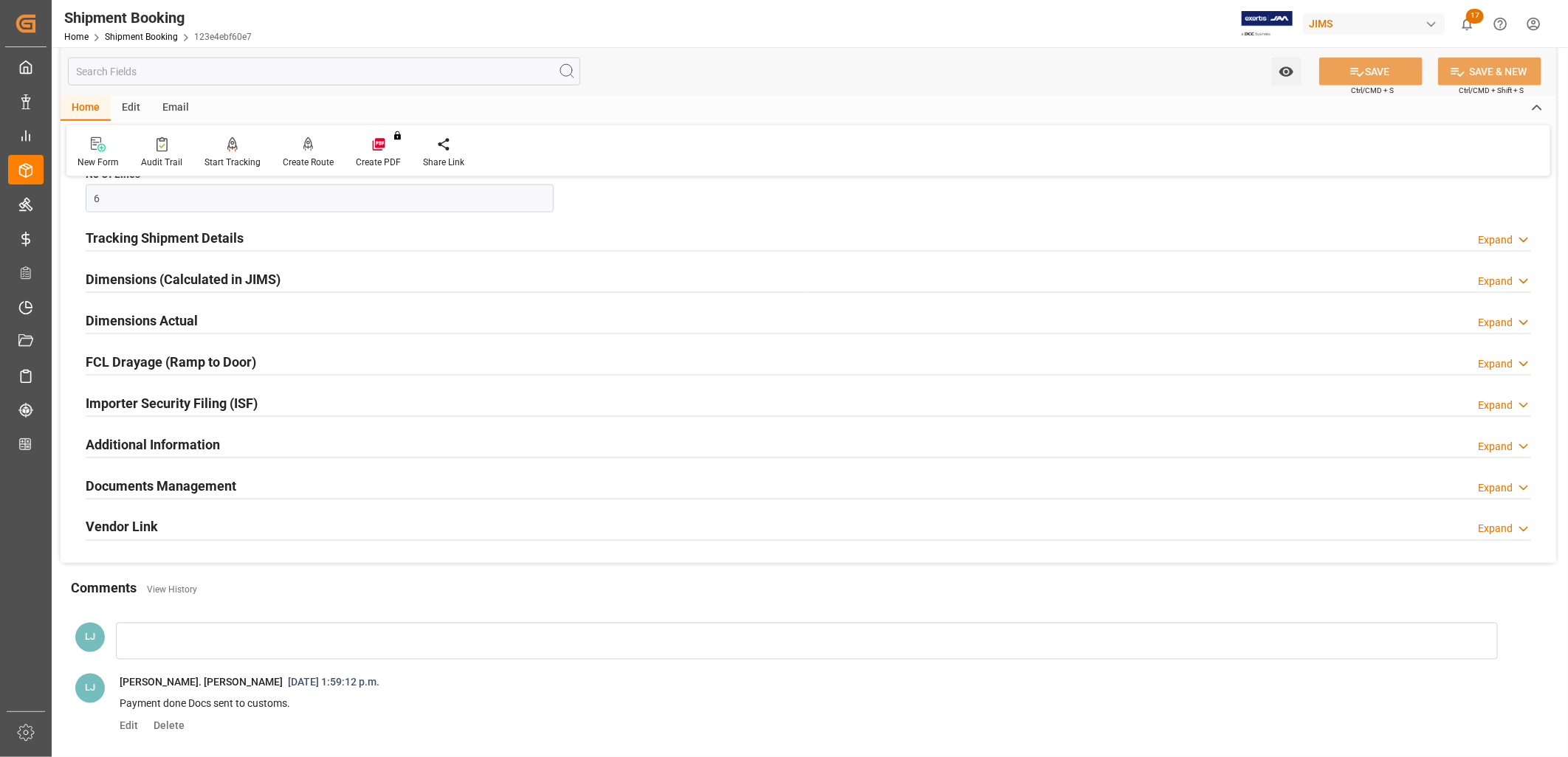
scroll to position [1312, 0]
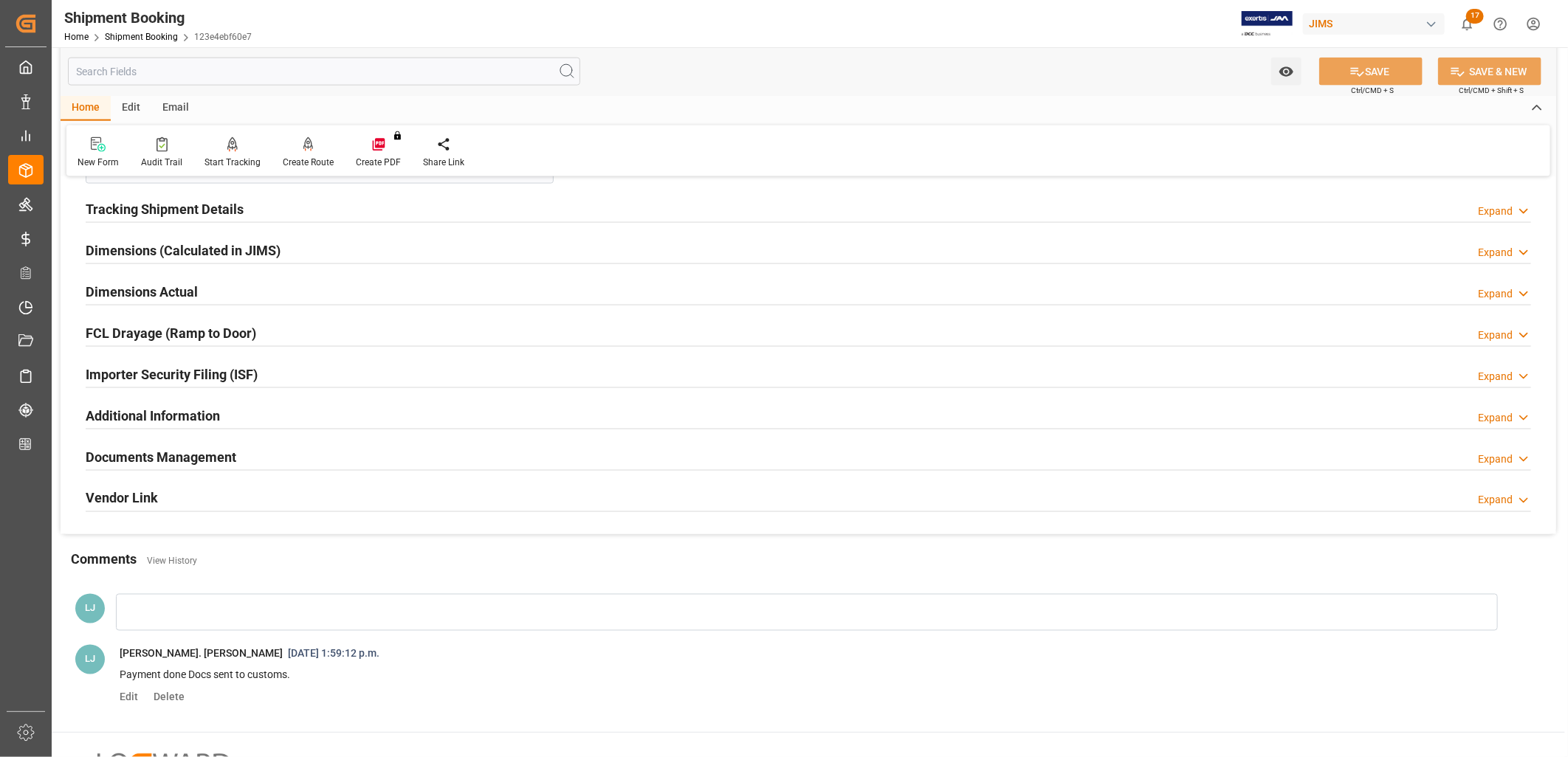
click at [207, 460] on h2 "Documents Management" at bounding box center [160, 457] width 151 height 20
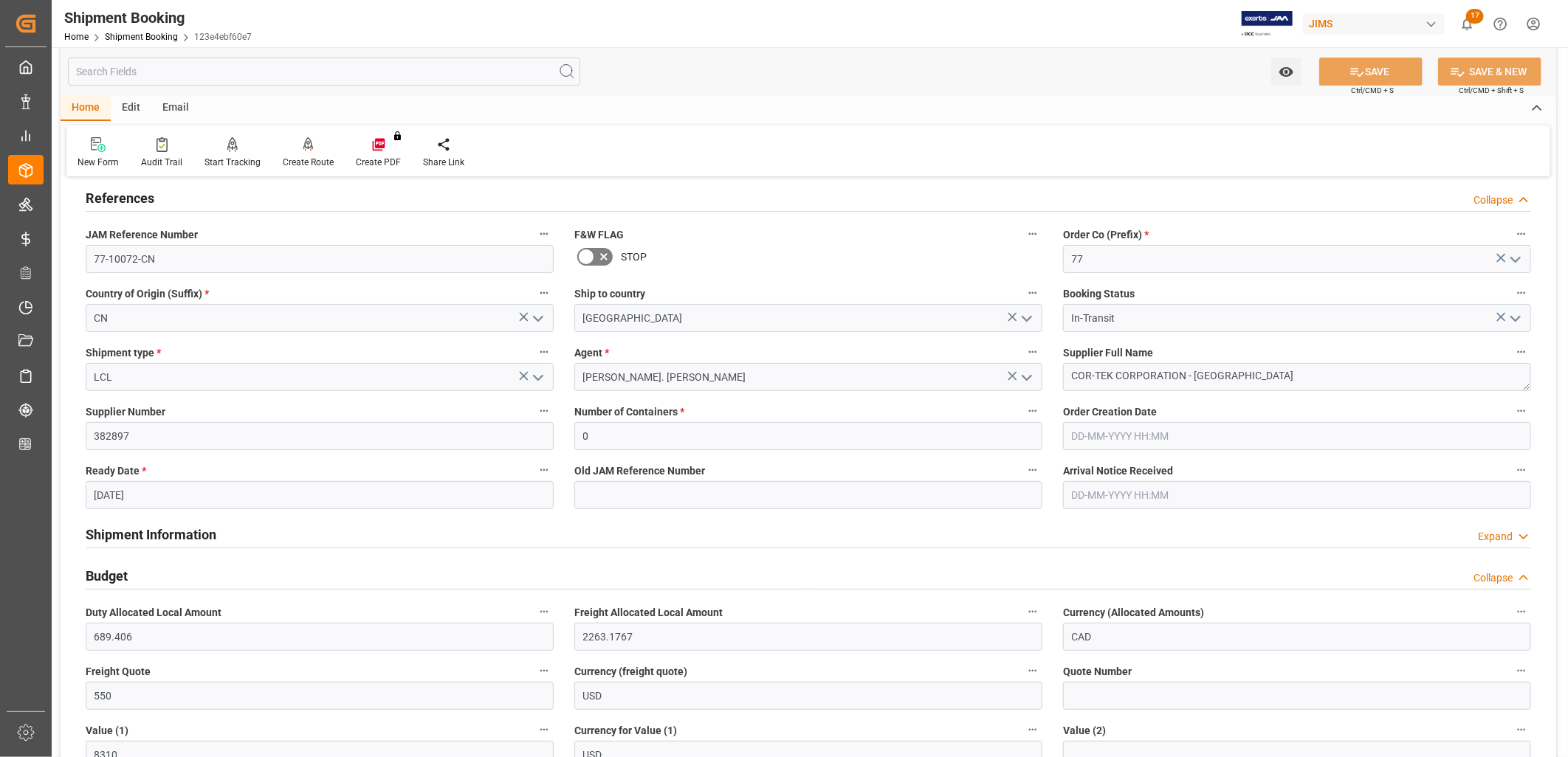
scroll to position [0, 0]
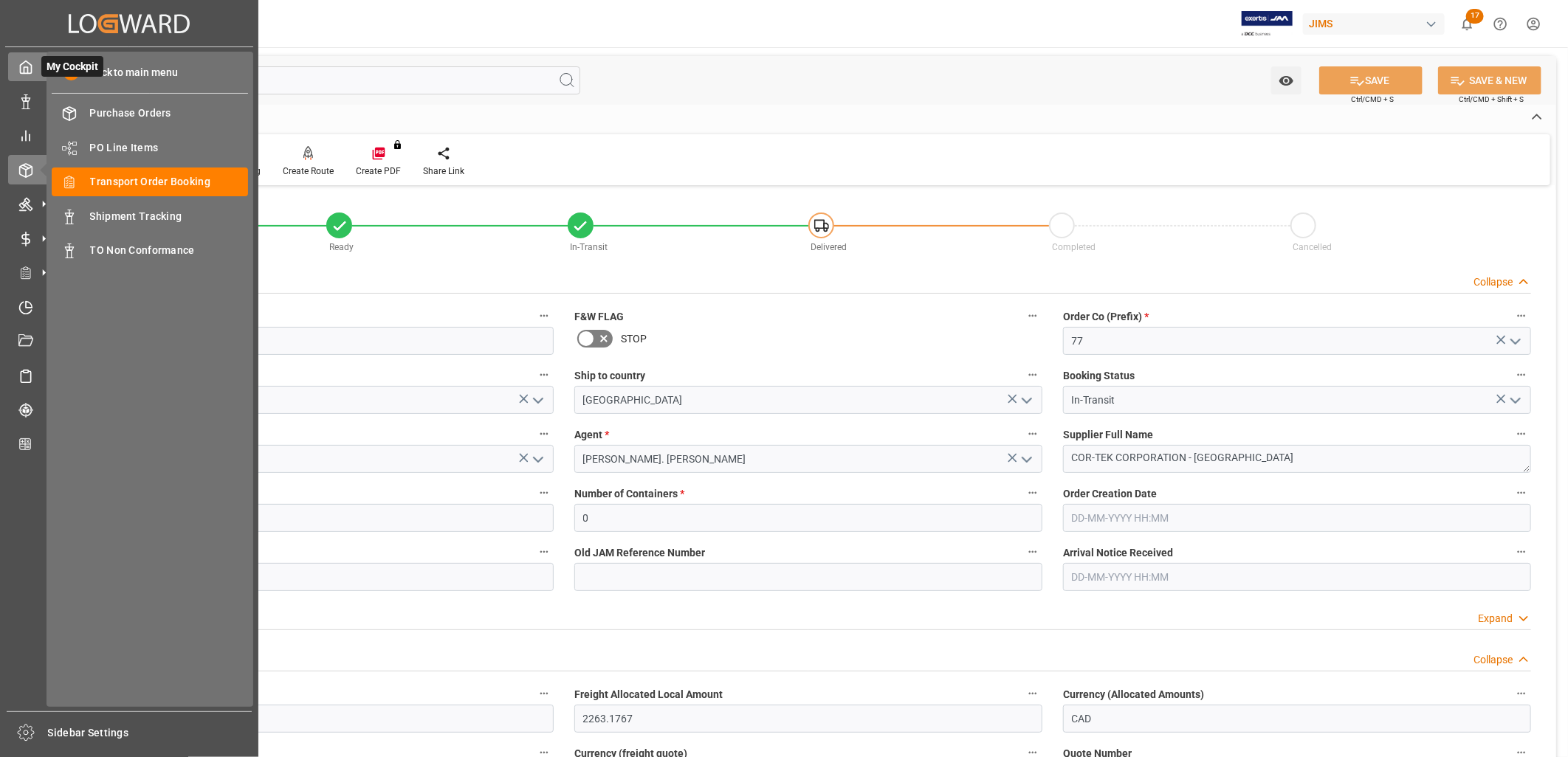
click at [27, 70] on polyline at bounding box center [26, 69] width 4 height 6
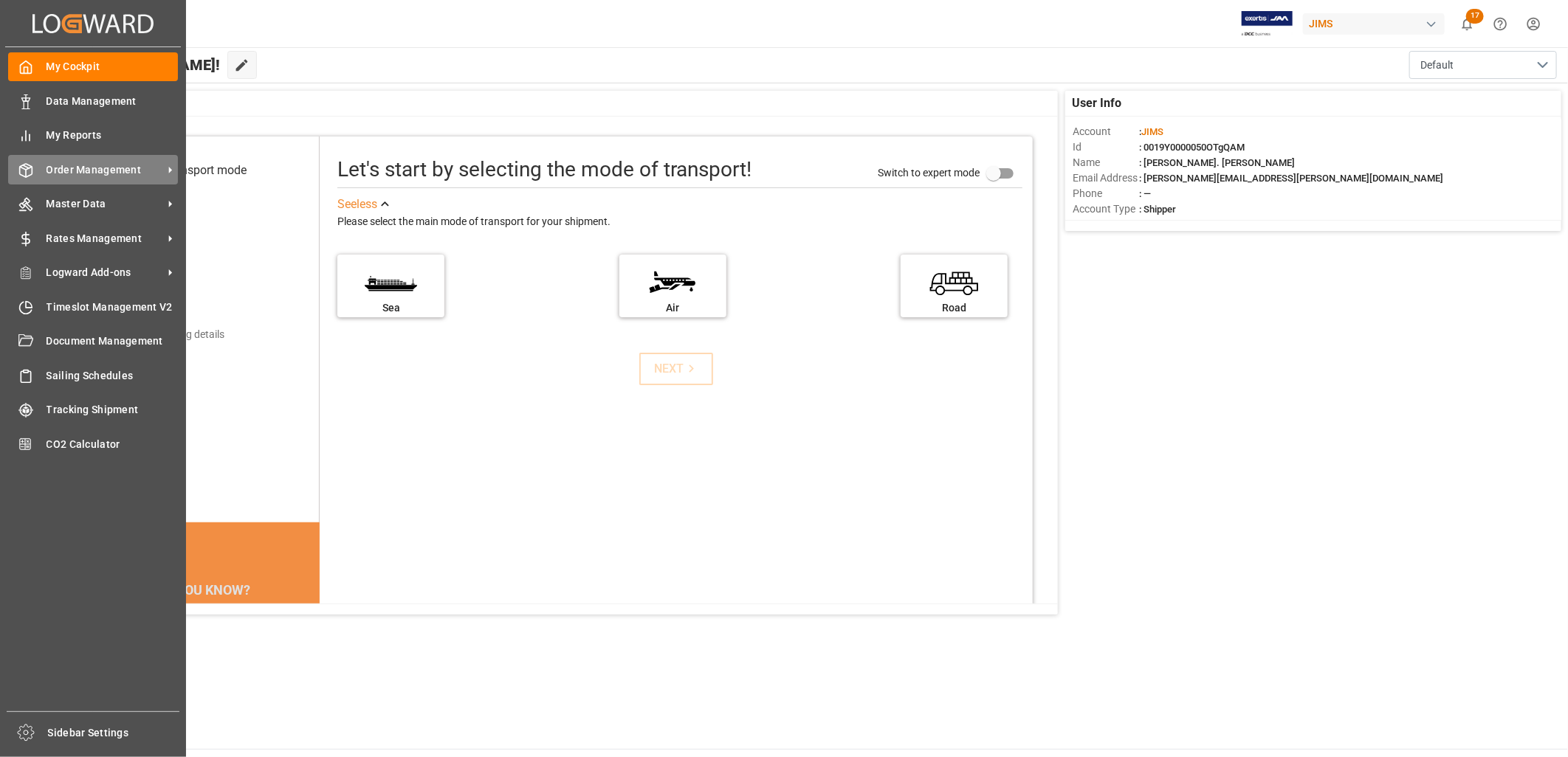
click at [127, 170] on span "Order Management" at bounding box center [104, 169] width 117 height 15
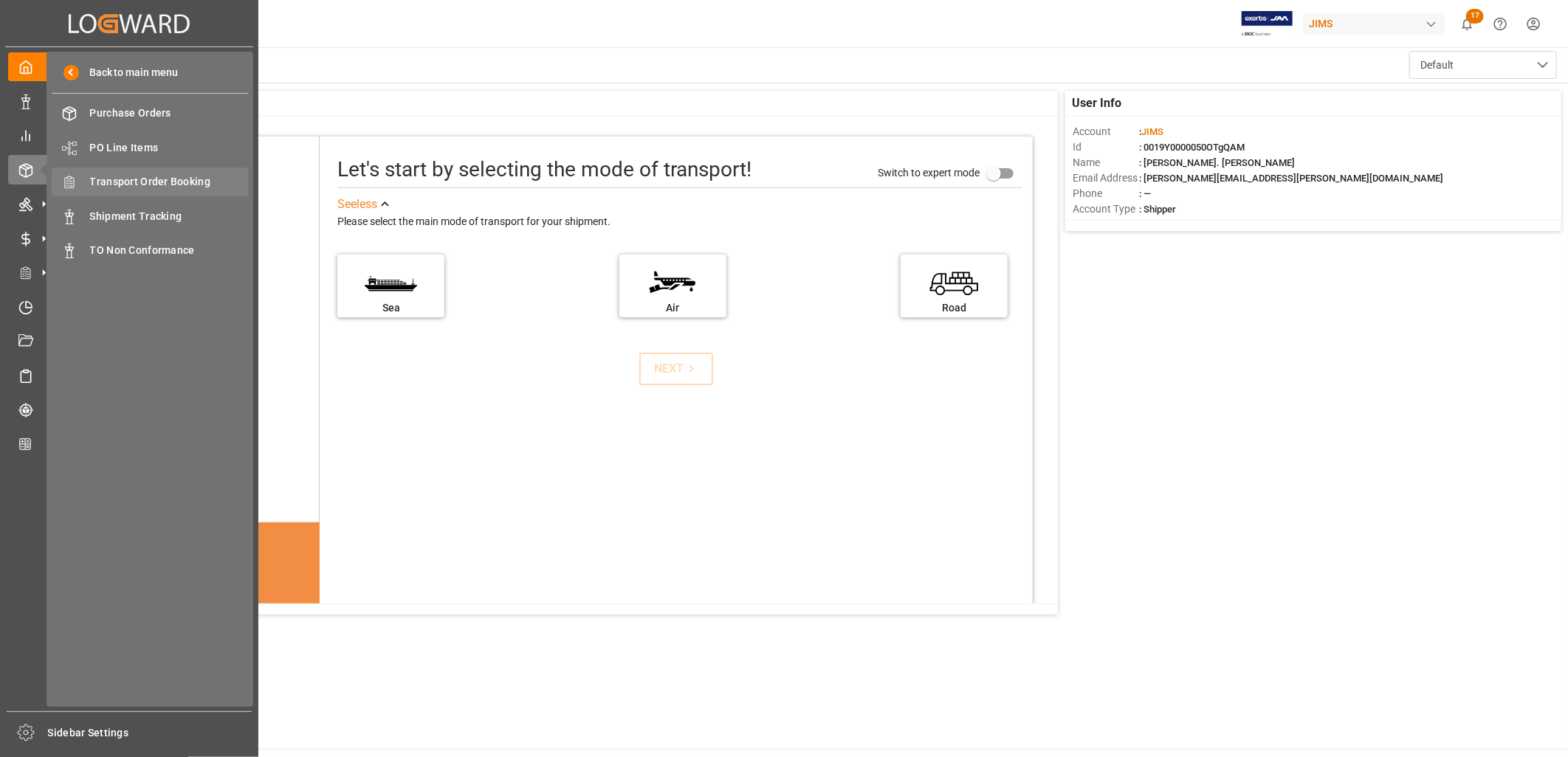
click at [179, 175] on span "Transport Order Booking" at bounding box center [169, 182] width 159 height 15
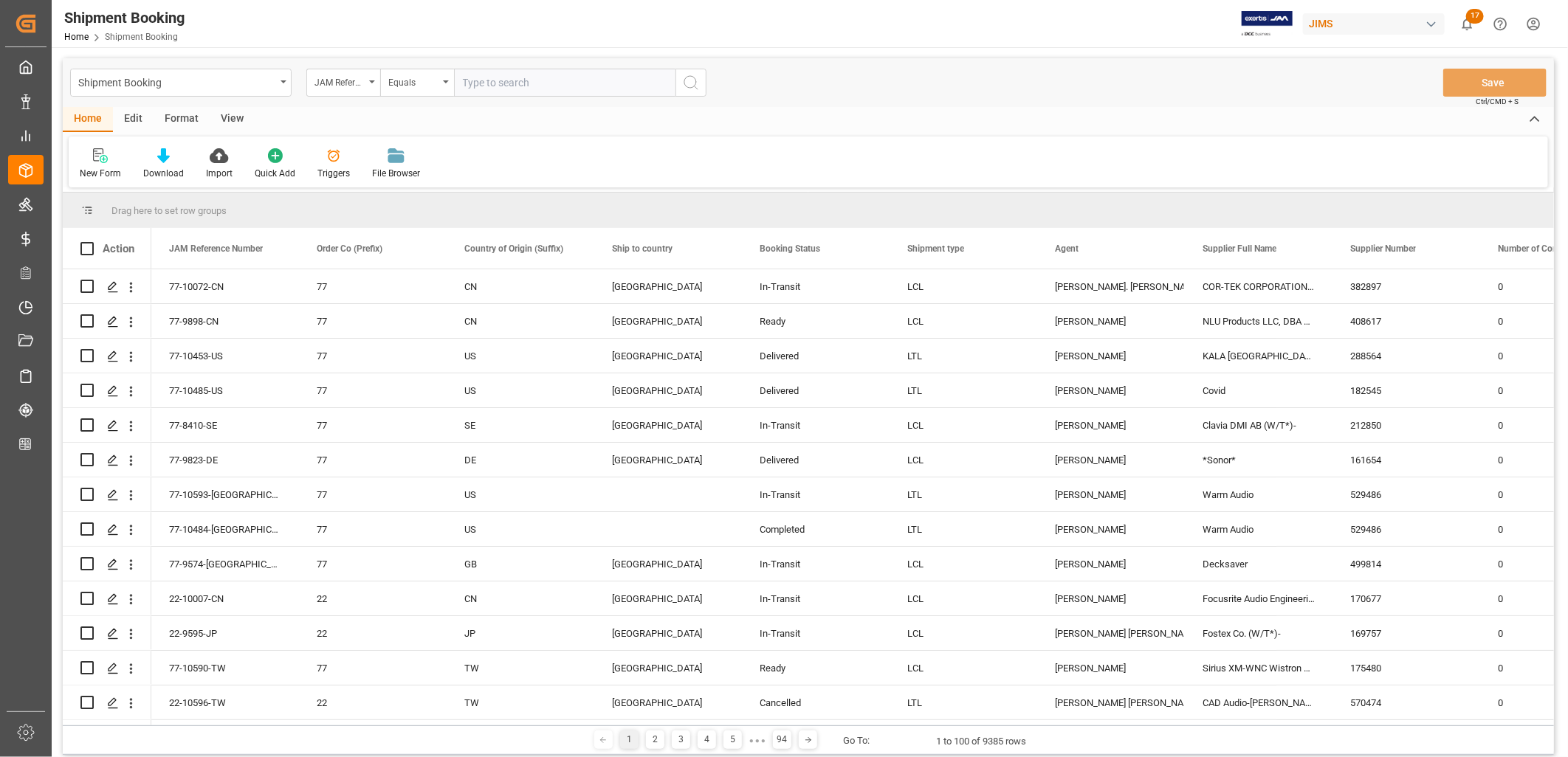
click at [469, 84] on input "text" at bounding box center [565, 82] width 222 height 28
type input "22-9888-ID"
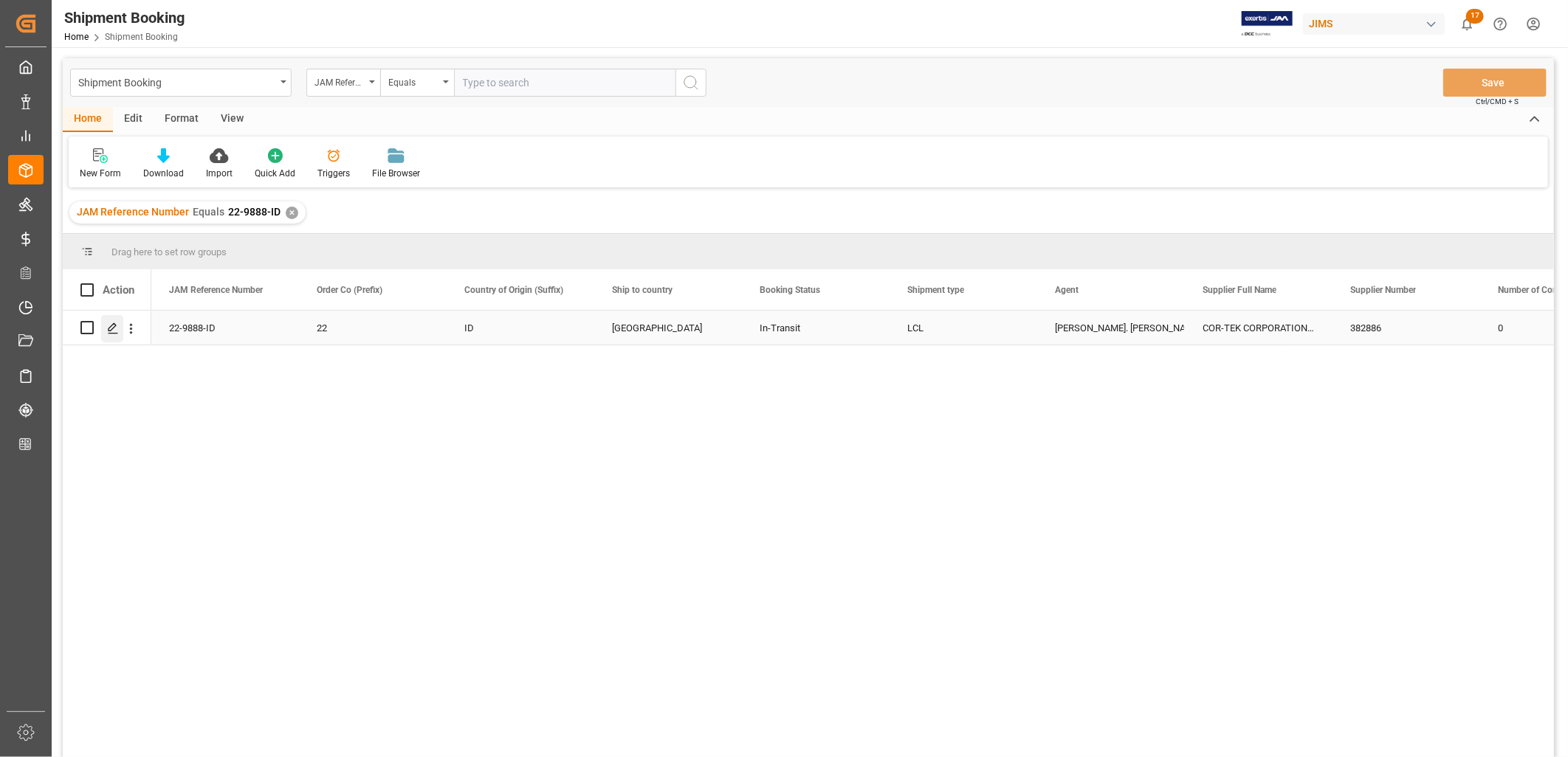
click at [118, 326] on icon "Press SPACE to select this row." at bounding box center [112, 328] width 12 height 12
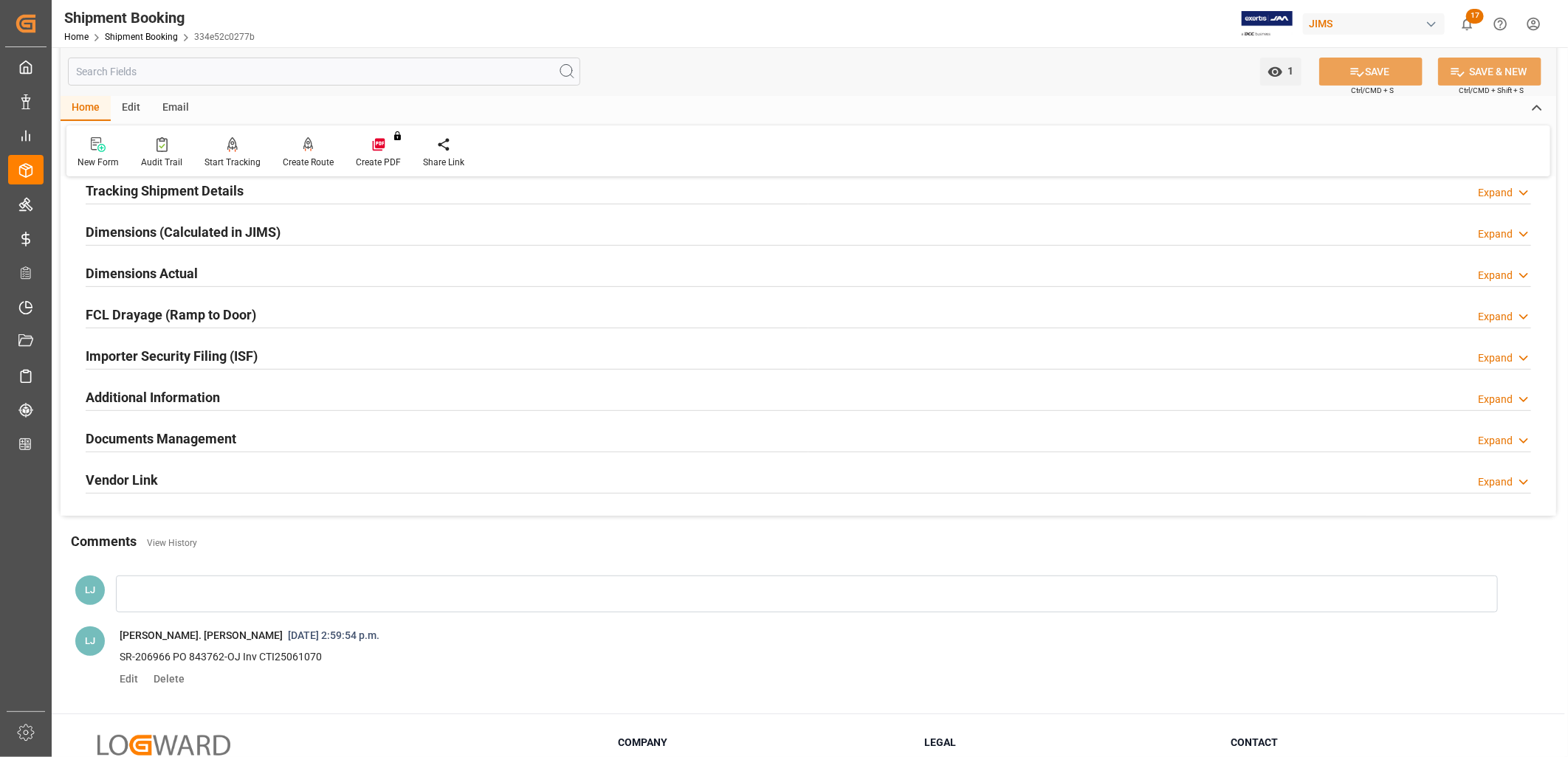
scroll to position [328, 0]
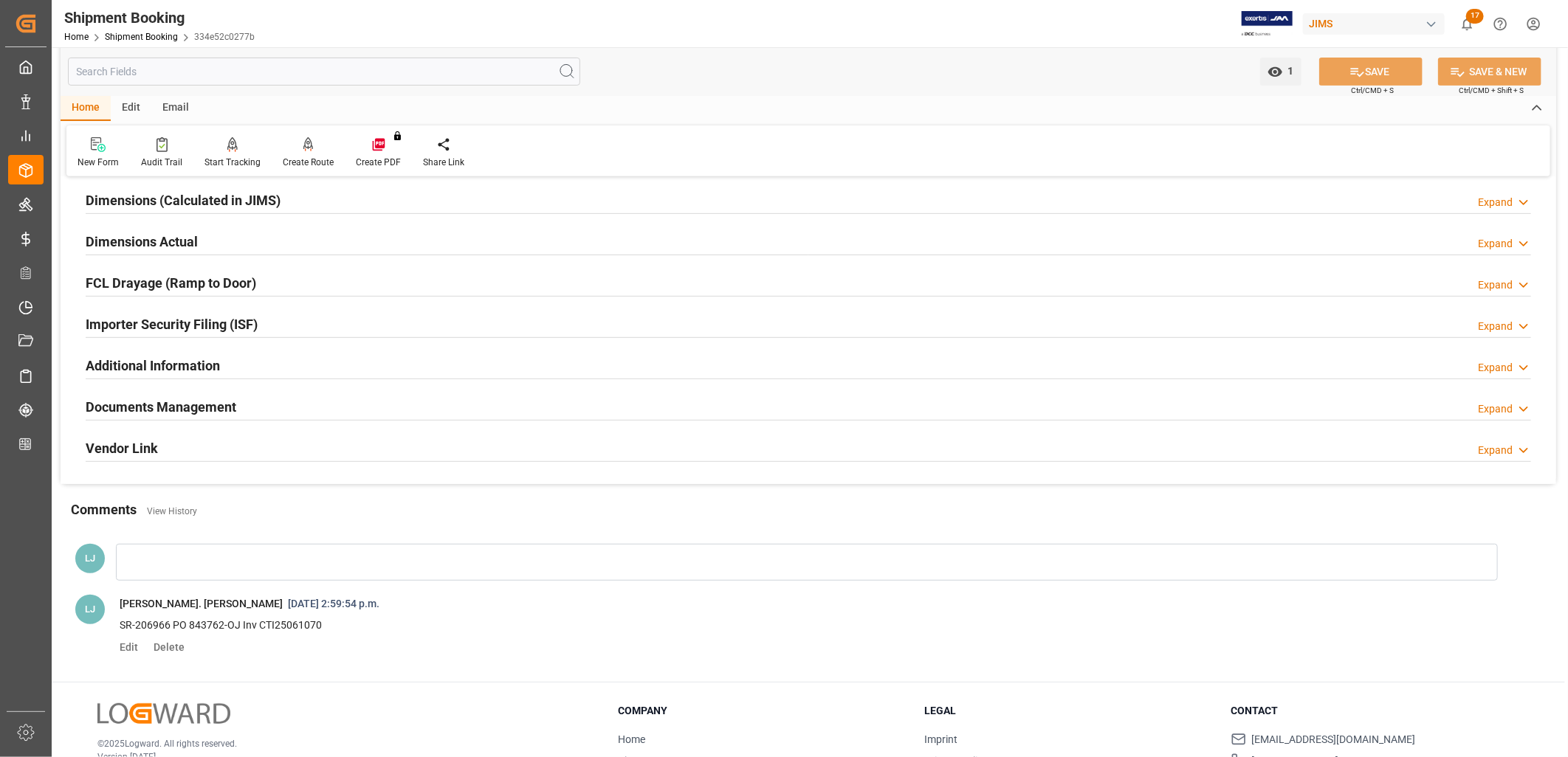
click at [235, 406] on h2 "Documents Management" at bounding box center [160, 407] width 151 height 20
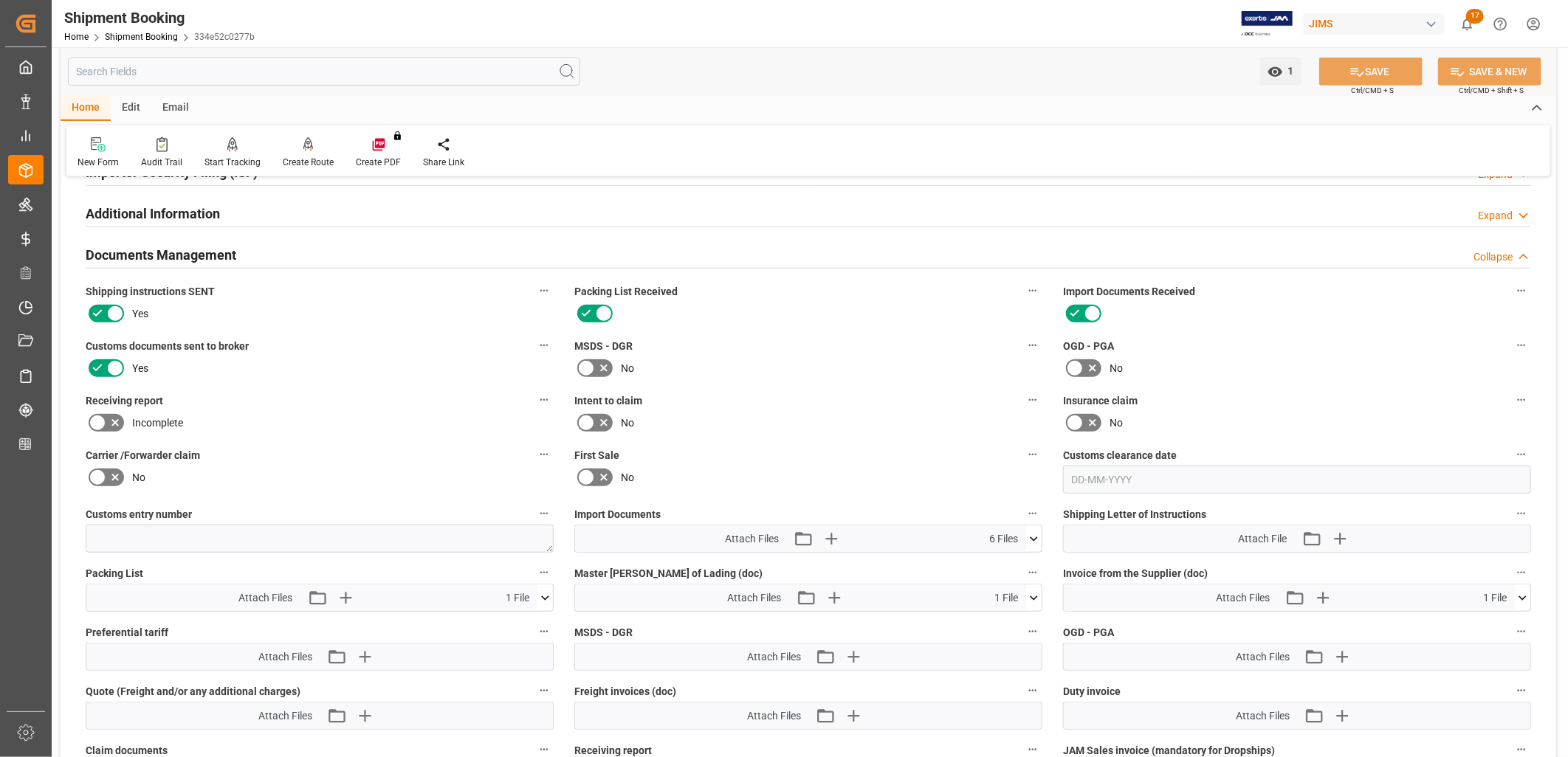
scroll to position [492, 0]
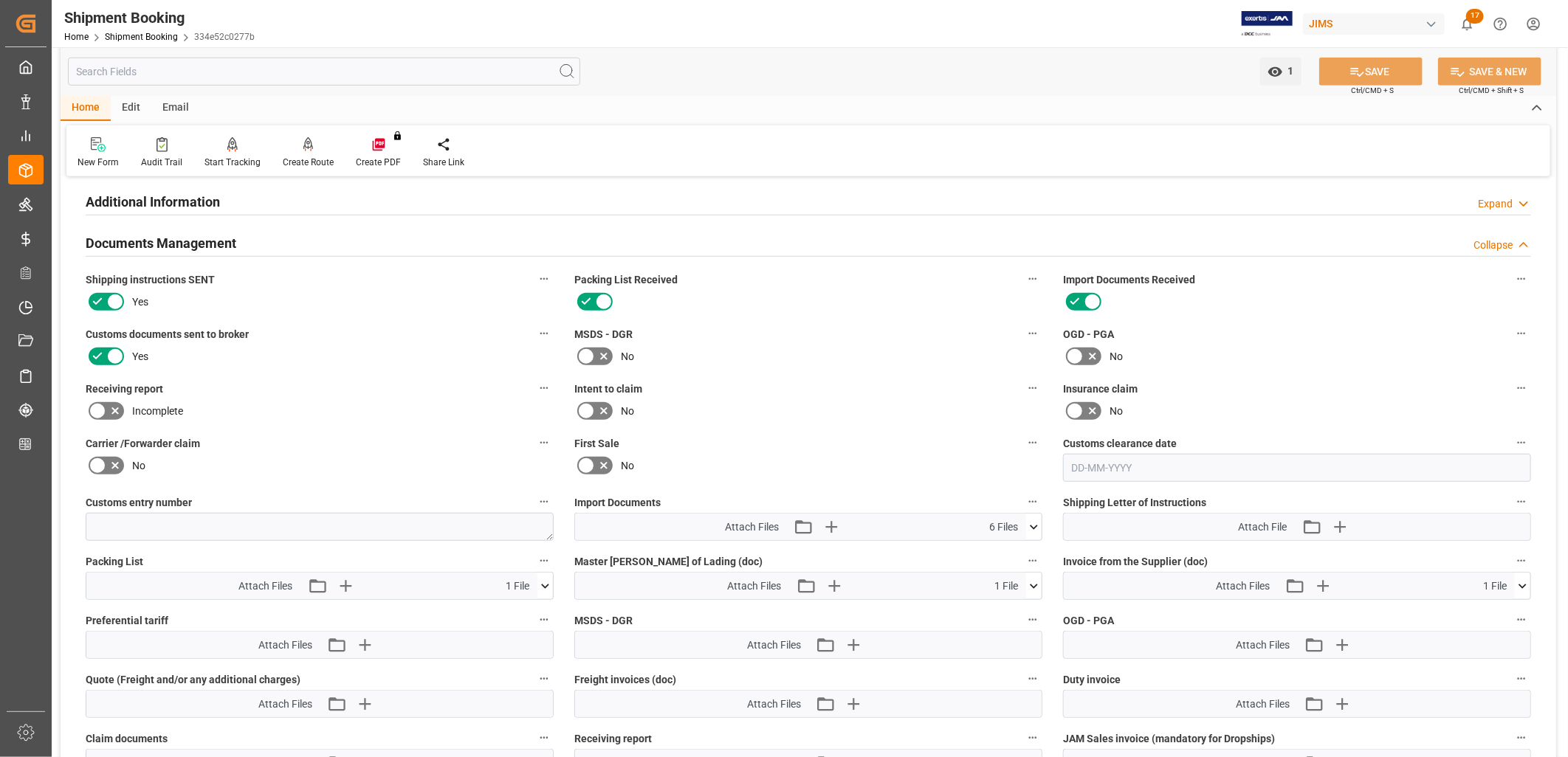
click at [1037, 523] on icon at bounding box center [1033, 527] width 15 height 15
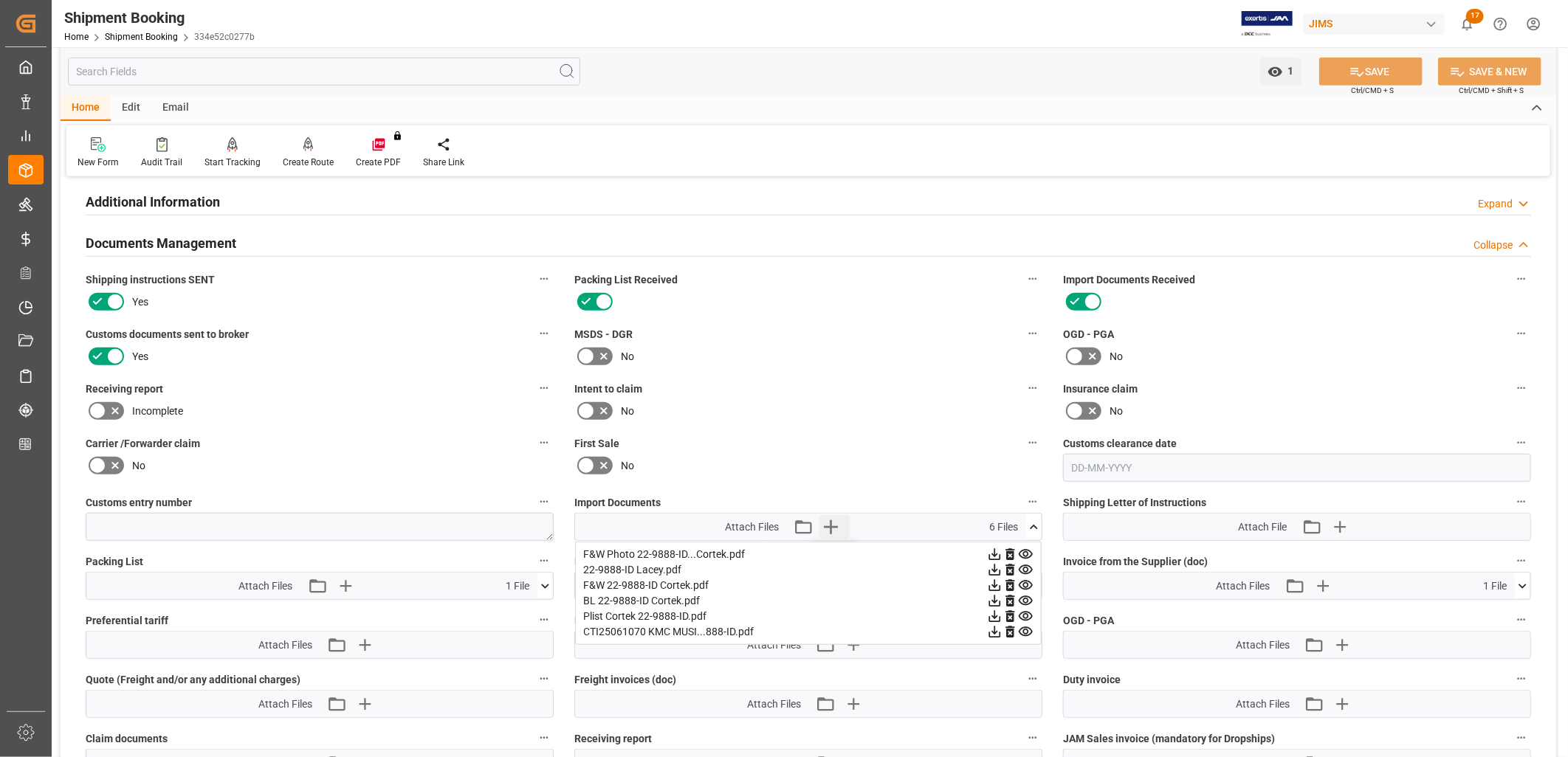
click at [832, 523] on icon "button" at bounding box center [831, 527] width 14 height 14
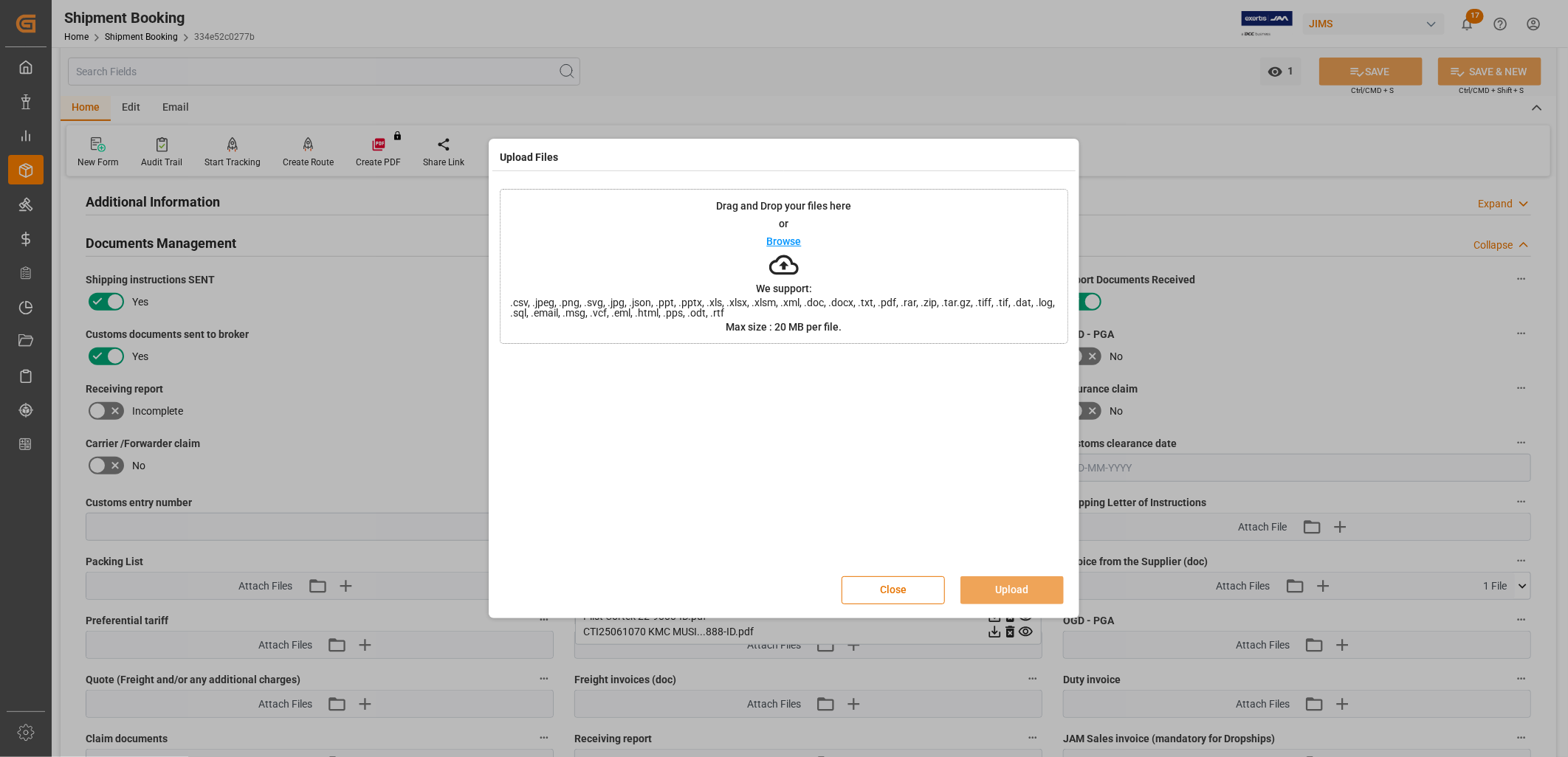
click at [794, 238] on p "Browse" at bounding box center [784, 241] width 35 height 11
click at [1017, 589] on button "Upload" at bounding box center [1012, 590] width 103 height 28
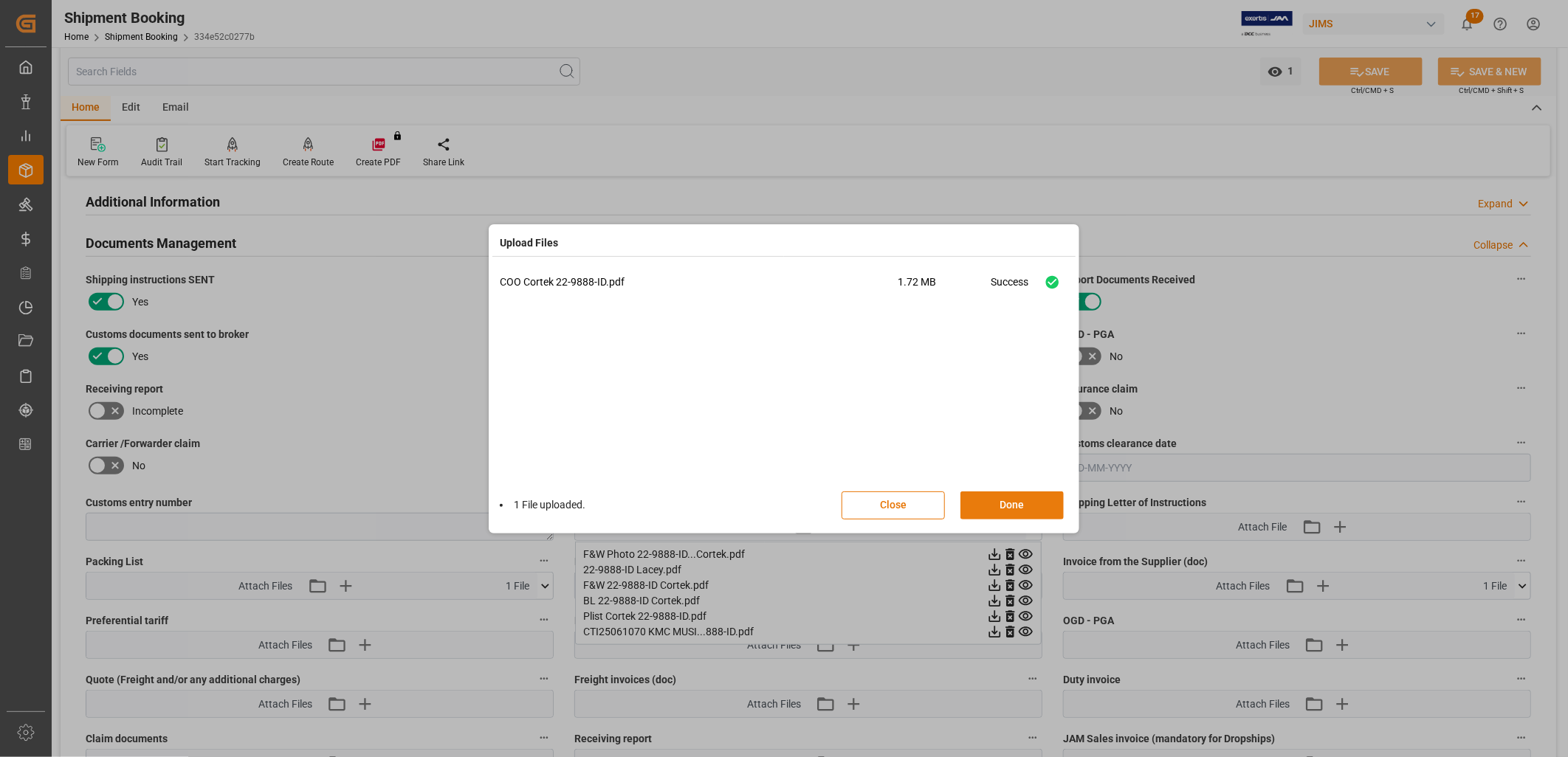
click at [1030, 507] on button "Done" at bounding box center [1012, 505] width 103 height 28
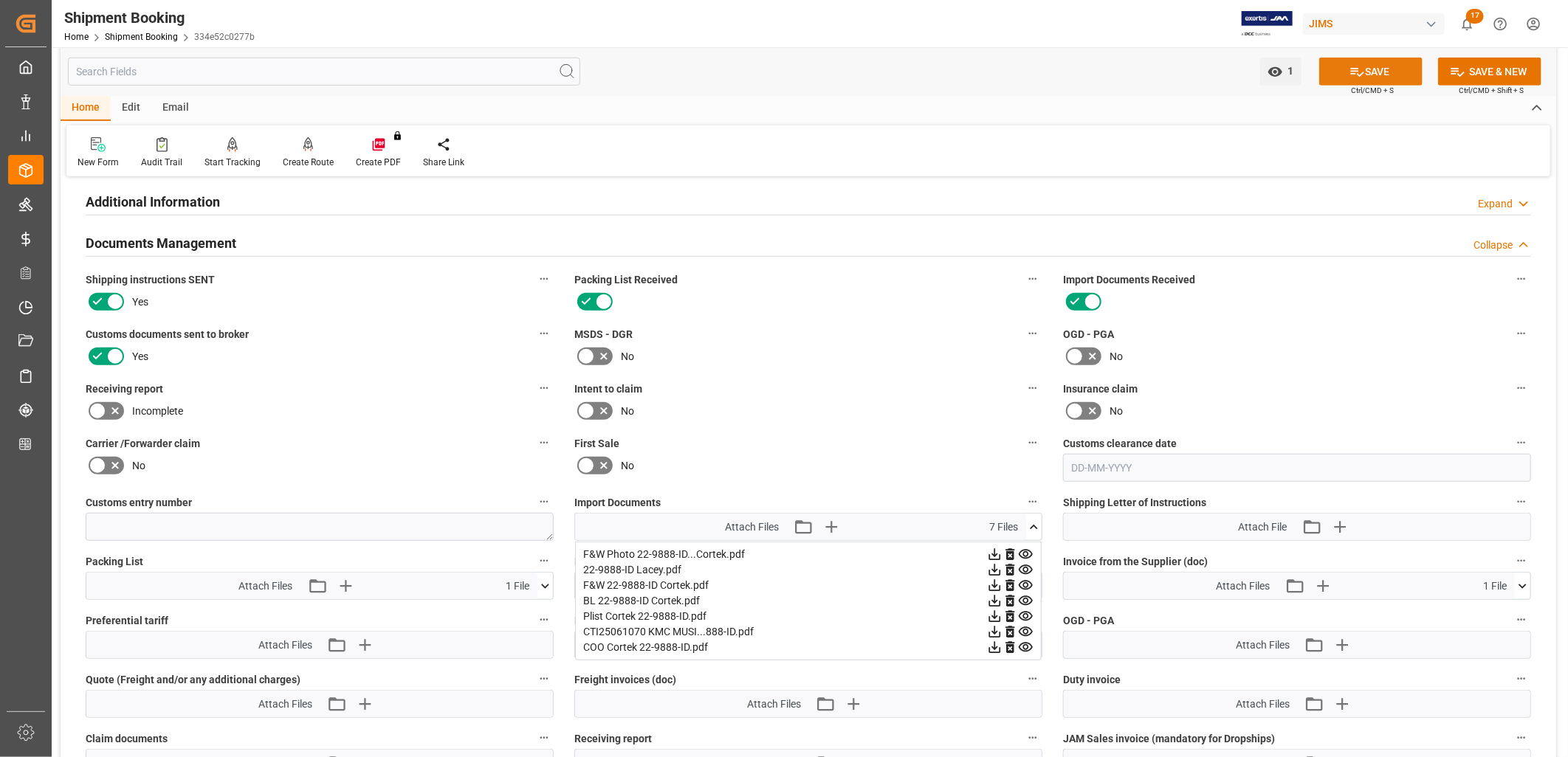
click at [1367, 69] on button "SAVE" at bounding box center [1371, 71] width 103 height 28
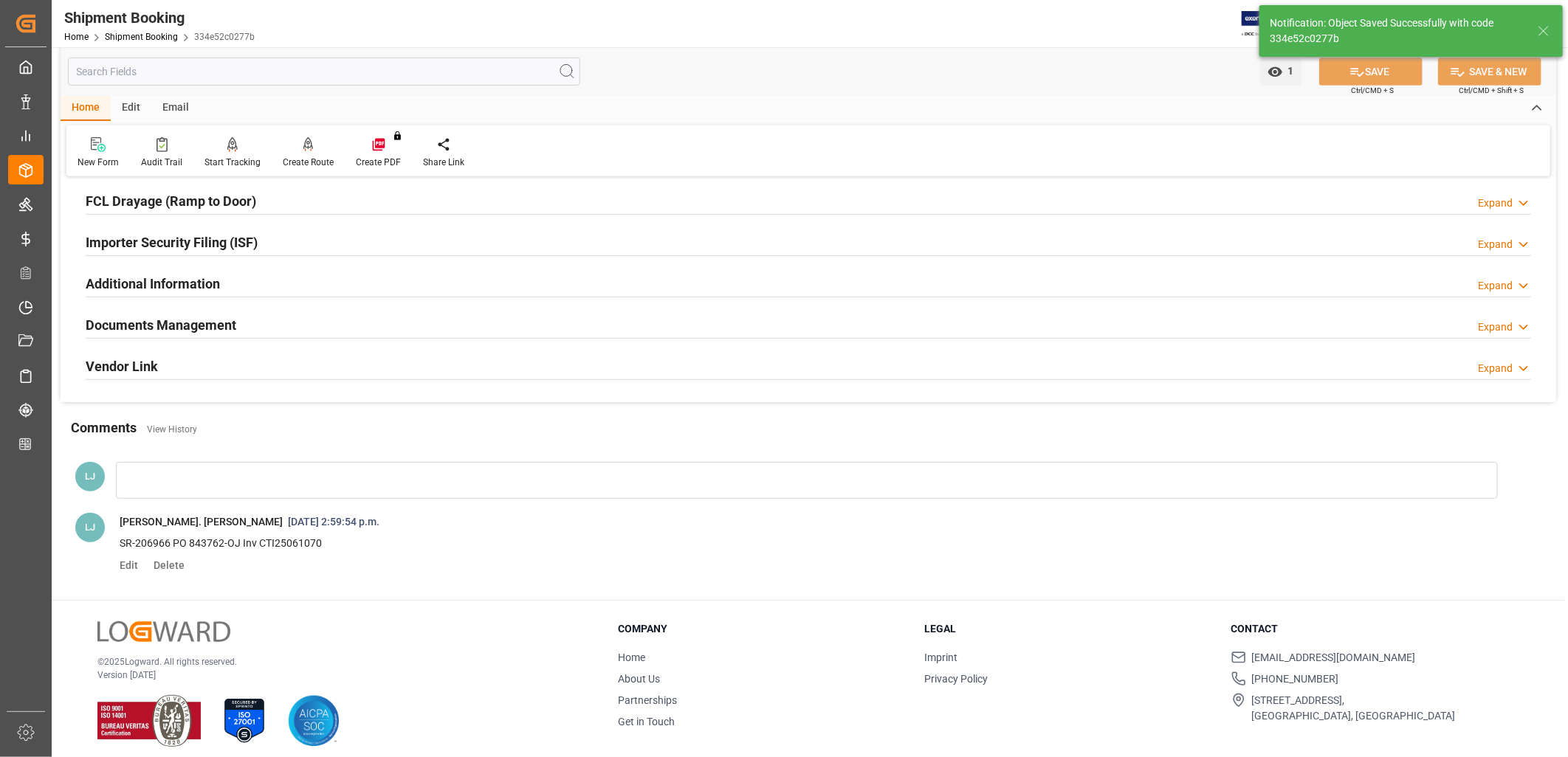
scroll to position [164, 0]
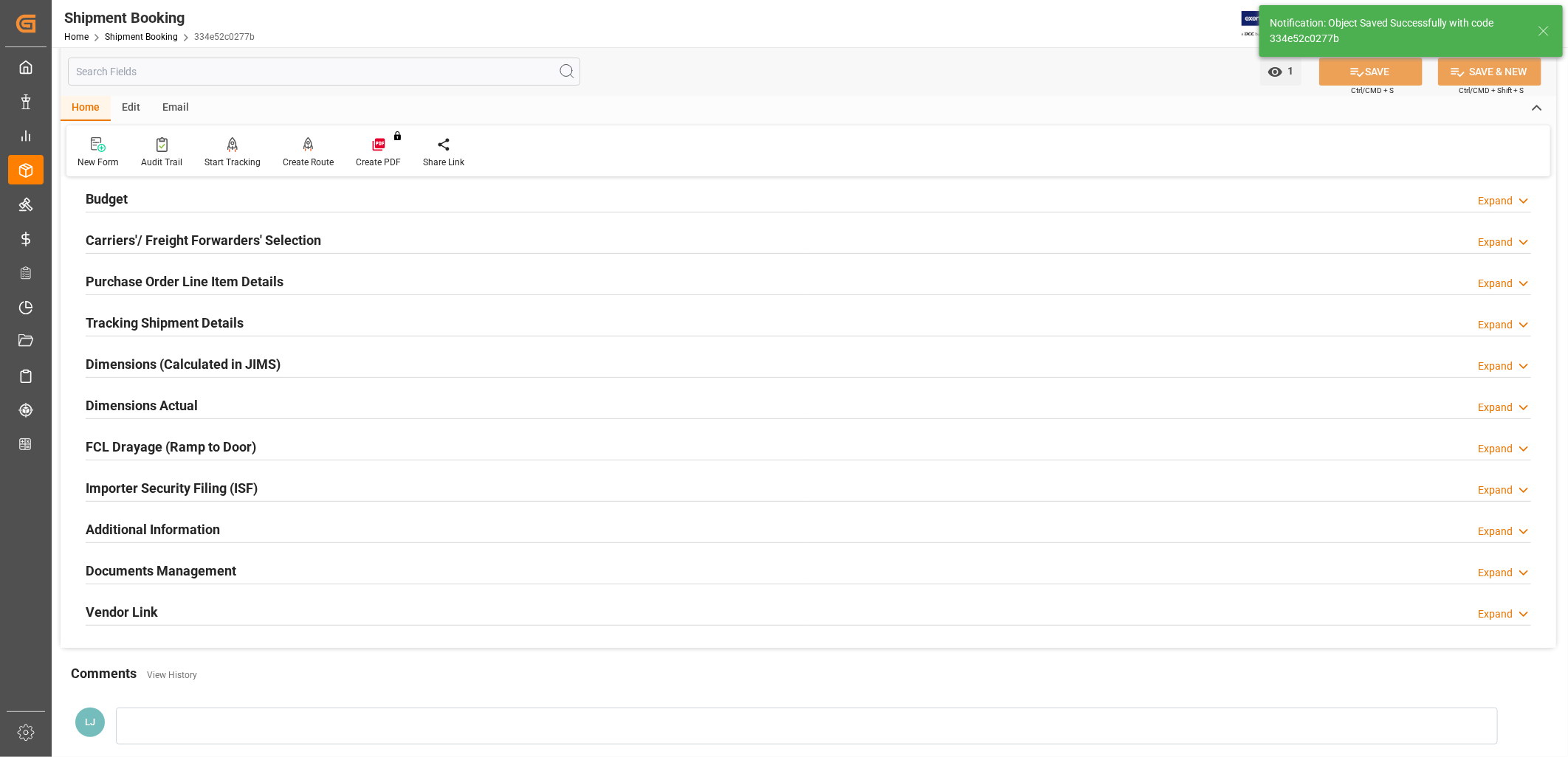
click at [208, 277] on h2 "Purchase Order Line Item Details" at bounding box center [184, 281] width 198 height 20
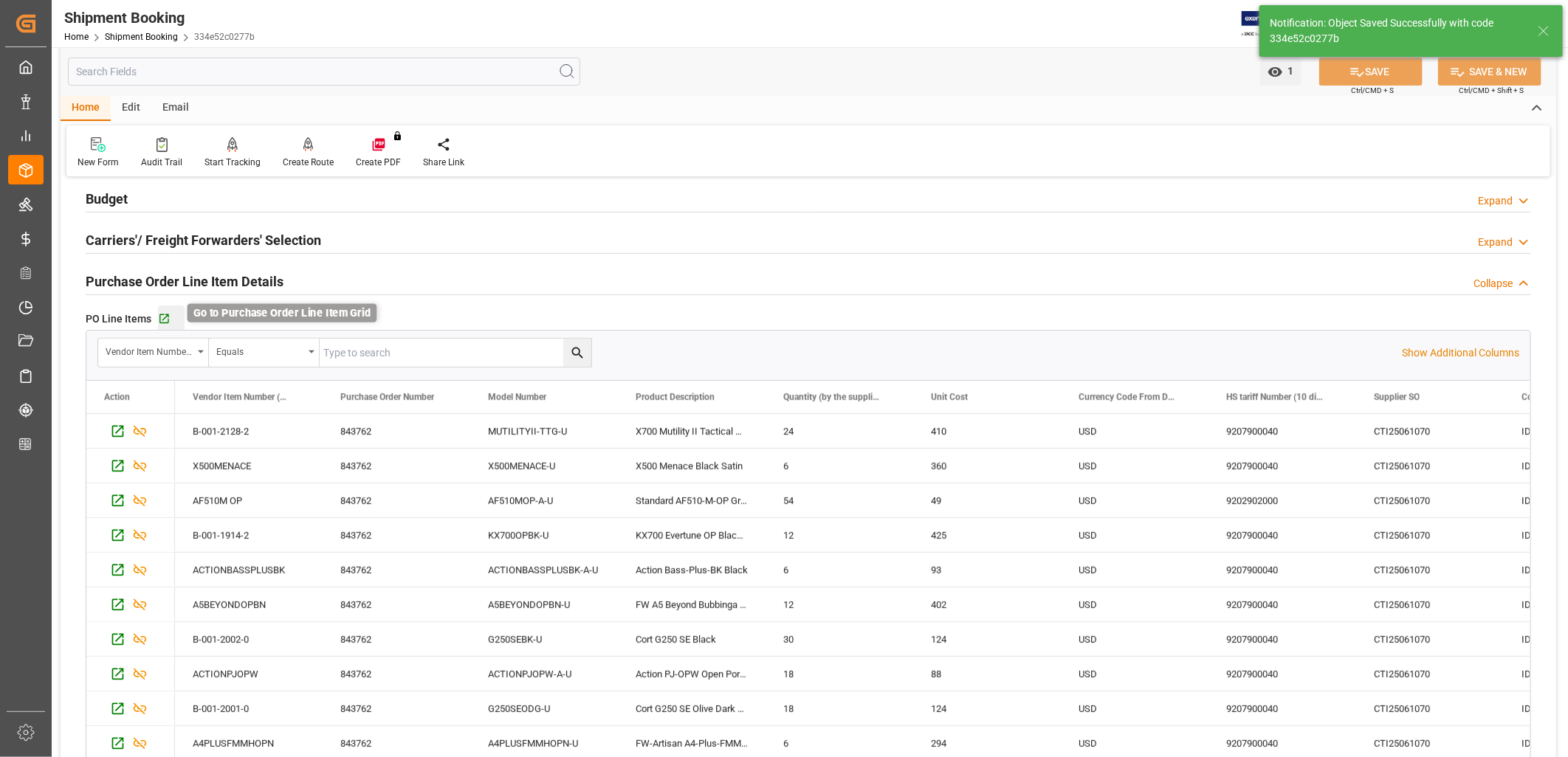
click at [164, 313] on icon "button" at bounding box center [164, 319] width 12 height 12
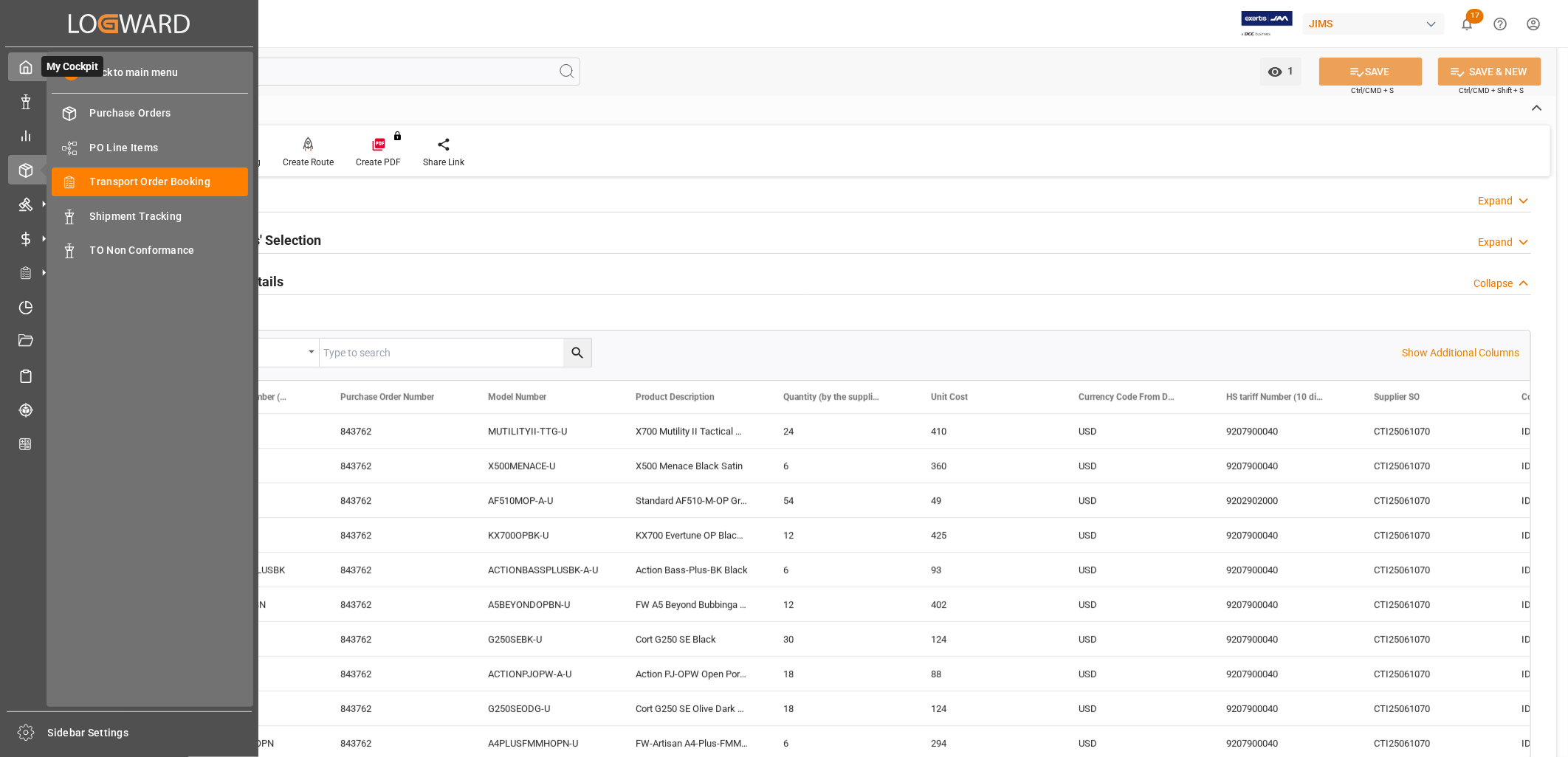
click at [22, 63] on icon at bounding box center [26, 68] width 11 height 12
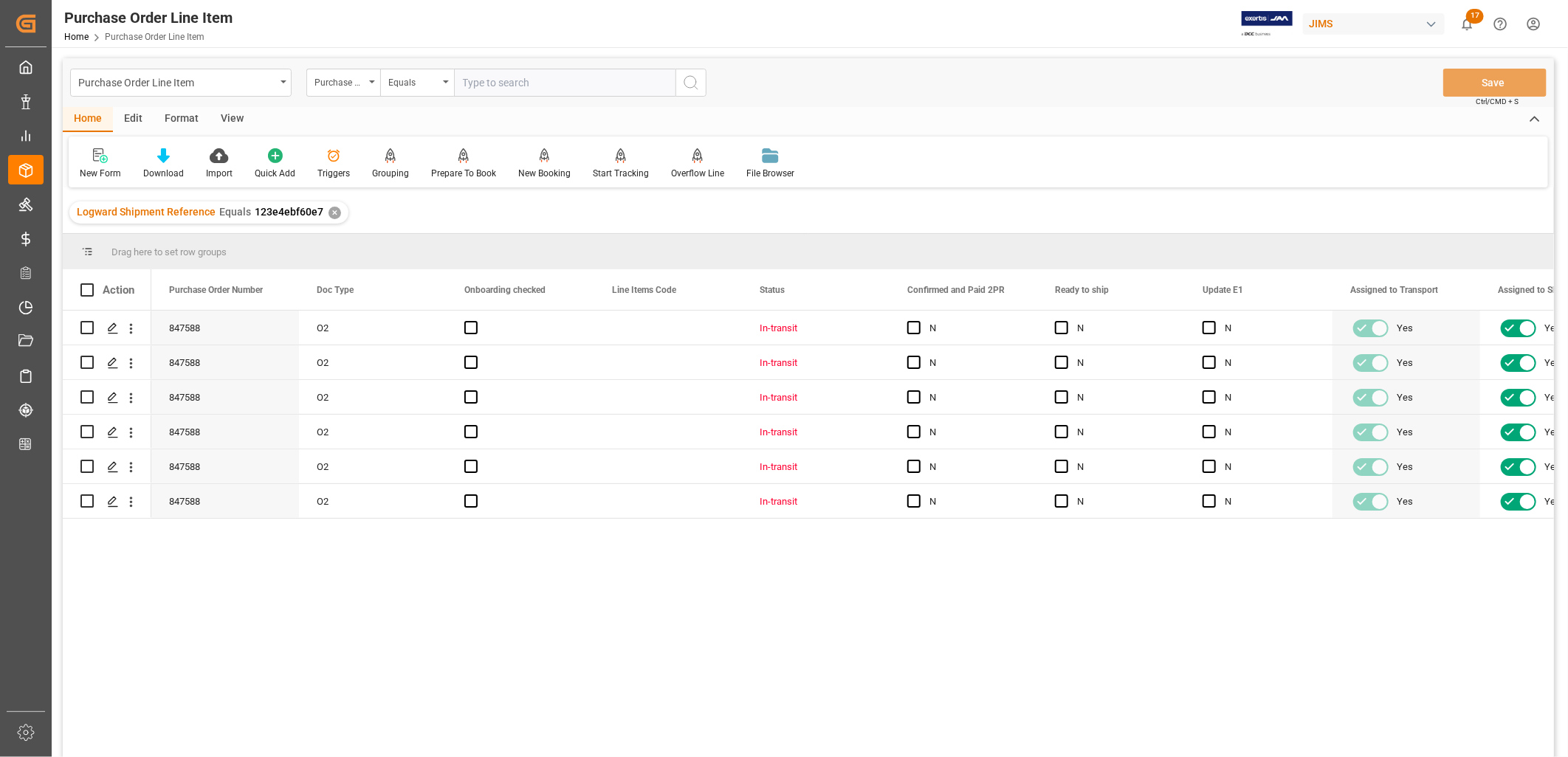
click at [230, 119] on div "View" at bounding box center [232, 119] width 45 height 25
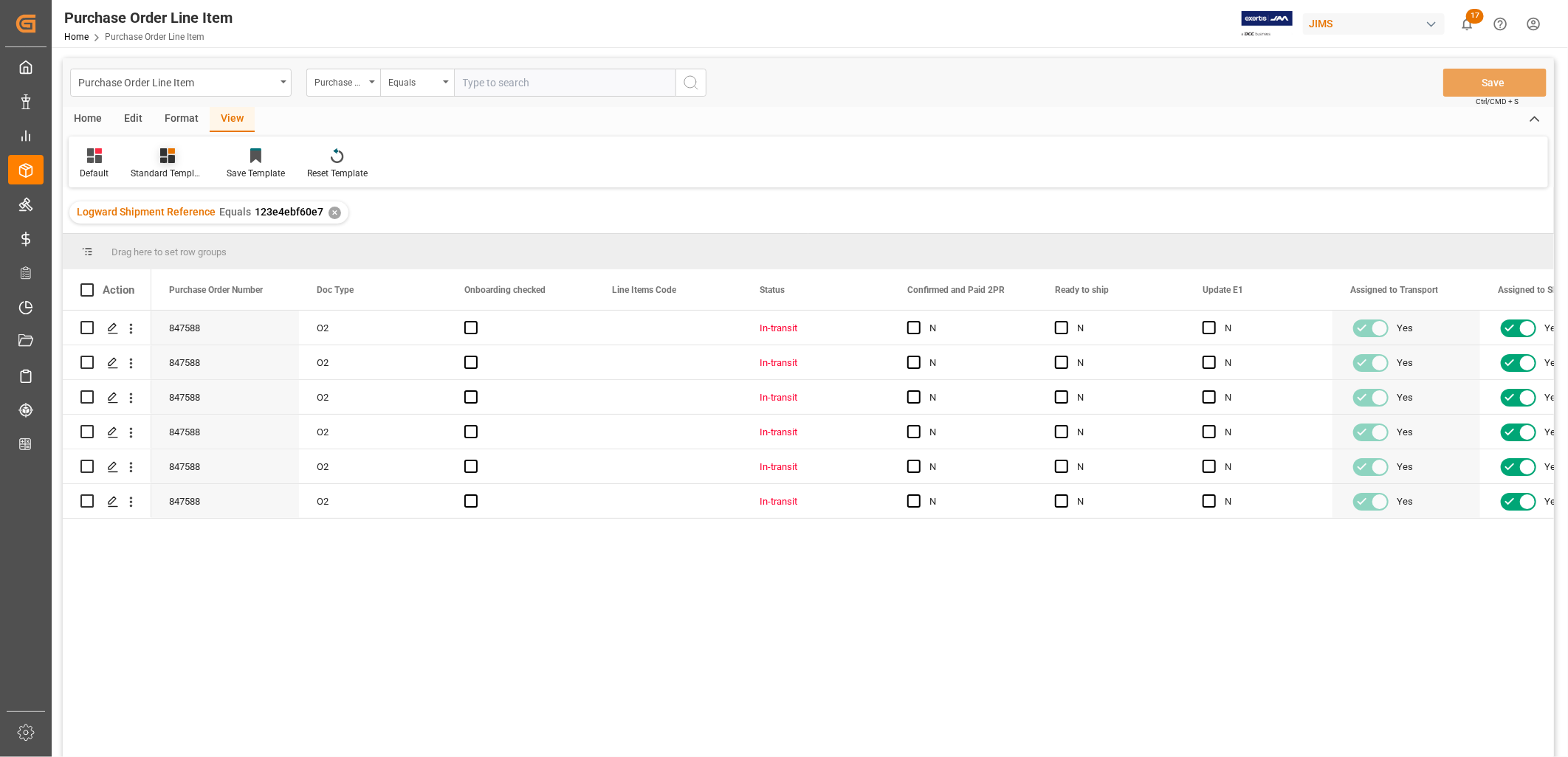
click at [172, 157] on icon at bounding box center [167, 156] width 15 height 15
click at [209, 256] on div "HS Listing CANADA" at bounding box center [208, 269] width 144 height 30
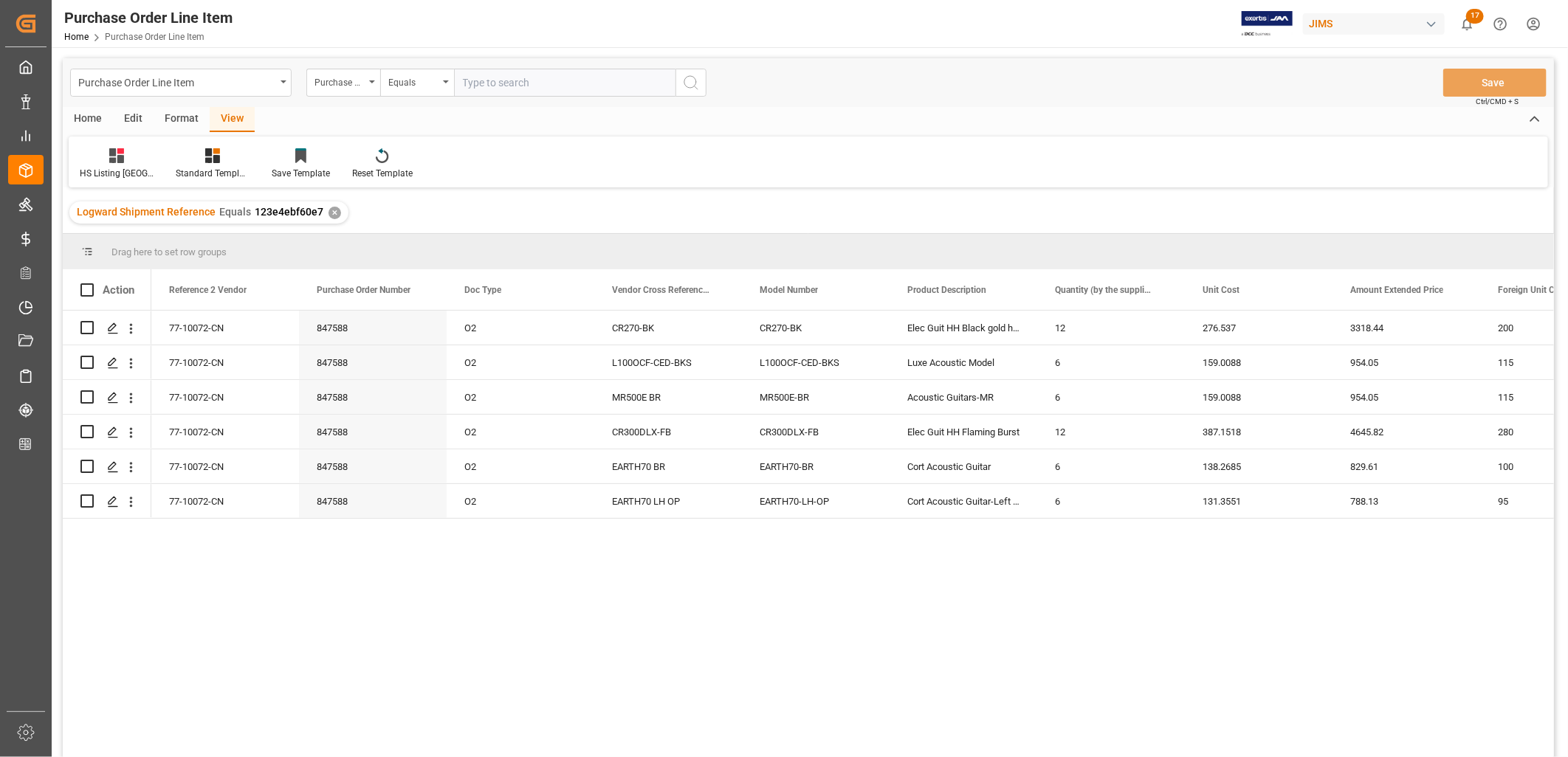
click at [89, 117] on div "Home" at bounding box center [87, 119] width 50 height 25
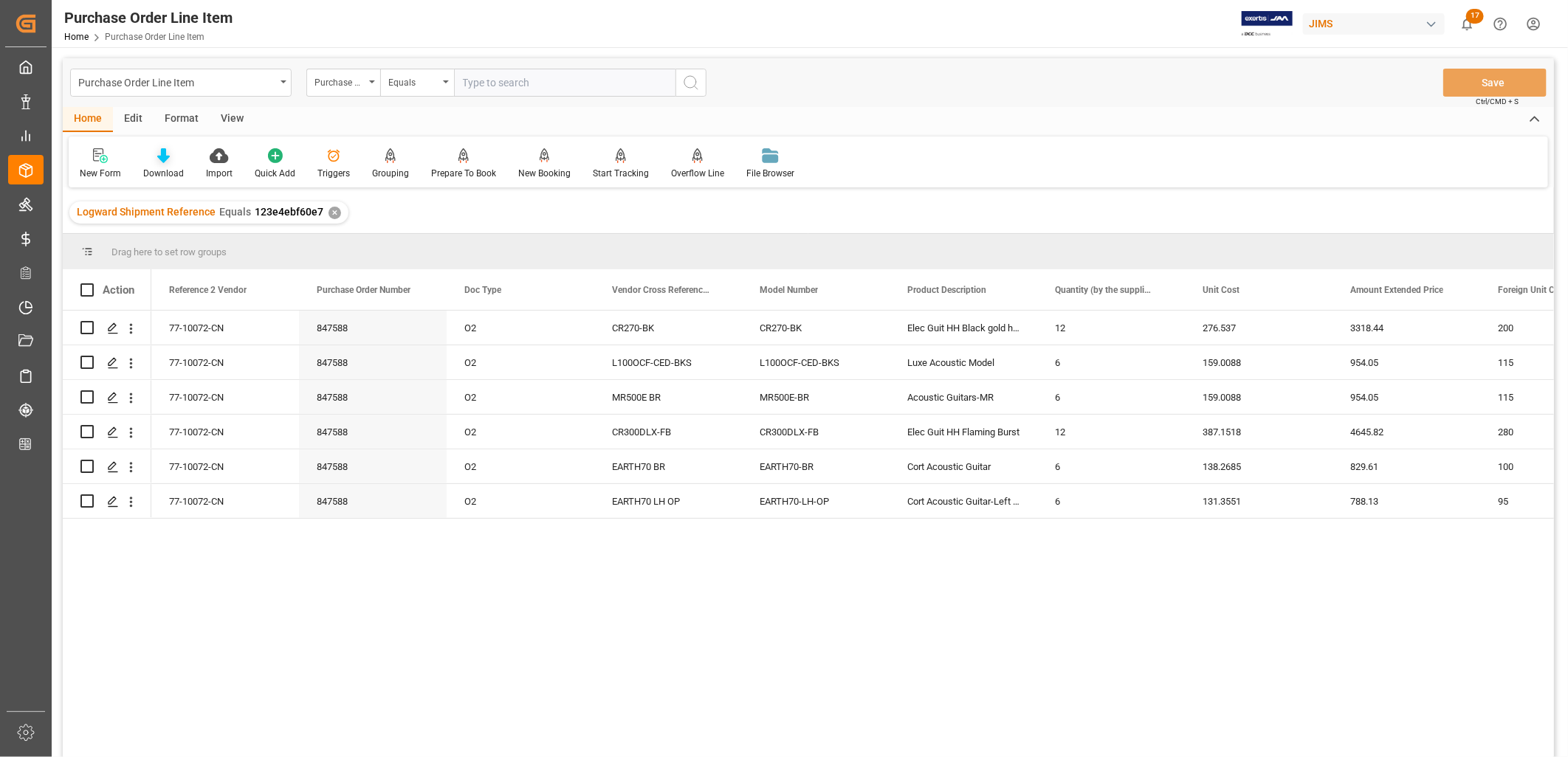
click at [167, 161] on icon at bounding box center [164, 156] width 12 height 15
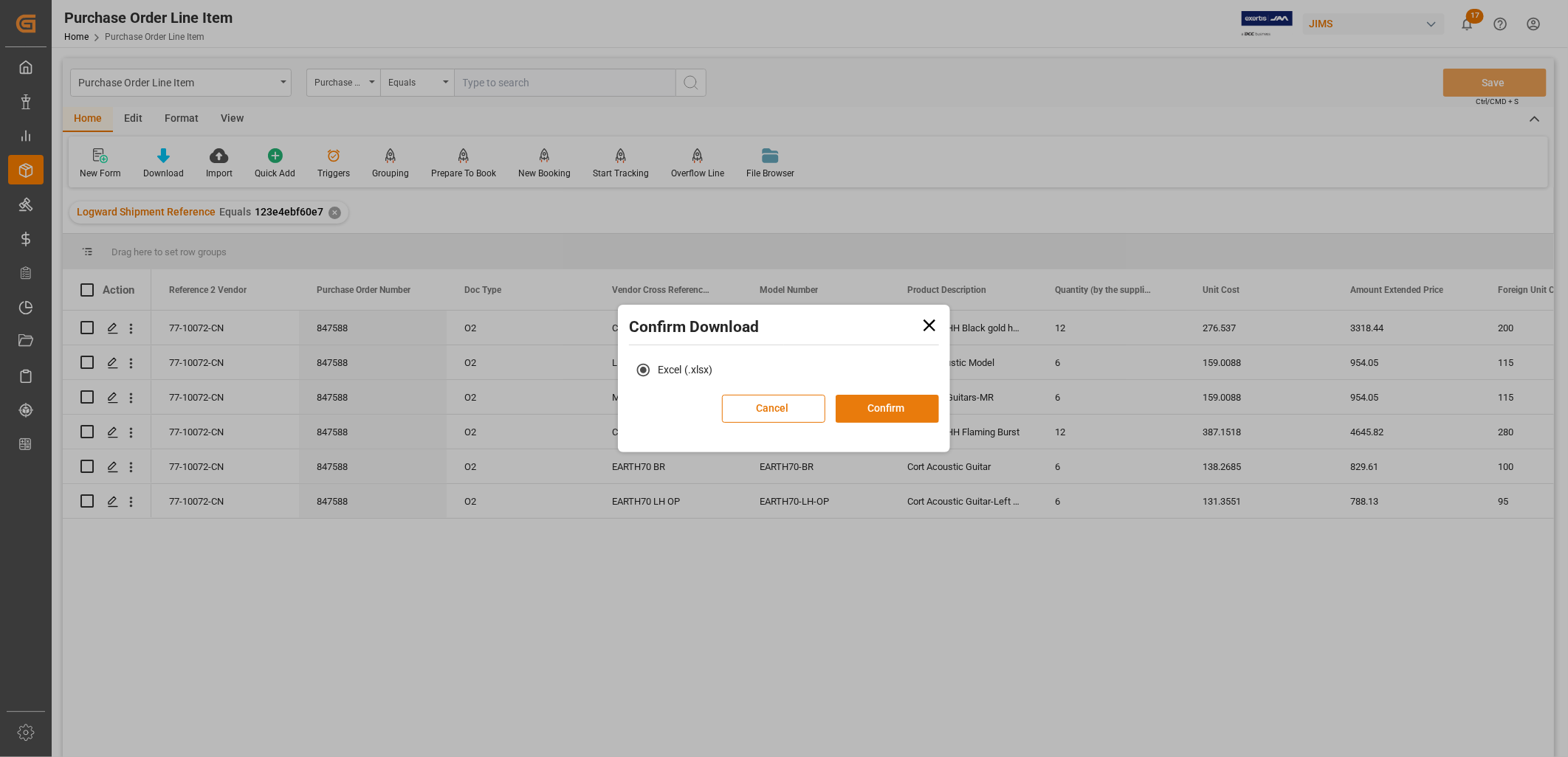
click at [875, 399] on button "Confirm" at bounding box center [887, 408] width 103 height 28
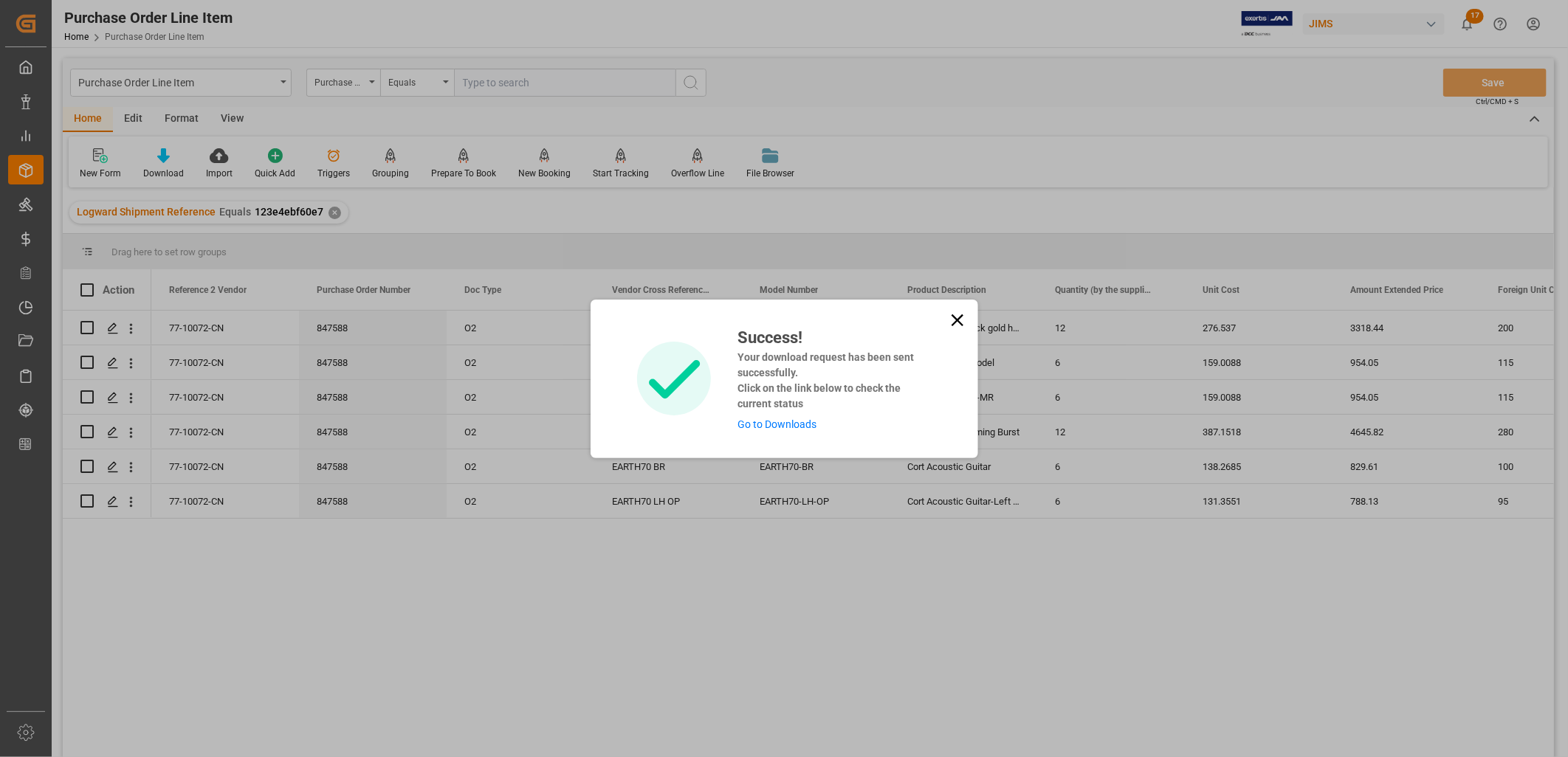
click at [775, 420] on link "Go to Downloads" at bounding box center [777, 424] width 79 height 12
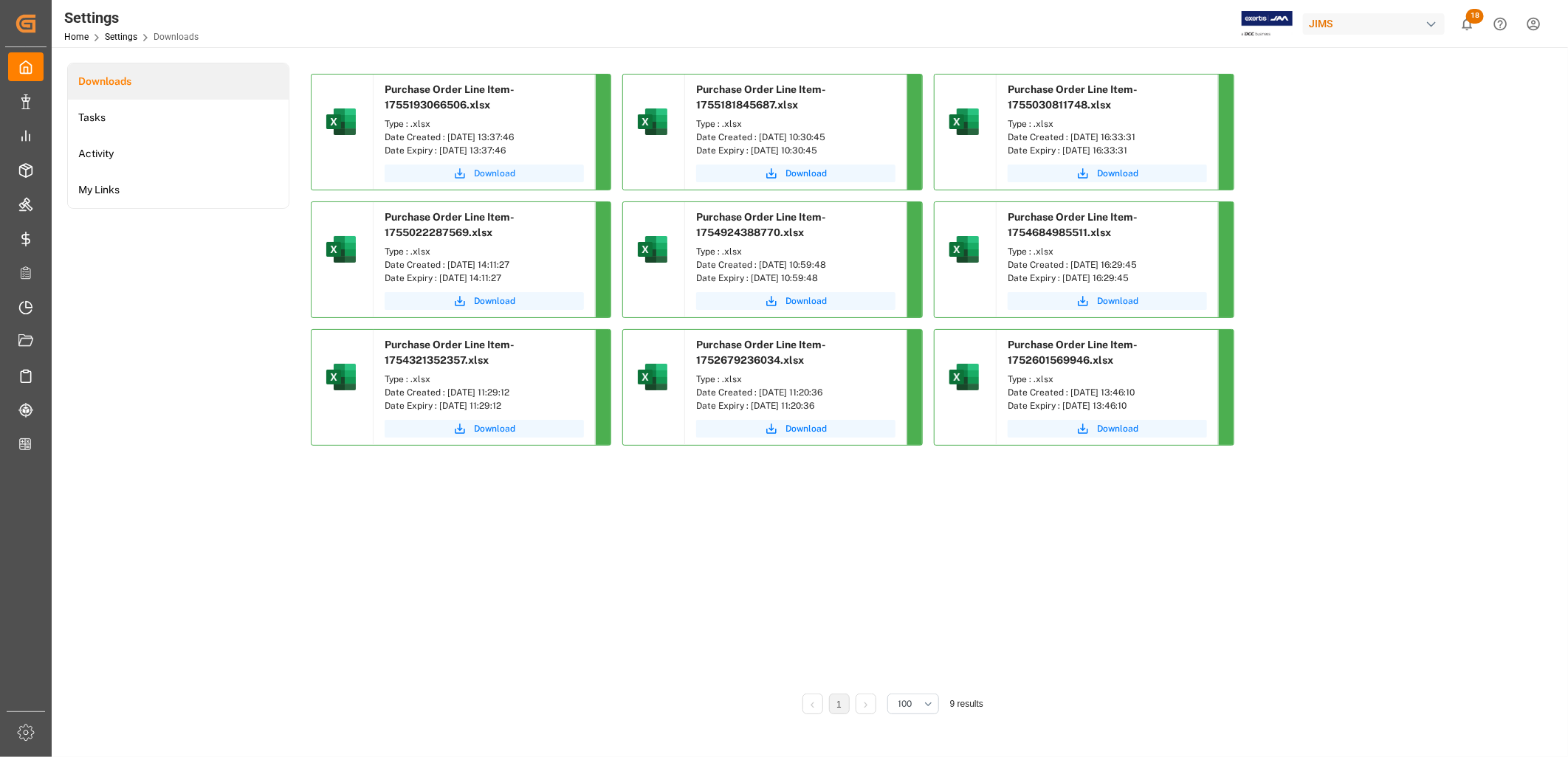
click at [499, 172] on span "Download" at bounding box center [494, 173] width 41 height 13
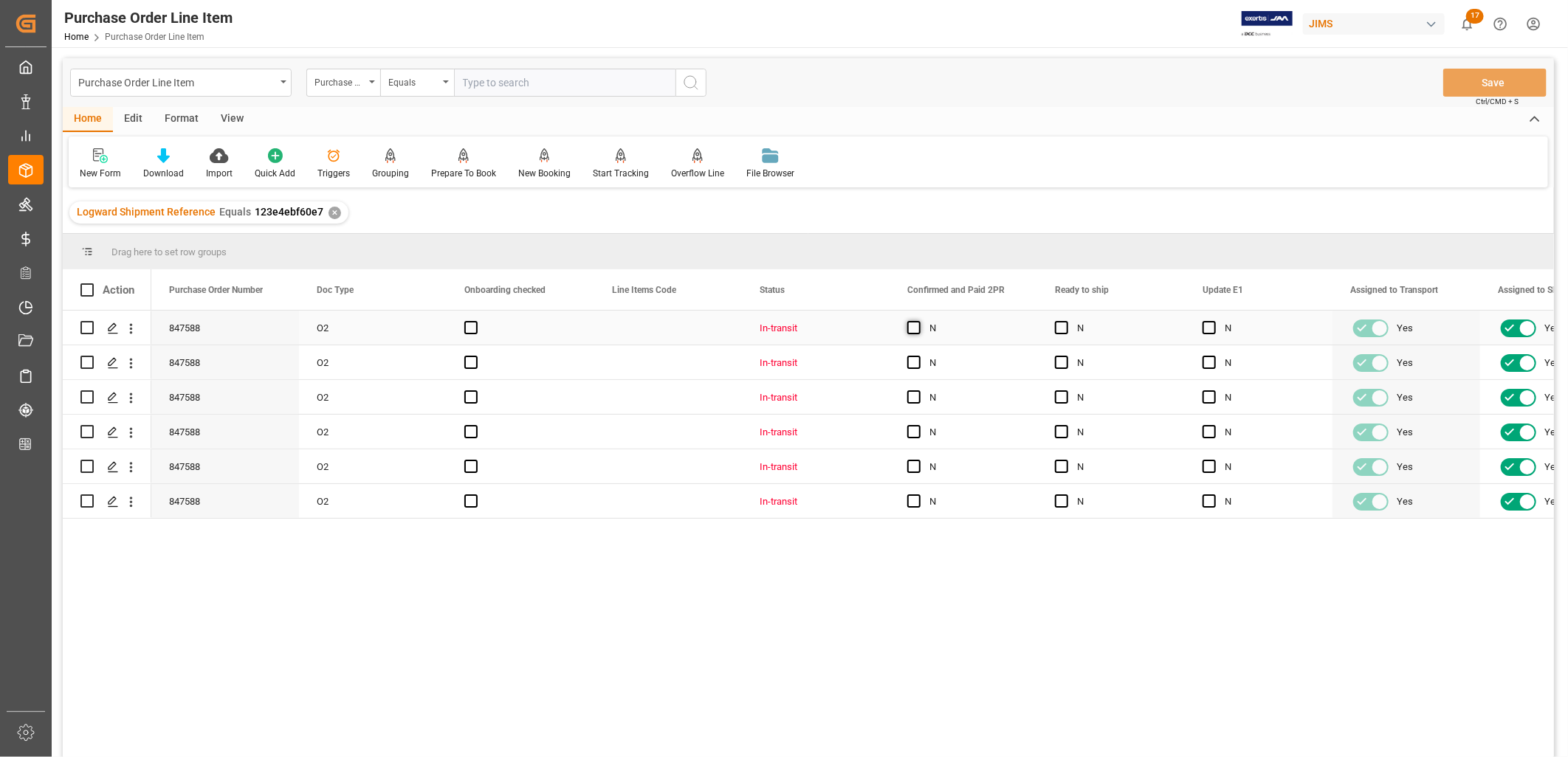
click at [917, 326] on span "Press SPACE to select this row." at bounding box center [914, 328] width 13 height 13
click at [919, 322] on input "Press SPACE to select this row." at bounding box center [919, 322] width 0 height 0
drag, startPoint x: 1035, startPoint y: 341, endPoint x: 1004, endPoint y: 491, distance: 153.2
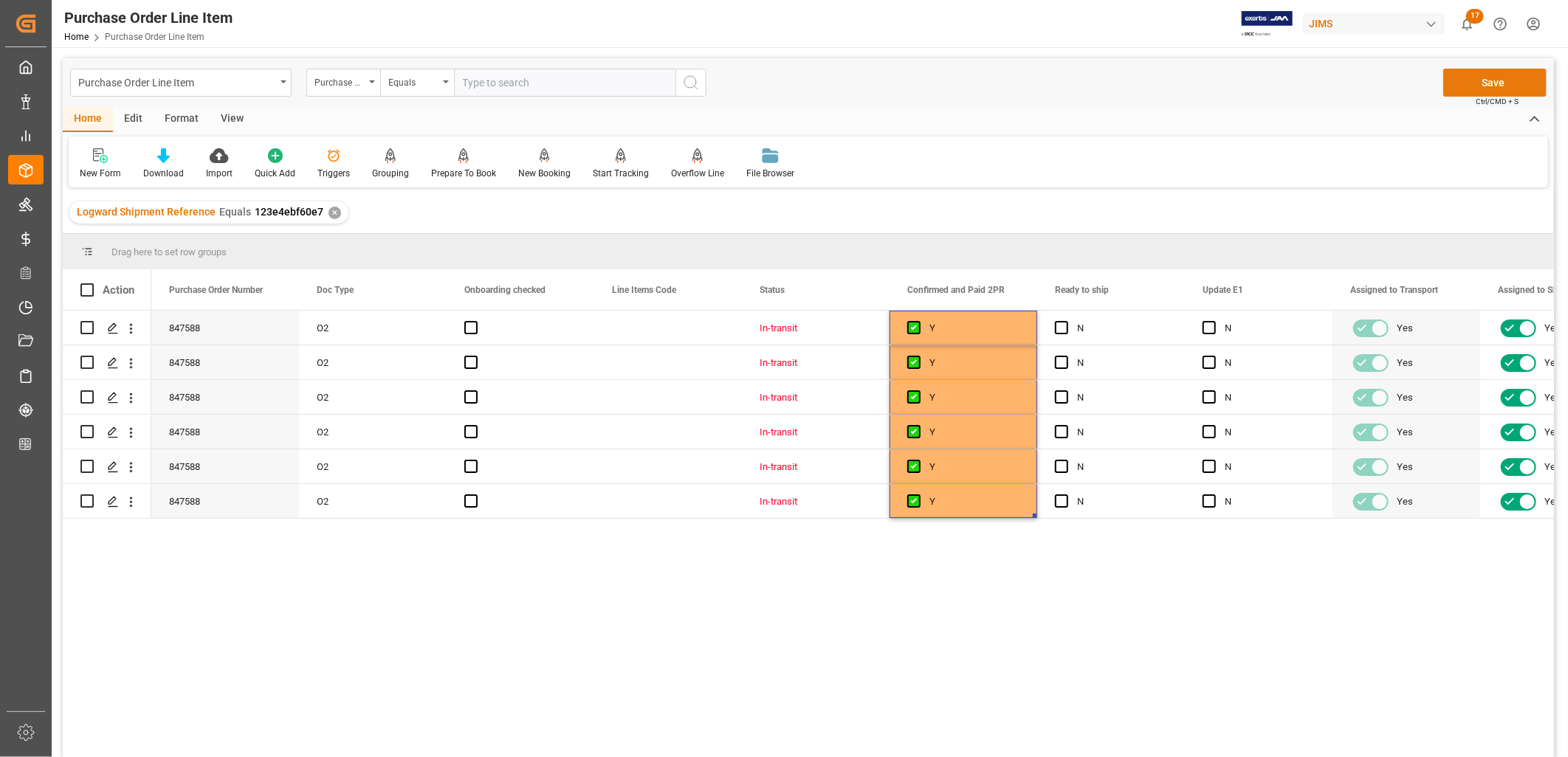
click at [1515, 77] on button "Save" at bounding box center [1495, 82] width 103 height 28
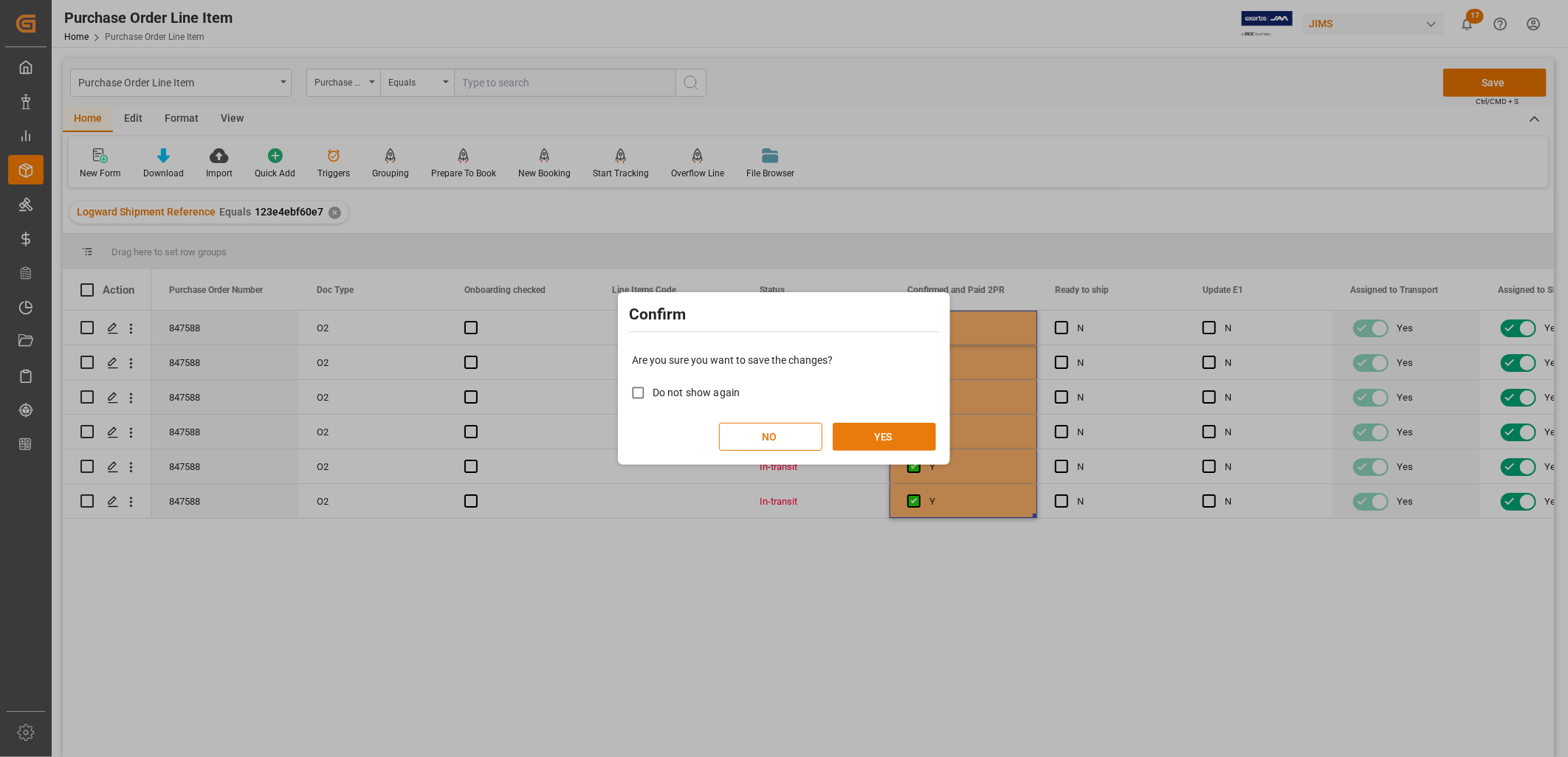
click at [890, 438] on button "YES" at bounding box center [885, 436] width 103 height 28
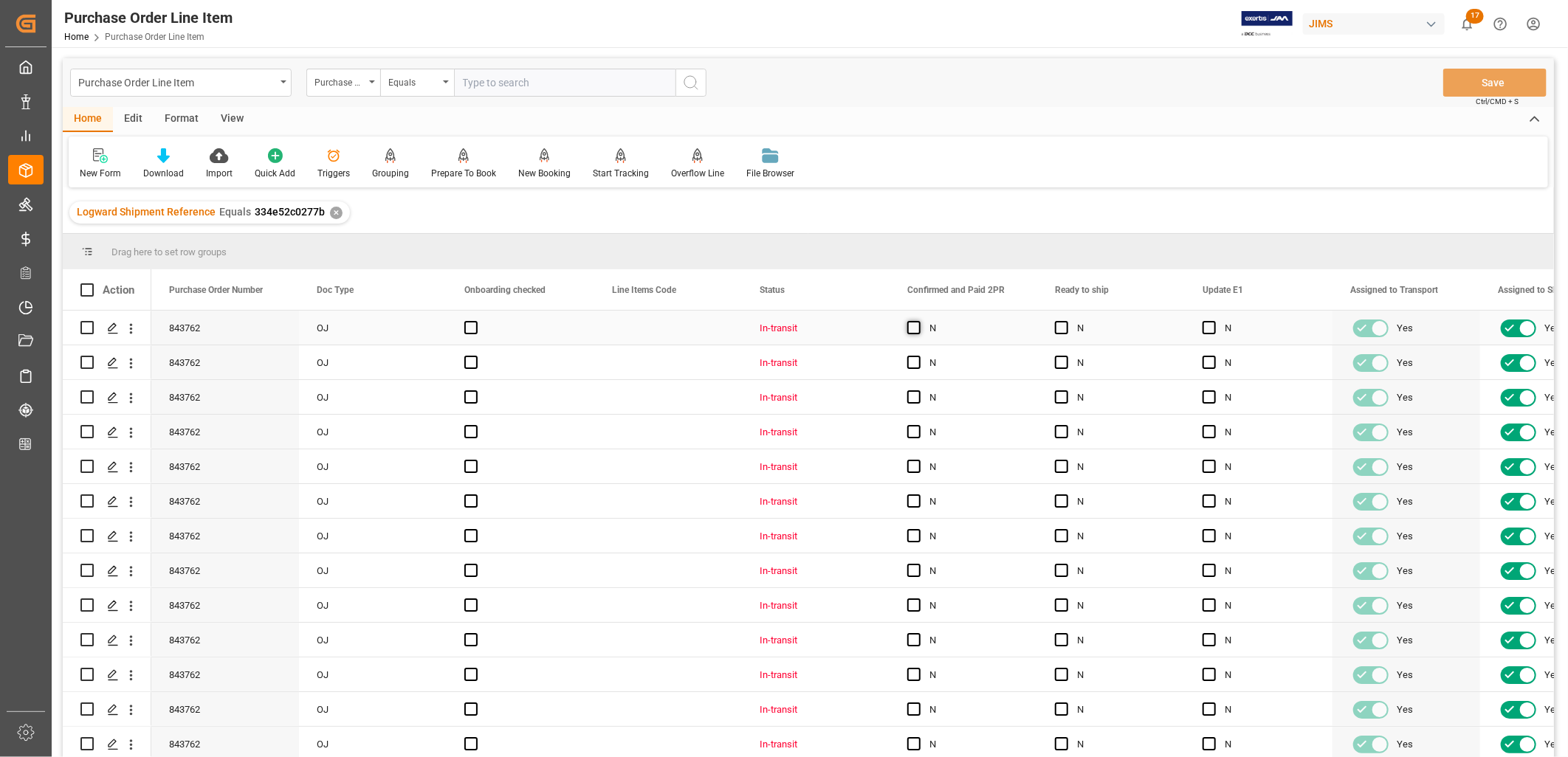
click at [914, 326] on span "Press SPACE to select this row." at bounding box center [914, 328] width 13 height 13
click at [919, 322] on input "Press SPACE to select this row." at bounding box center [919, 322] width 0 height 0
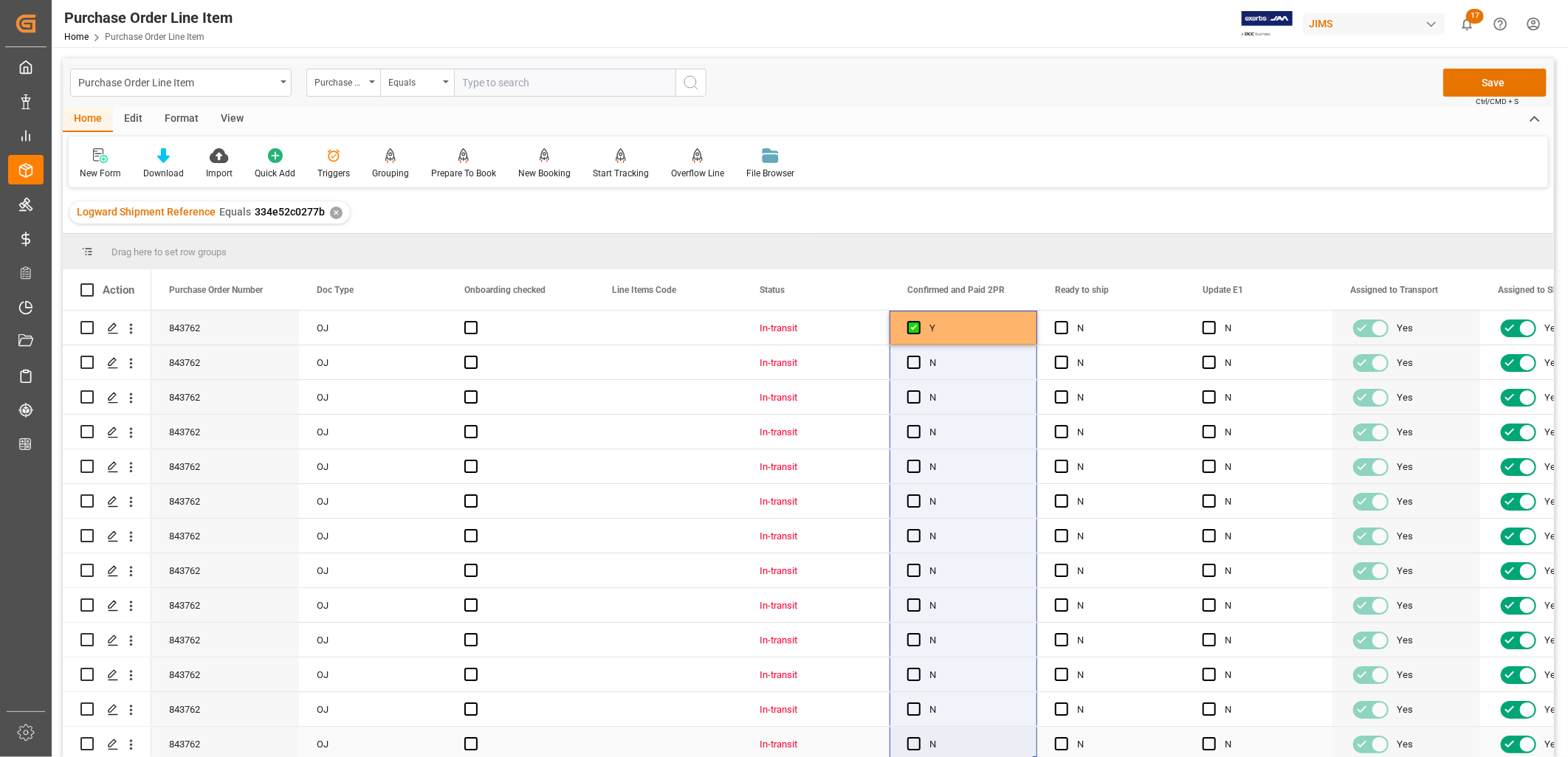
drag, startPoint x: 1034, startPoint y: 336, endPoint x: 978, endPoint y: 741, distance: 408.9
click at [1005, 332] on div "Y" at bounding box center [975, 329] width 90 height 34
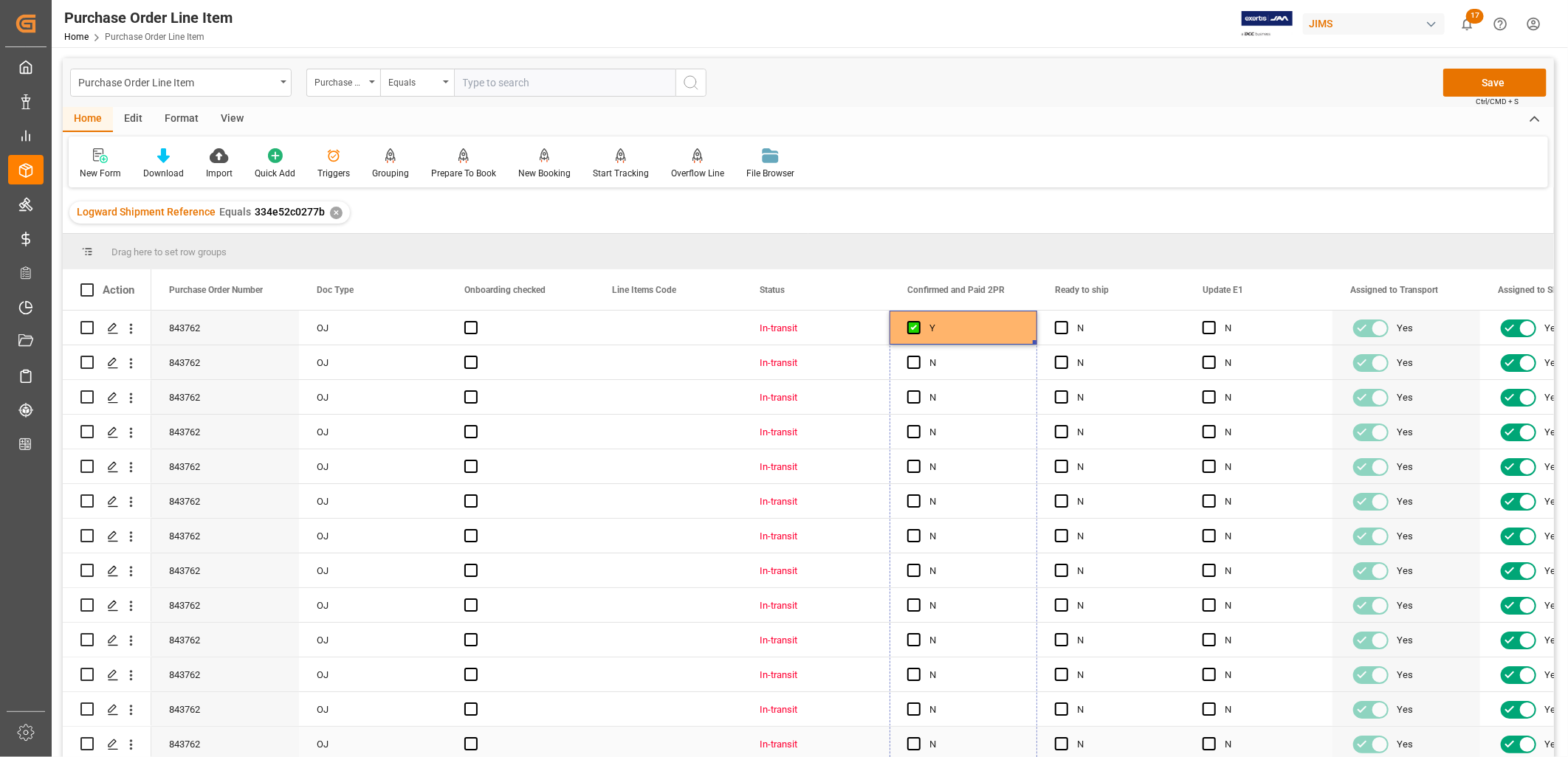
drag, startPoint x: 1035, startPoint y: 343, endPoint x: 973, endPoint y: 738, distance: 399.8
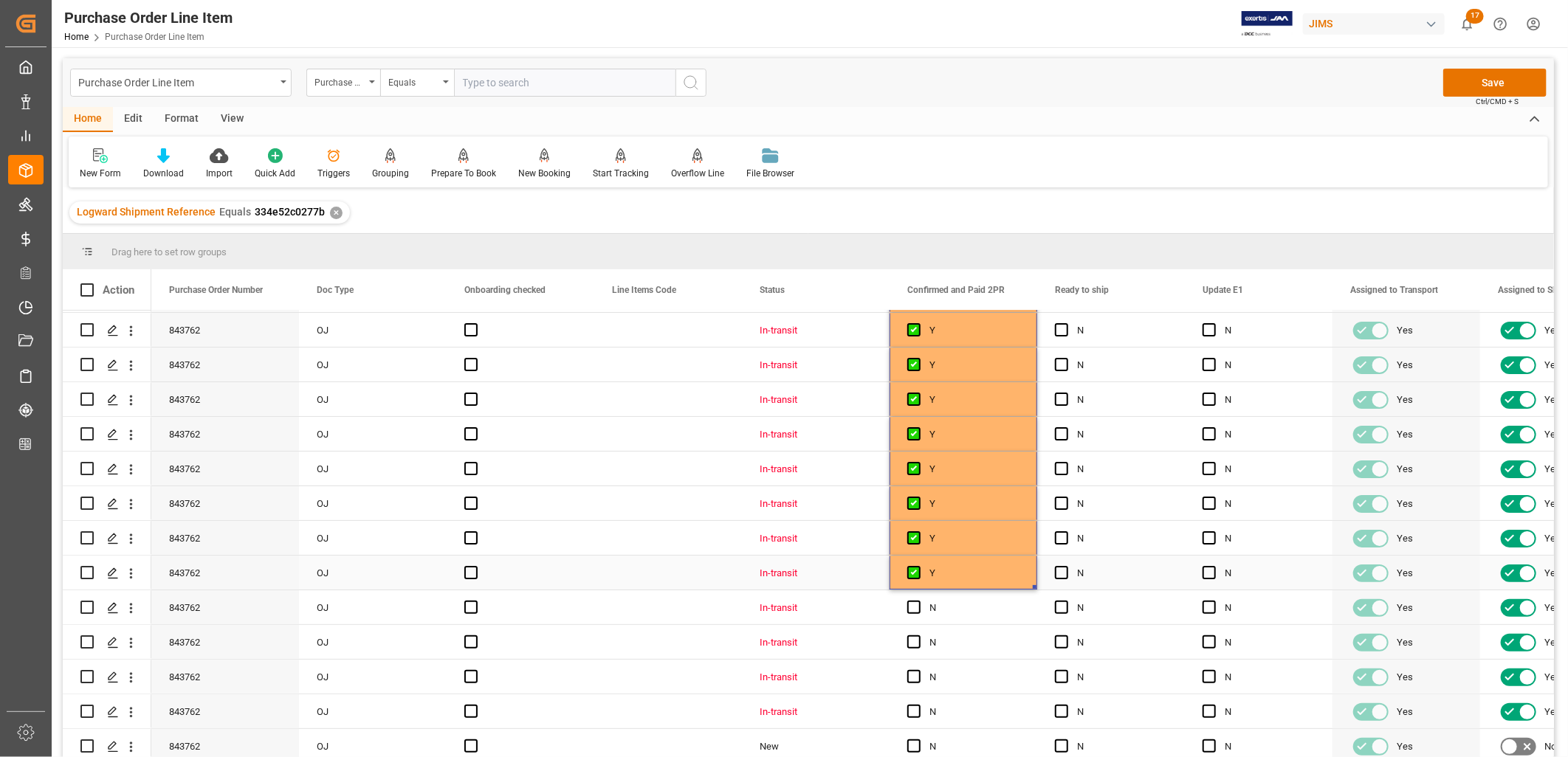
scroll to position [177, 0]
drag, startPoint x: 1034, startPoint y: 580, endPoint x: 999, endPoint y: 765, distance: 188.3
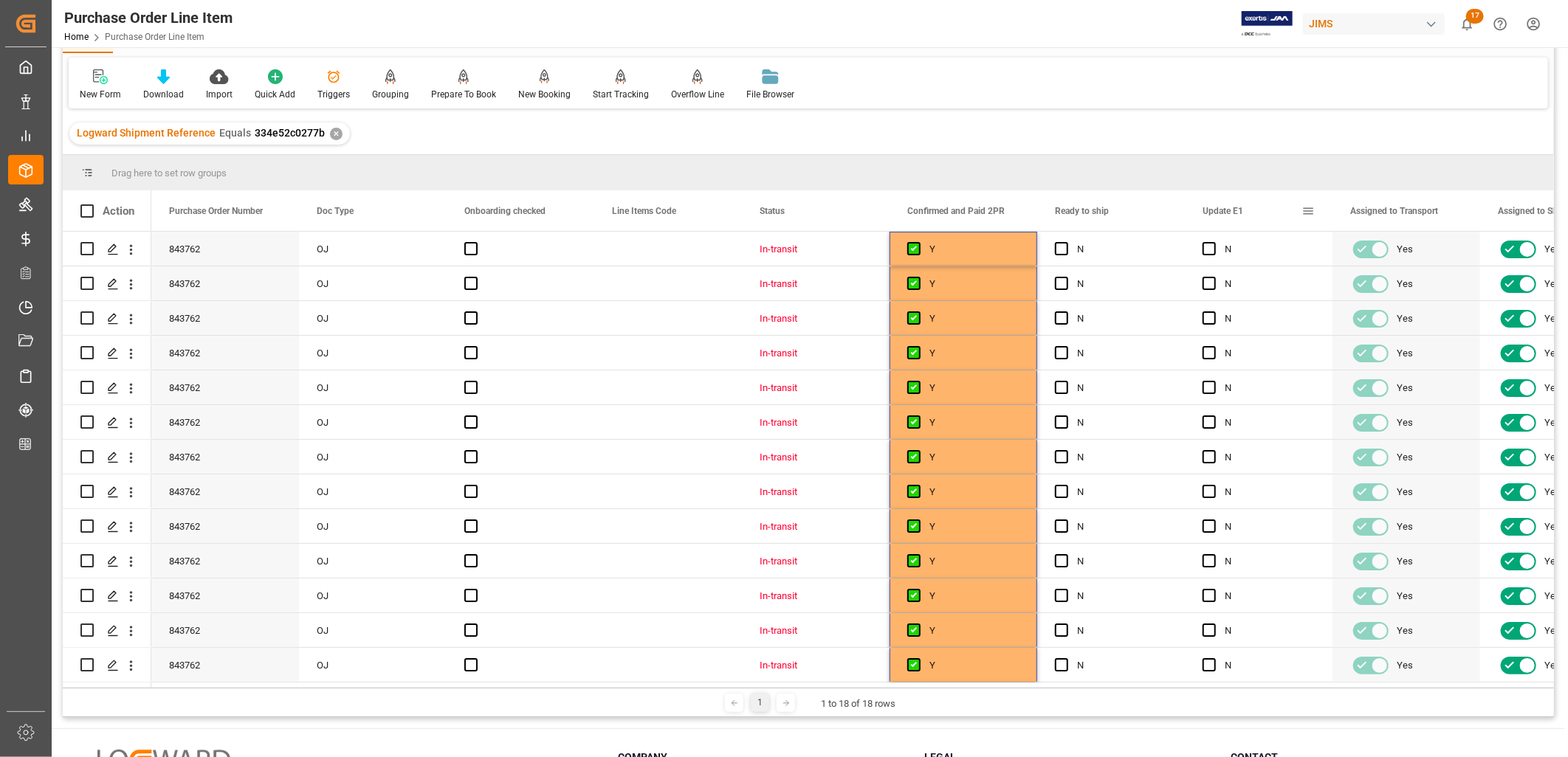
scroll to position [0, 0]
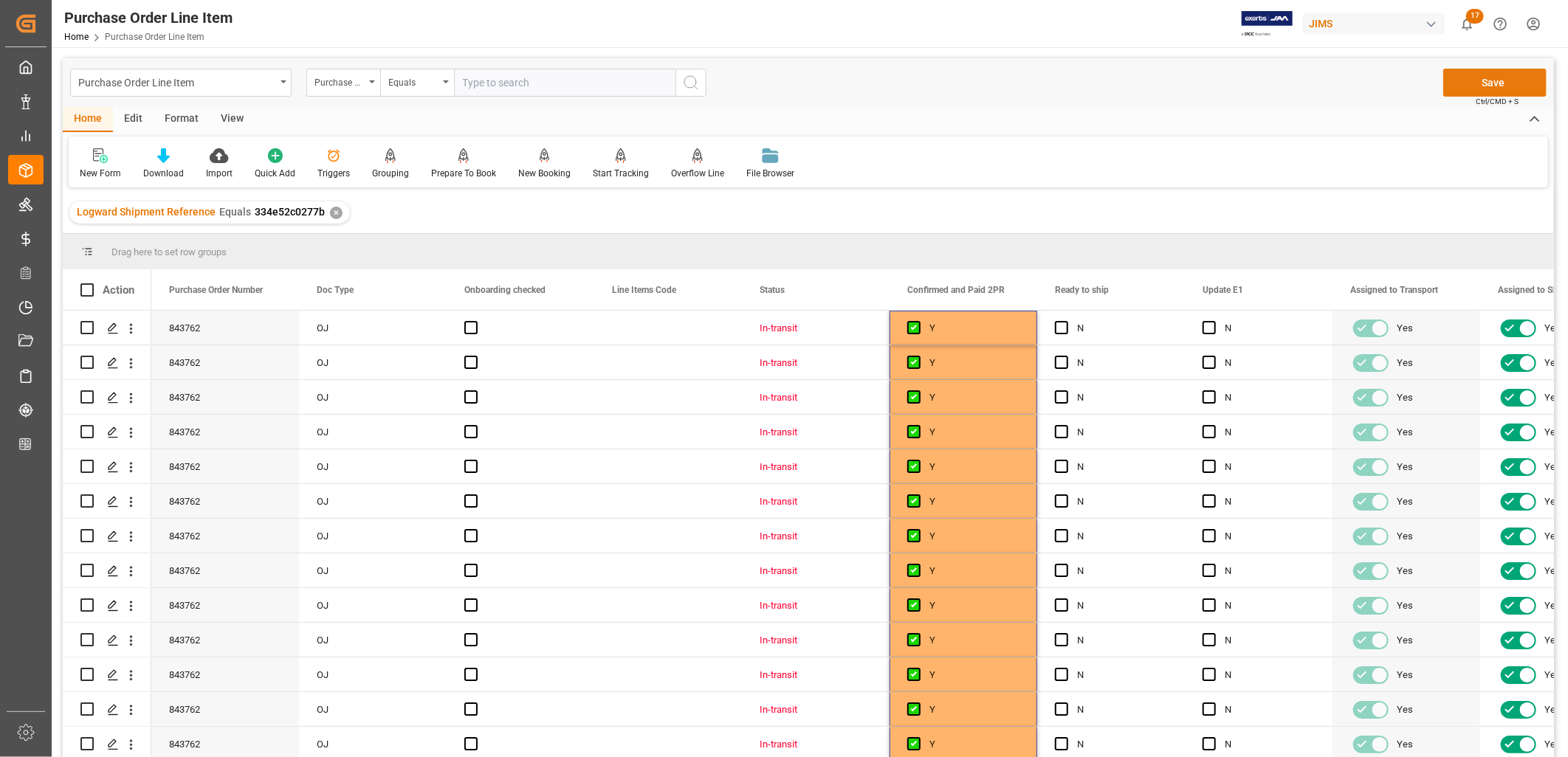
click at [1495, 84] on button "Save" at bounding box center [1495, 82] width 103 height 28
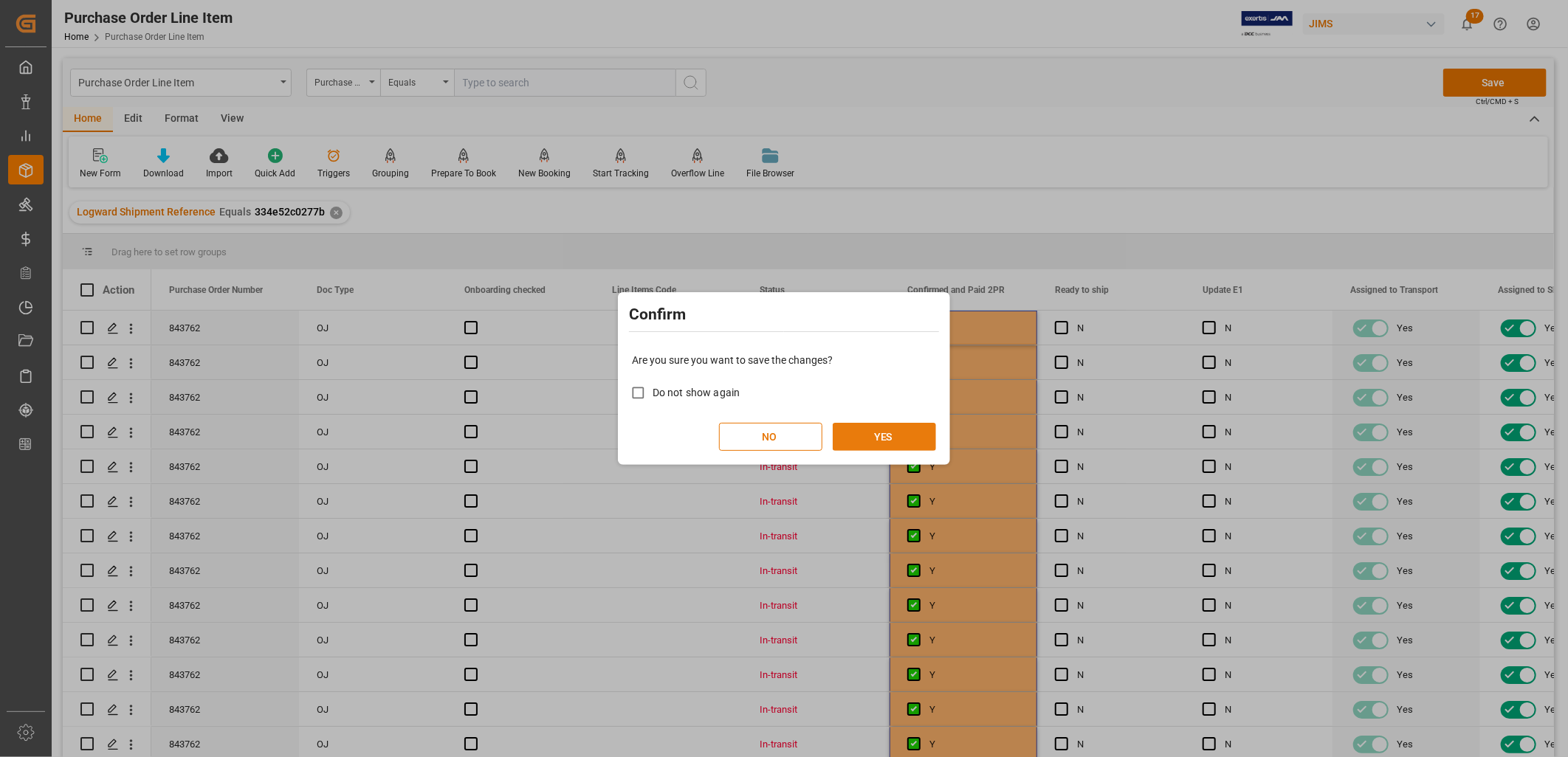
click at [904, 429] on button "YES" at bounding box center [885, 436] width 103 height 28
